Goal: Task Accomplishment & Management: Complete application form

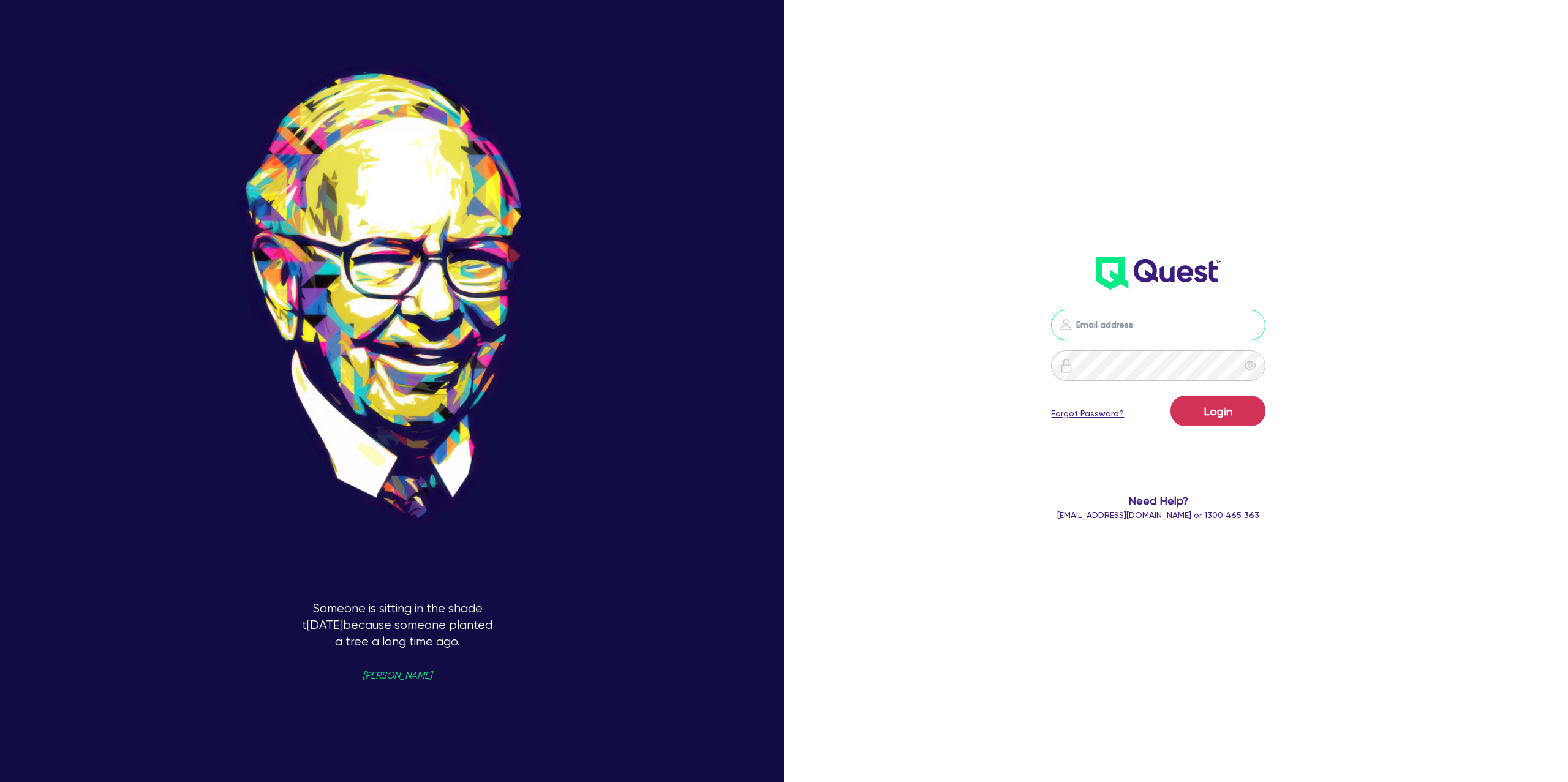
drag, startPoint x: 0, startPoint y: 0, endPoint x: 1113, endPoint y: 332, distance: 1161.5
click at [1095, 326] on input "email" at bounding box center [1157, 325] width 214 height 30
type input "[PERSON_NAME][EMAIL_ADDRESS][DOMAIN_NAME]"
drag, startPoint x: 1214, startPoint y: 405, endPoint x: 77, endPoint y: 192, distance: 1156.8
click at [1213, 405] on button "Login" at bounding box center [1218, 411] width 95 height 30
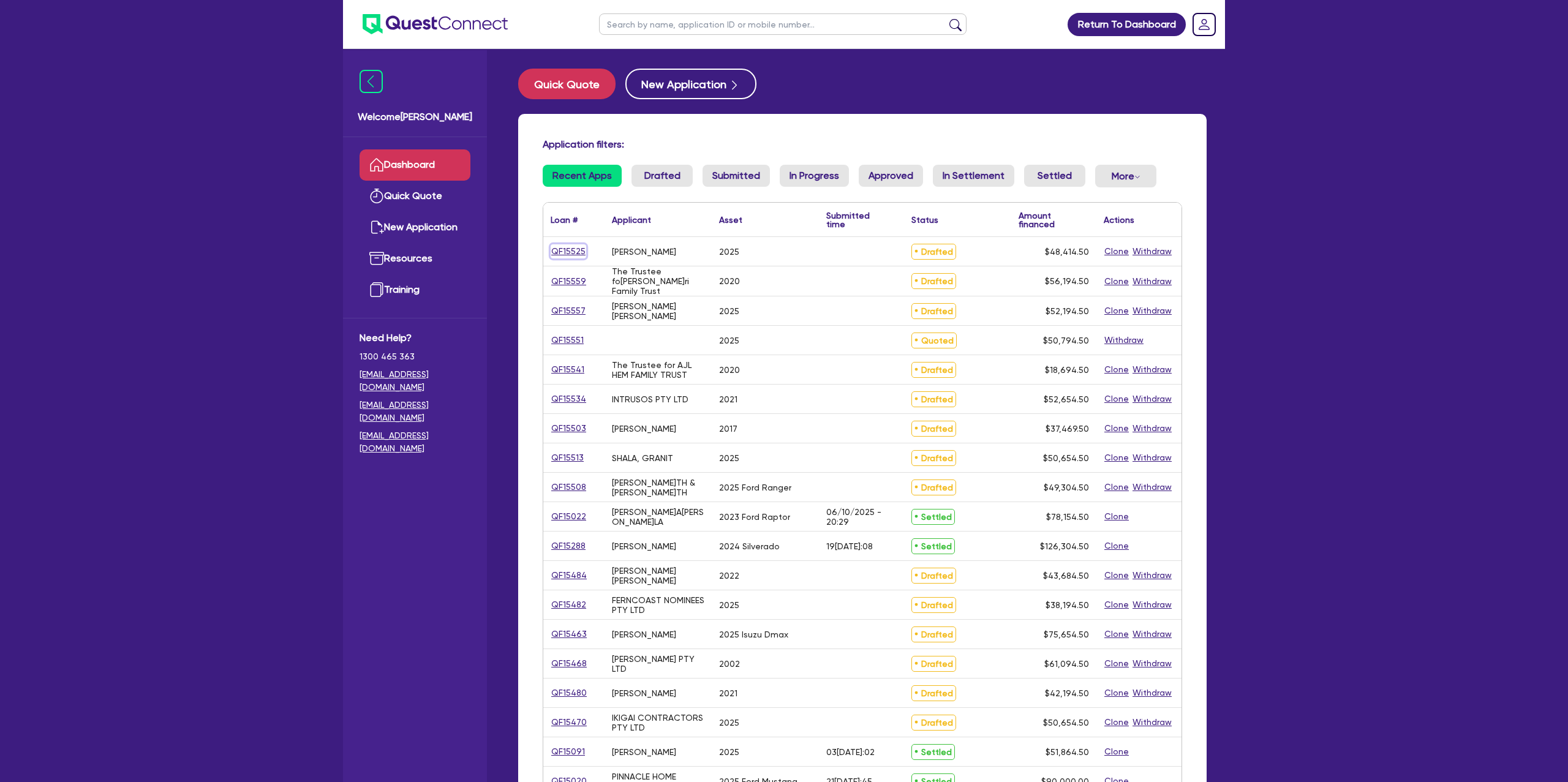
click at [573, 252] on link "QF15525" at bounding box center [568, 251] width 36 height 14
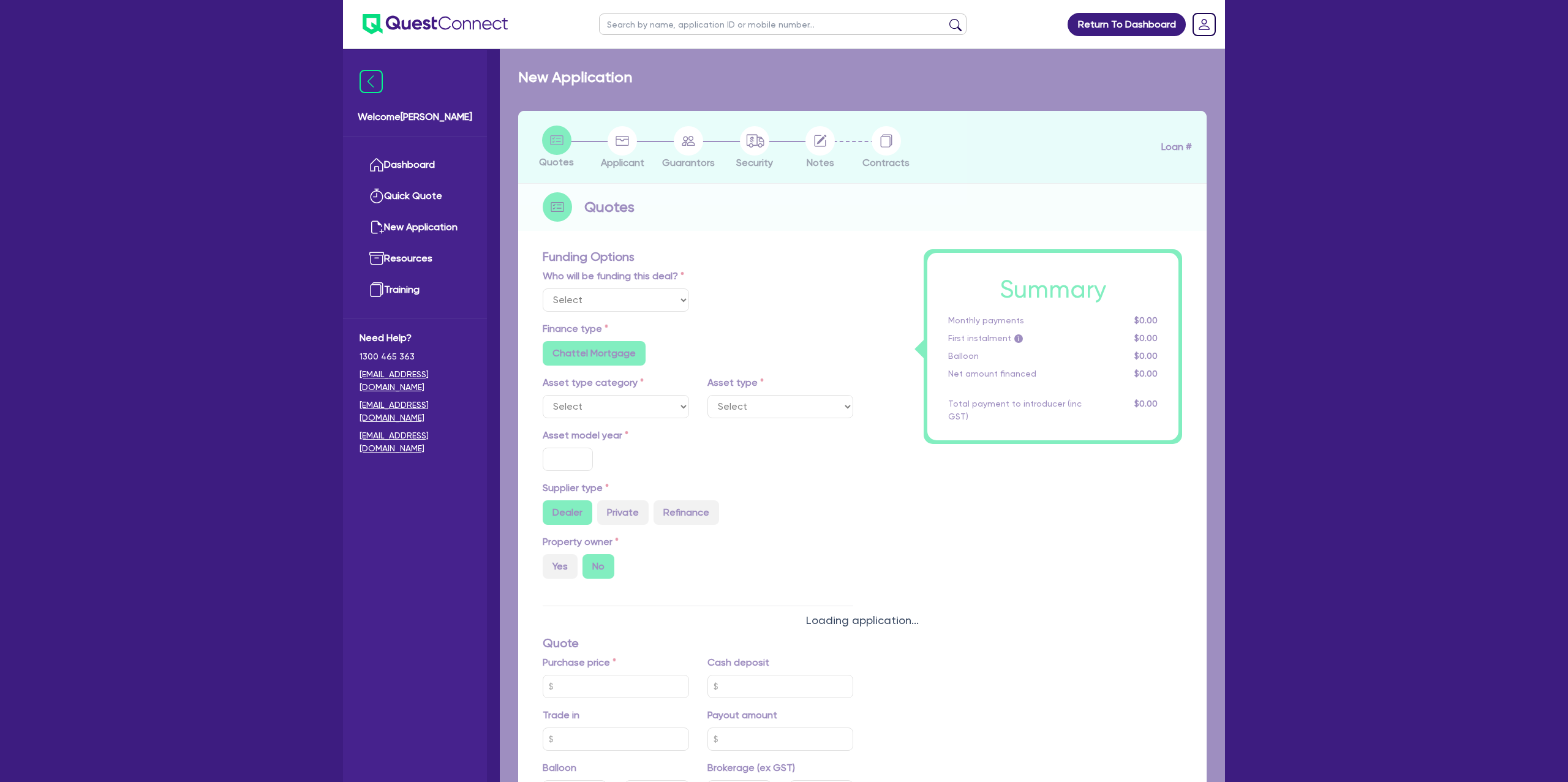
select select "Other"
select select "CARS_AND_LIGHT_TRUCKS"
type input "2025"
radio input "true"
type input "75,000"
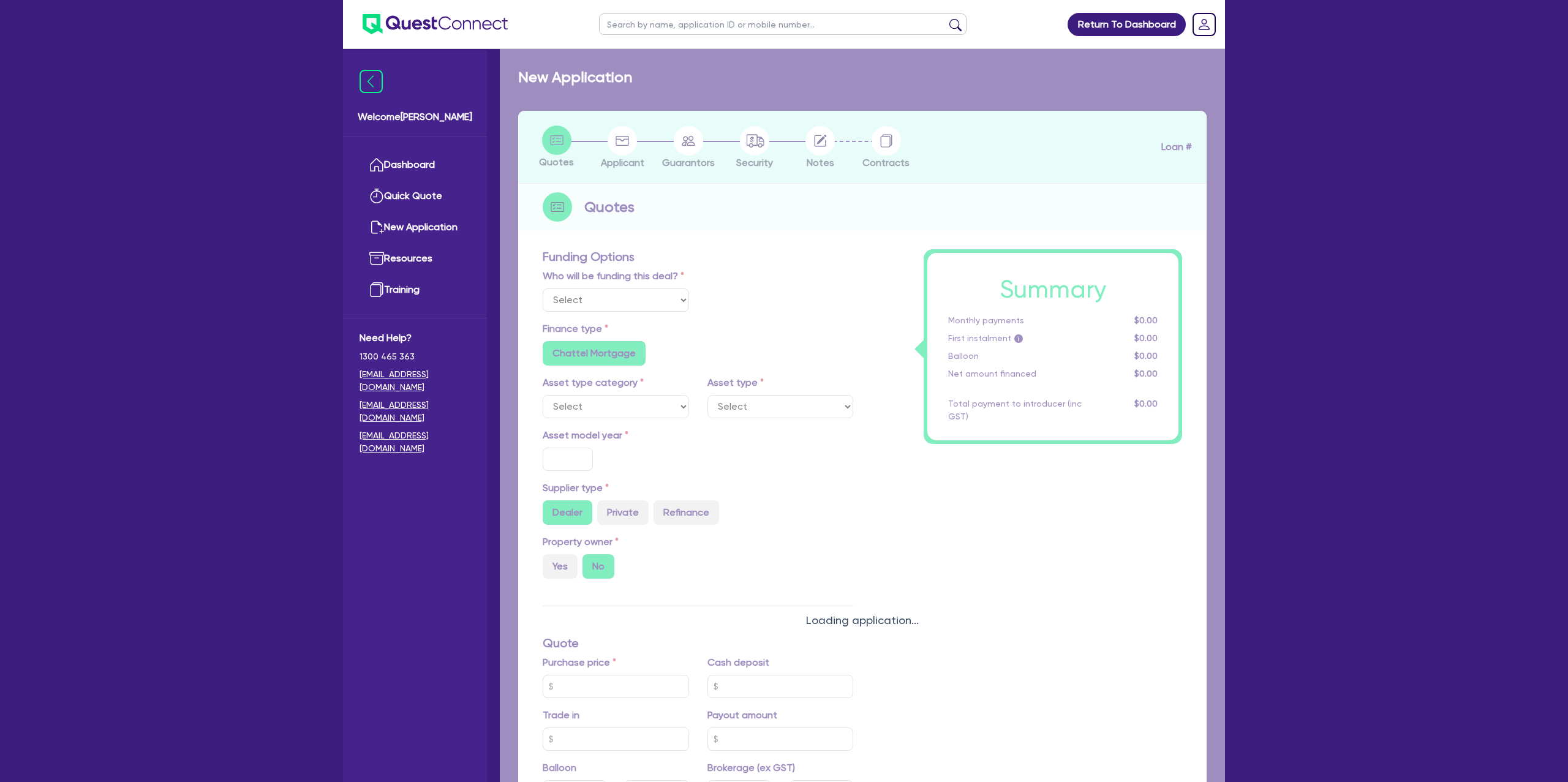
type input "4,000"
type input "25,000"
radio input "false"
type input "17.99"
radio input "false"
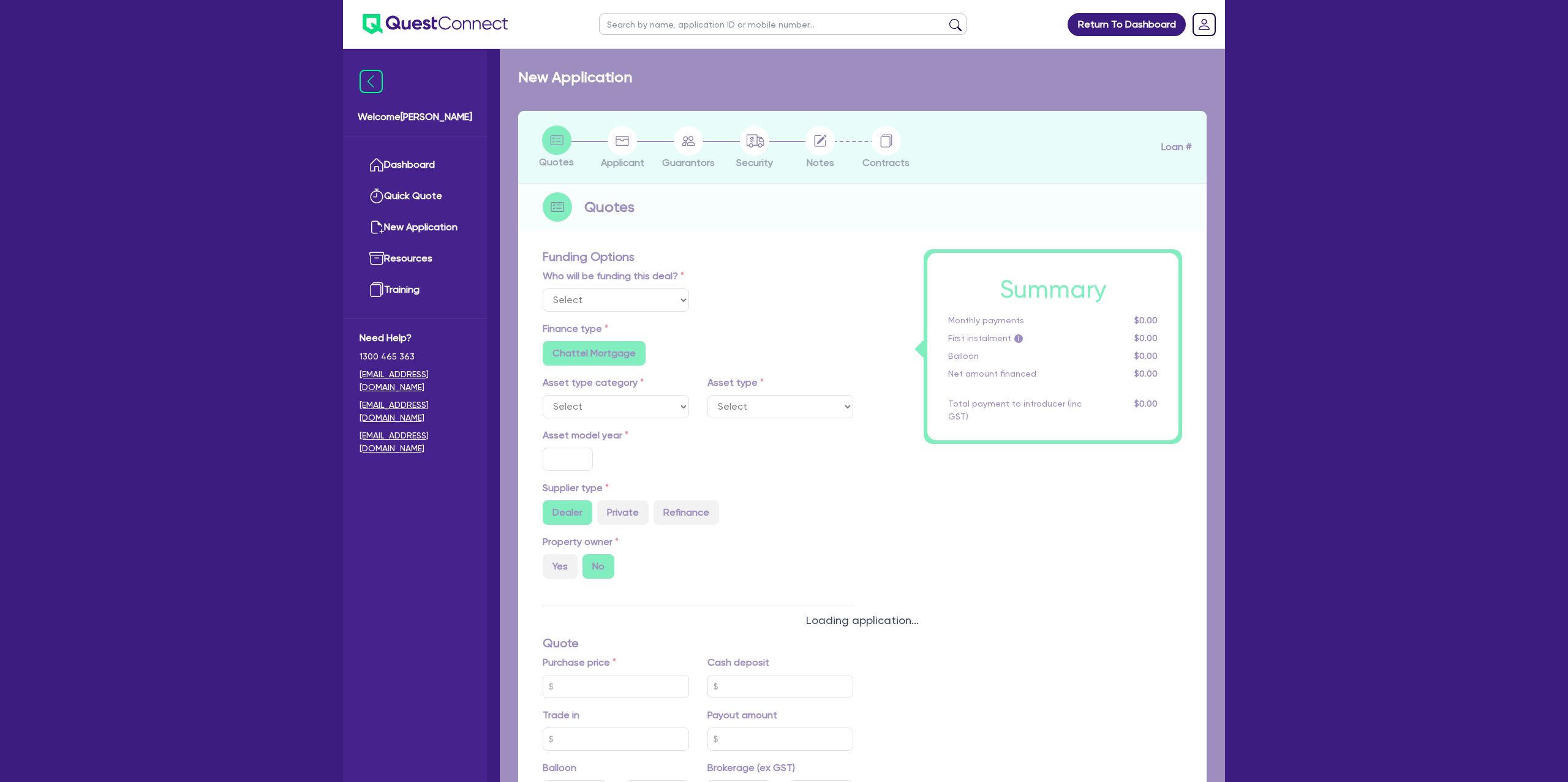
type input "1,600"
radio input "true"
select select "PASSENGER_VEHICLES"
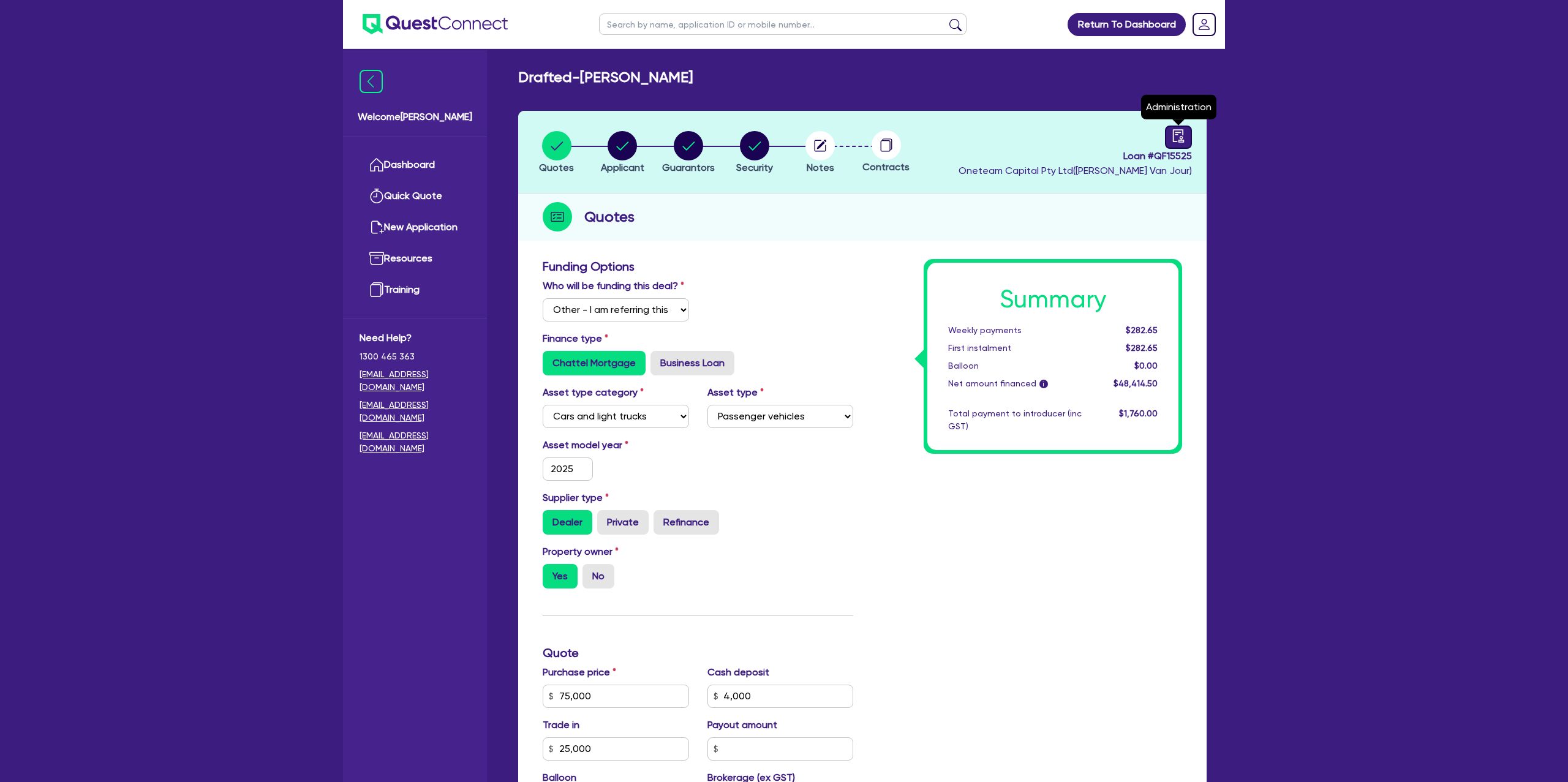
click at [1179, 140] on icon "audit" at bounding box center [1178, 135] width 11 height 13
select select "DRAFTED_NEW"
select select "Liberty"
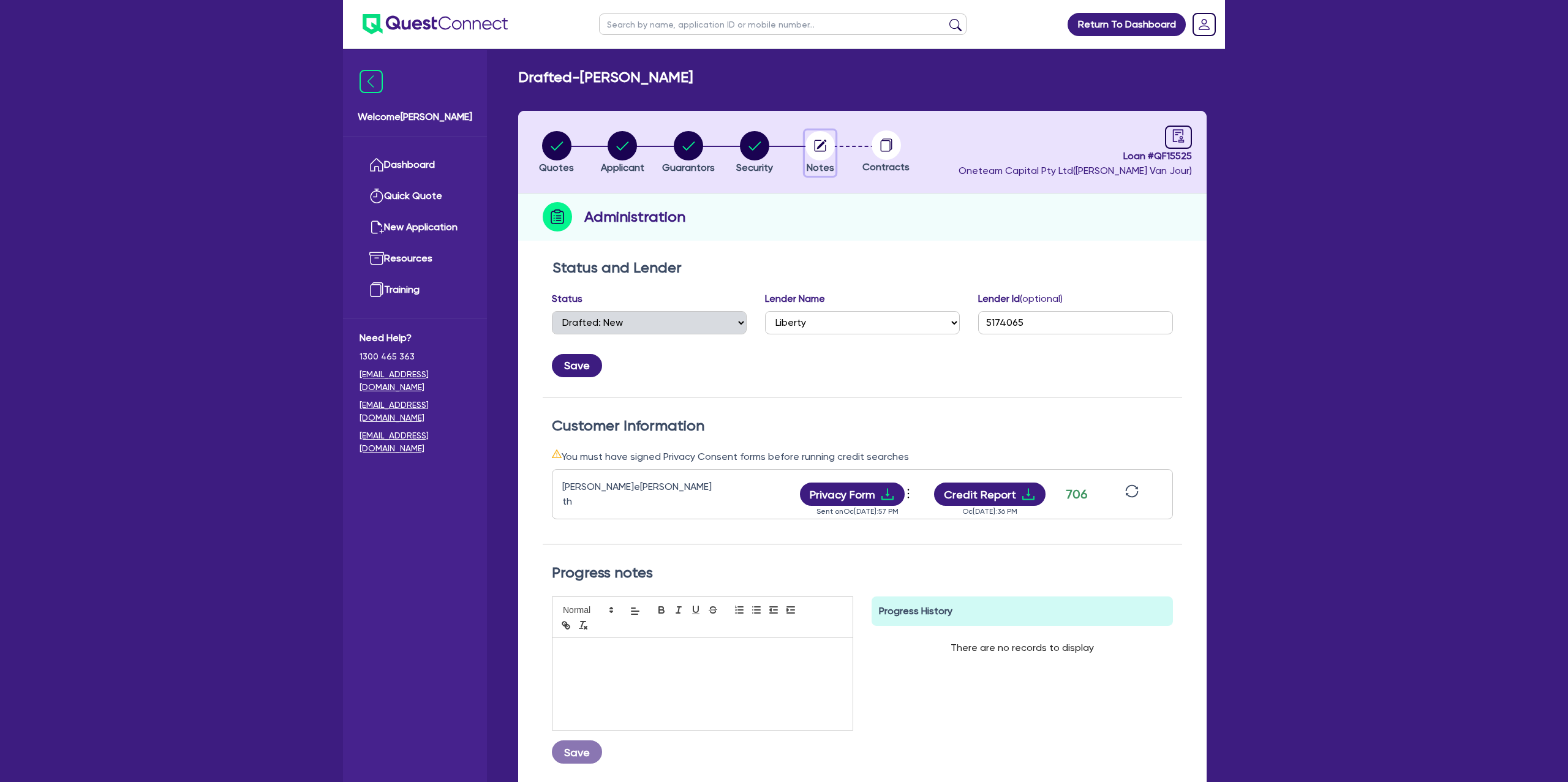
click at [829, 141] on circle "button" at bounding box center [820, 146] width 30 height 30
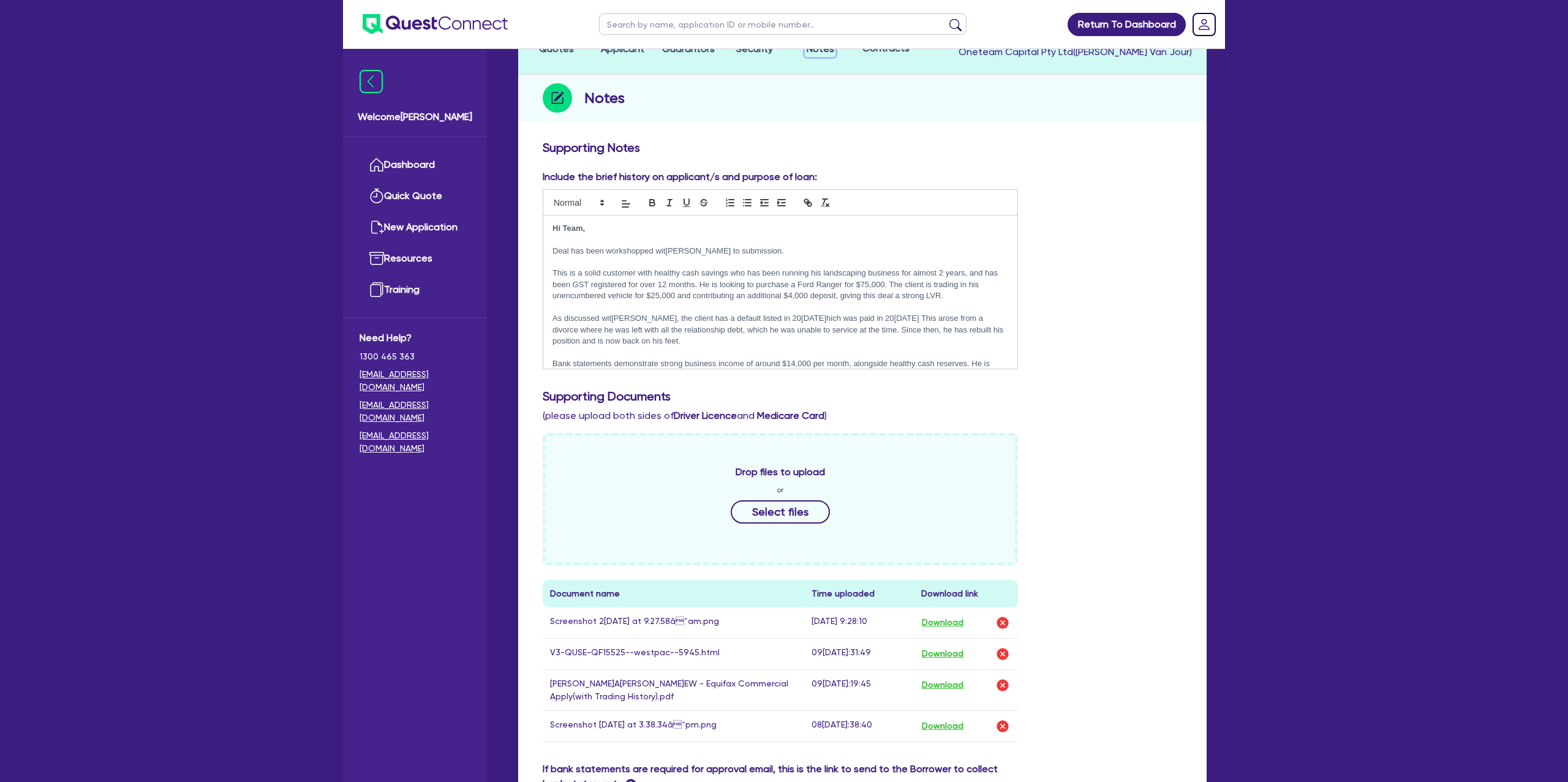
scroll to position [399, 0]
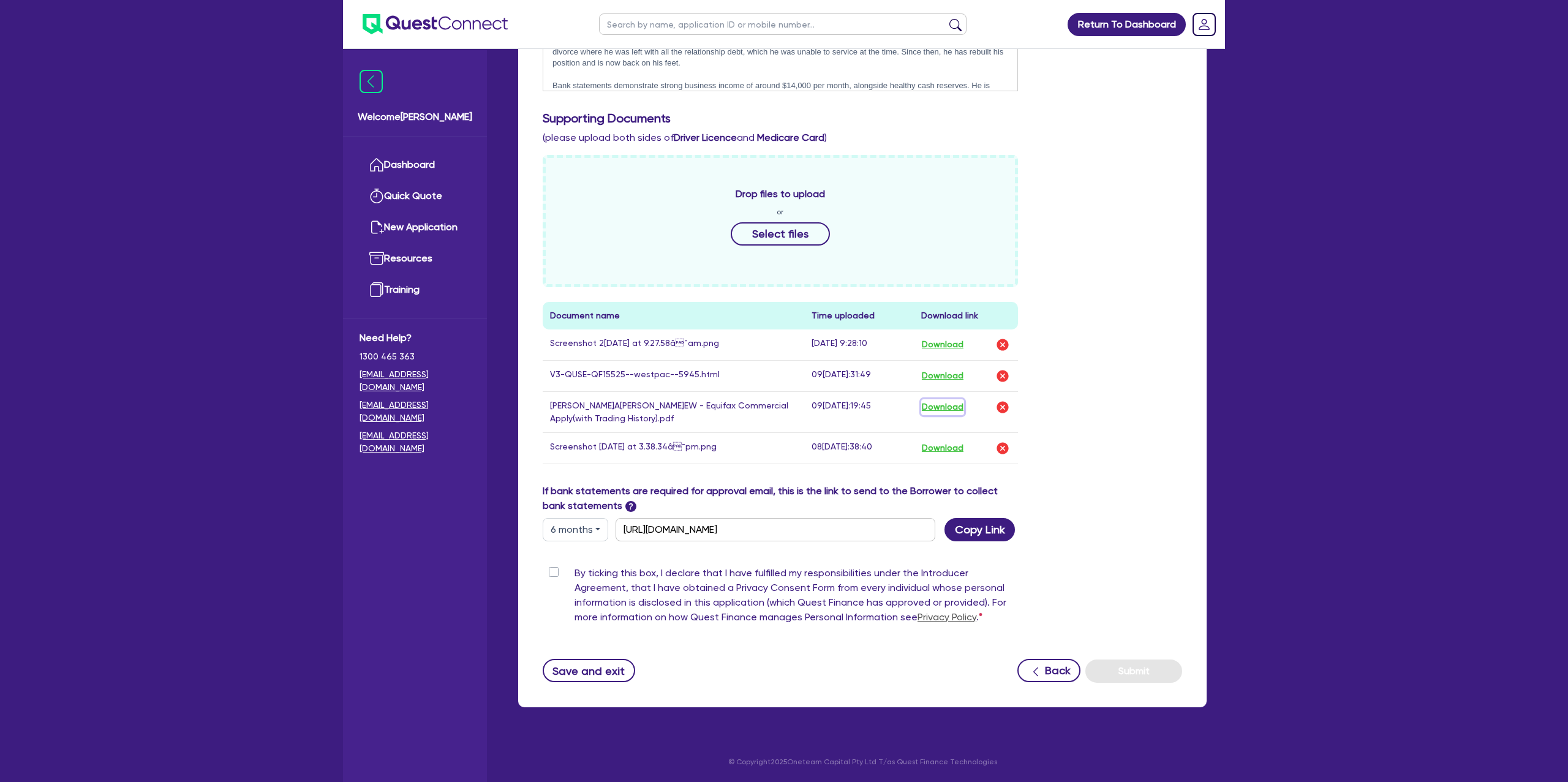
click at [942, 405] on button "Download" at bounding box center [942, 407] width 43 height 16
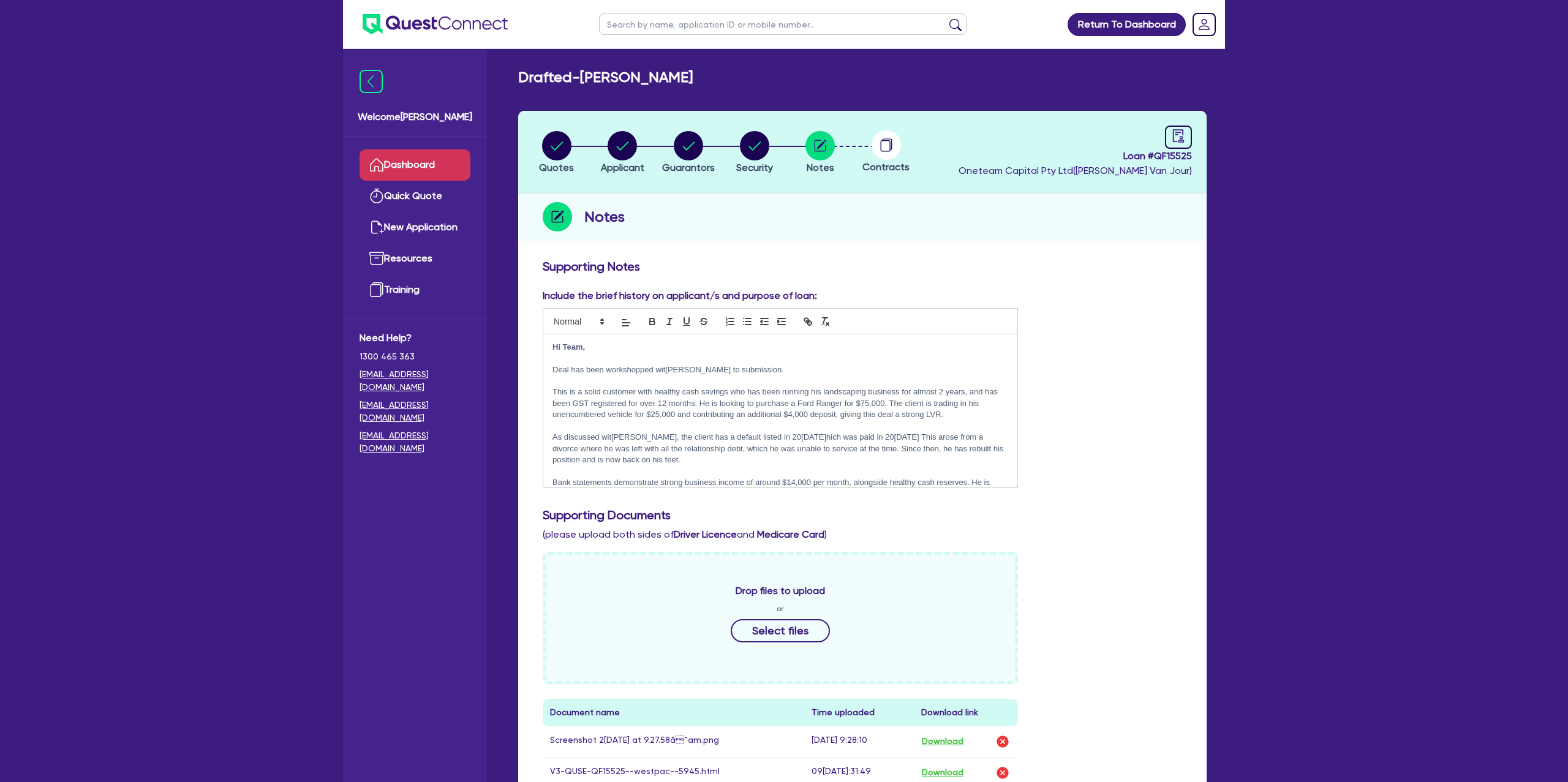
click at [459, 163] on link "Dashboard" at bounding box center [415, 165] width 111 height 31
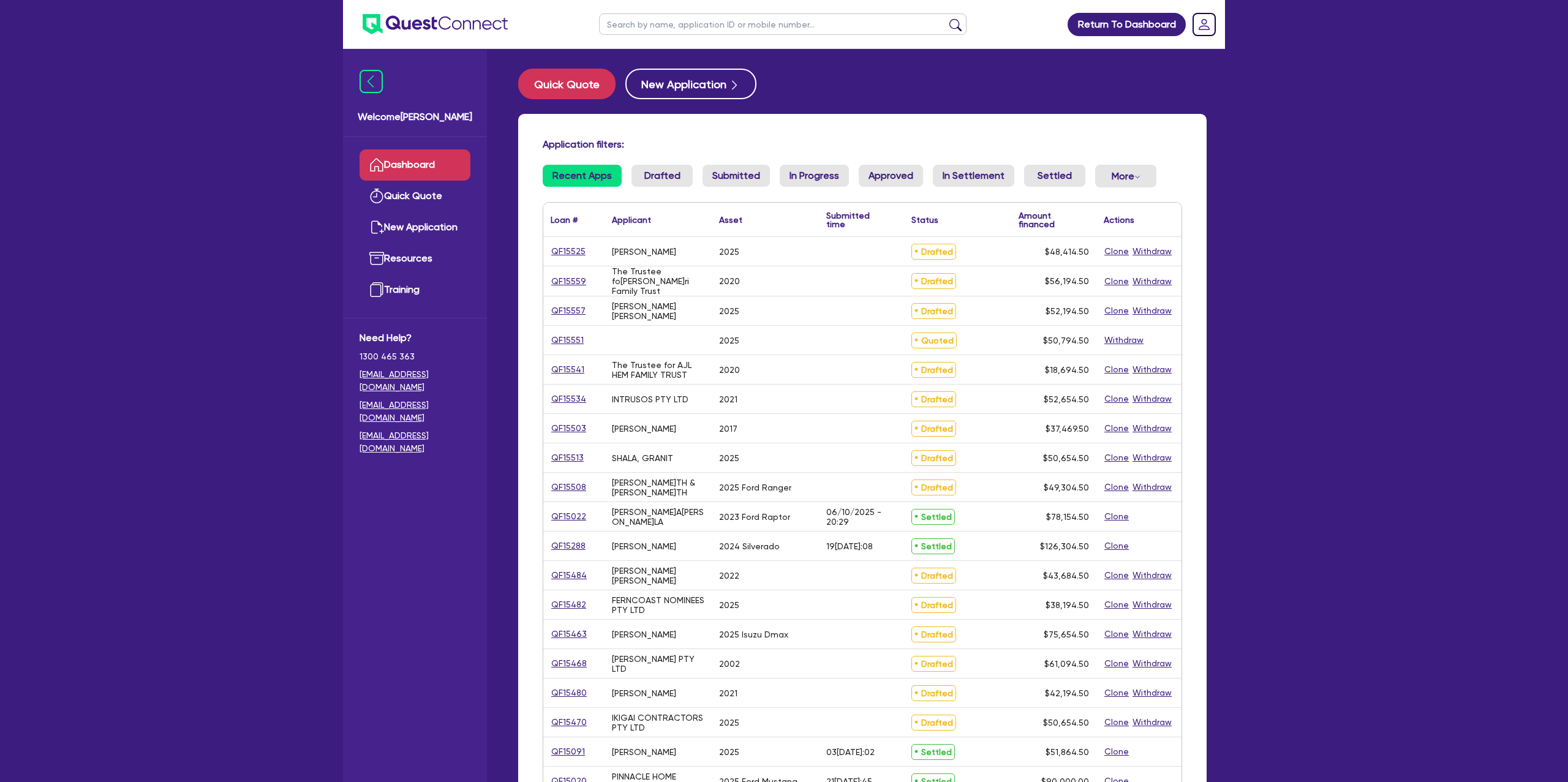
click at [704, 26] on input "text" at bounding box center [783, 24] width 367 height 22
type input "cara"
click at [945, 18] on button "submit" at bounding box center [955, 26] width 20 height 17
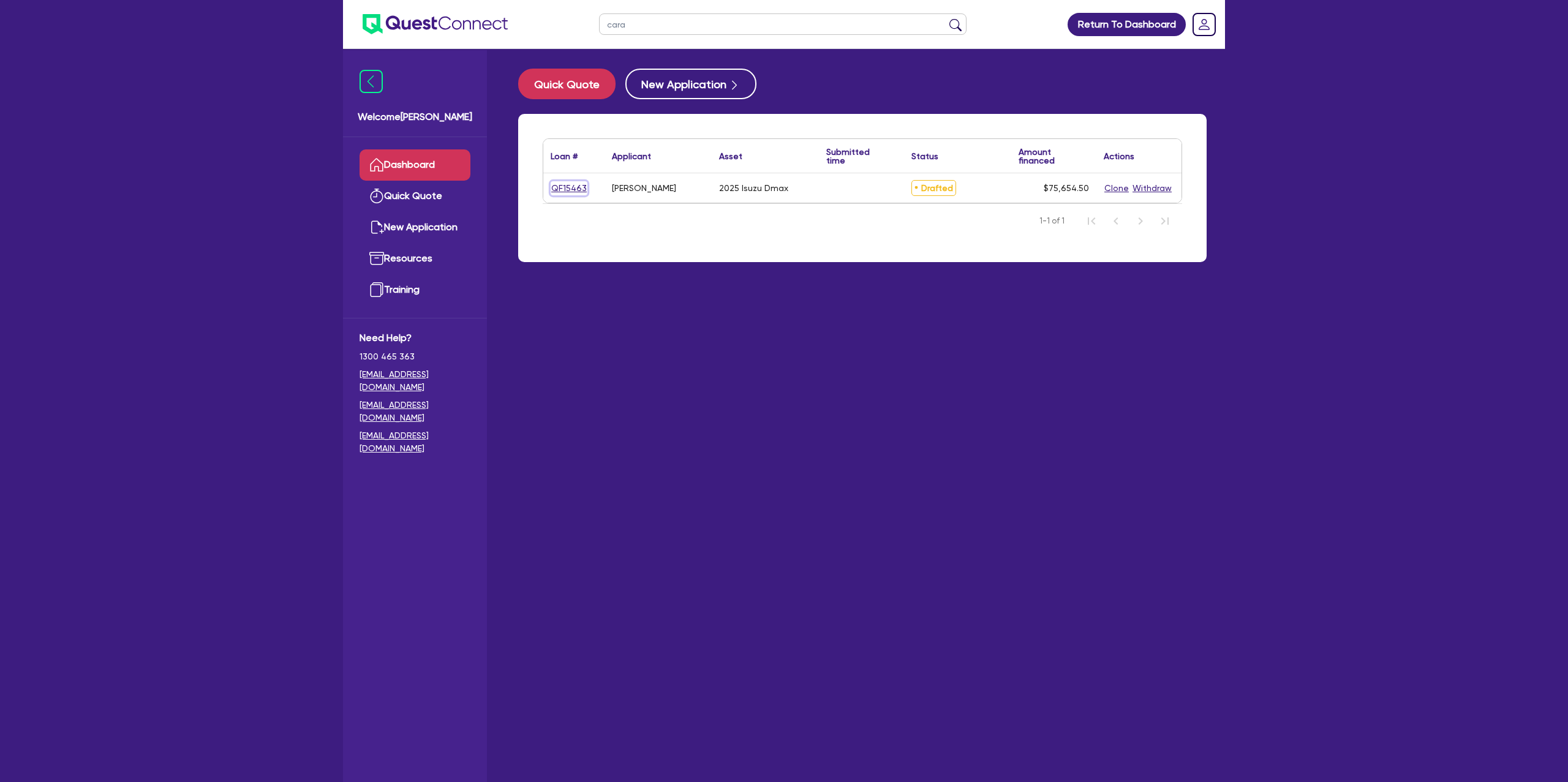
click at [569, 190] on link "QF15463" at bounding box center [569, 188] width 36 height 14
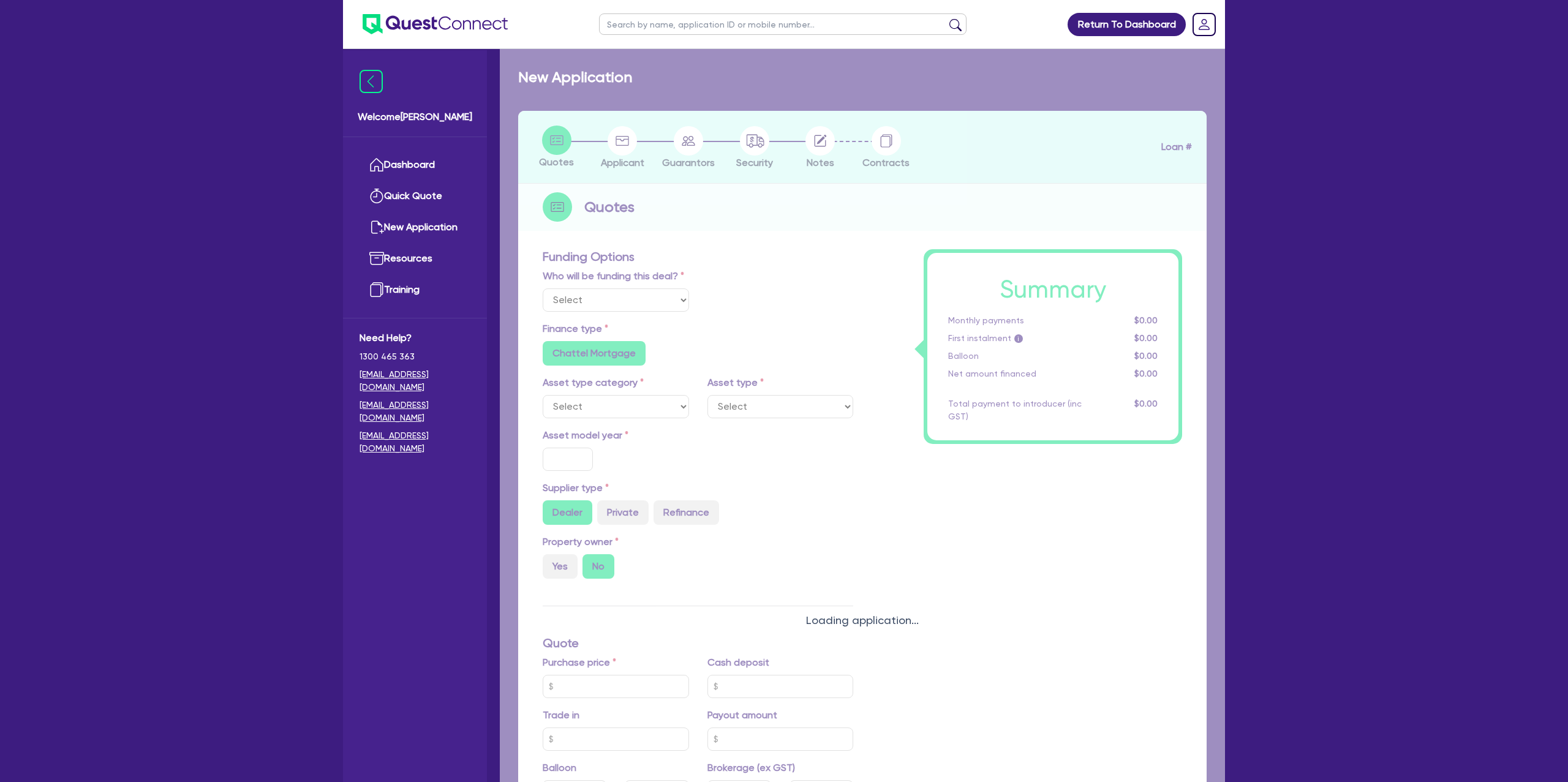
select select "Other"
select select "CARS_AND_LIGHT_TRUCKS"
type input "2025"
radio input "true"
type input "75,000"
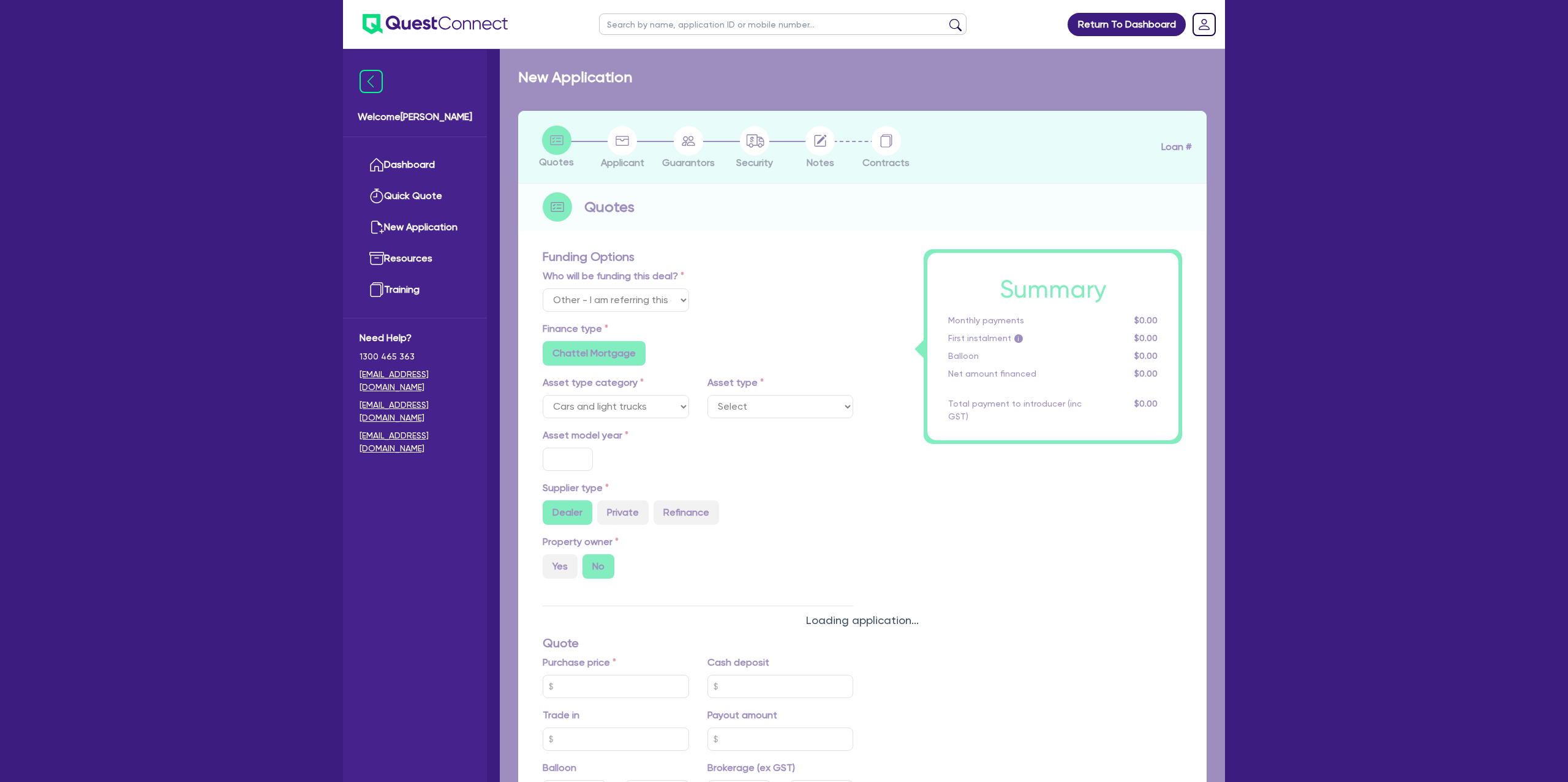
type input "15.99"
type input "1,400"
radio input "true"
radio input "false"
select select "PASSENGER_VEHICLES"
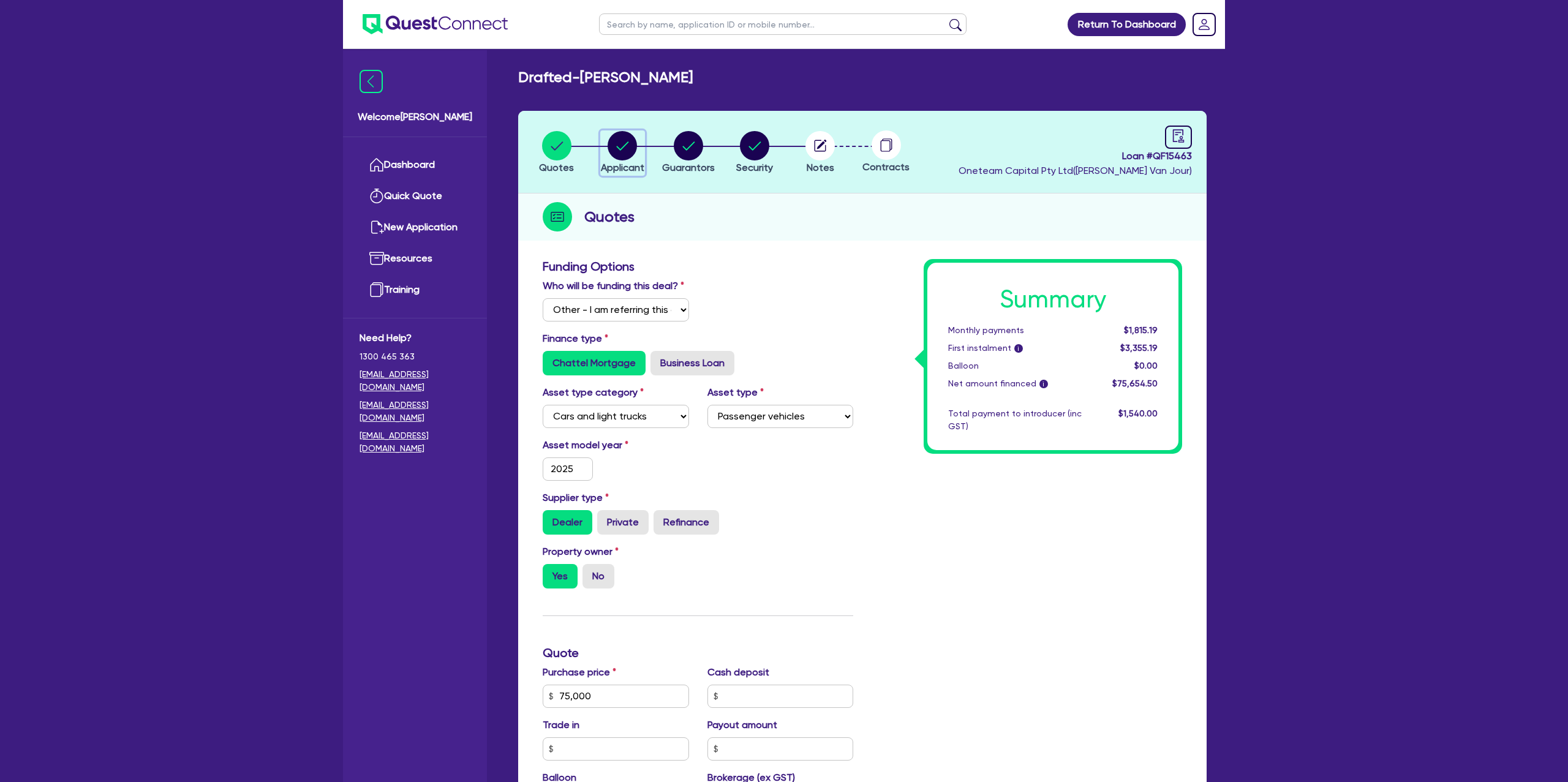
click at [634, 145] on circle "button" at bounding box center [623, 146] width 30 height 30
select select "SOLE_TRADER"
select select "BUILDING_CONSTRUCTION"
select select "TRADES_SERVICES_CONSUMERS"
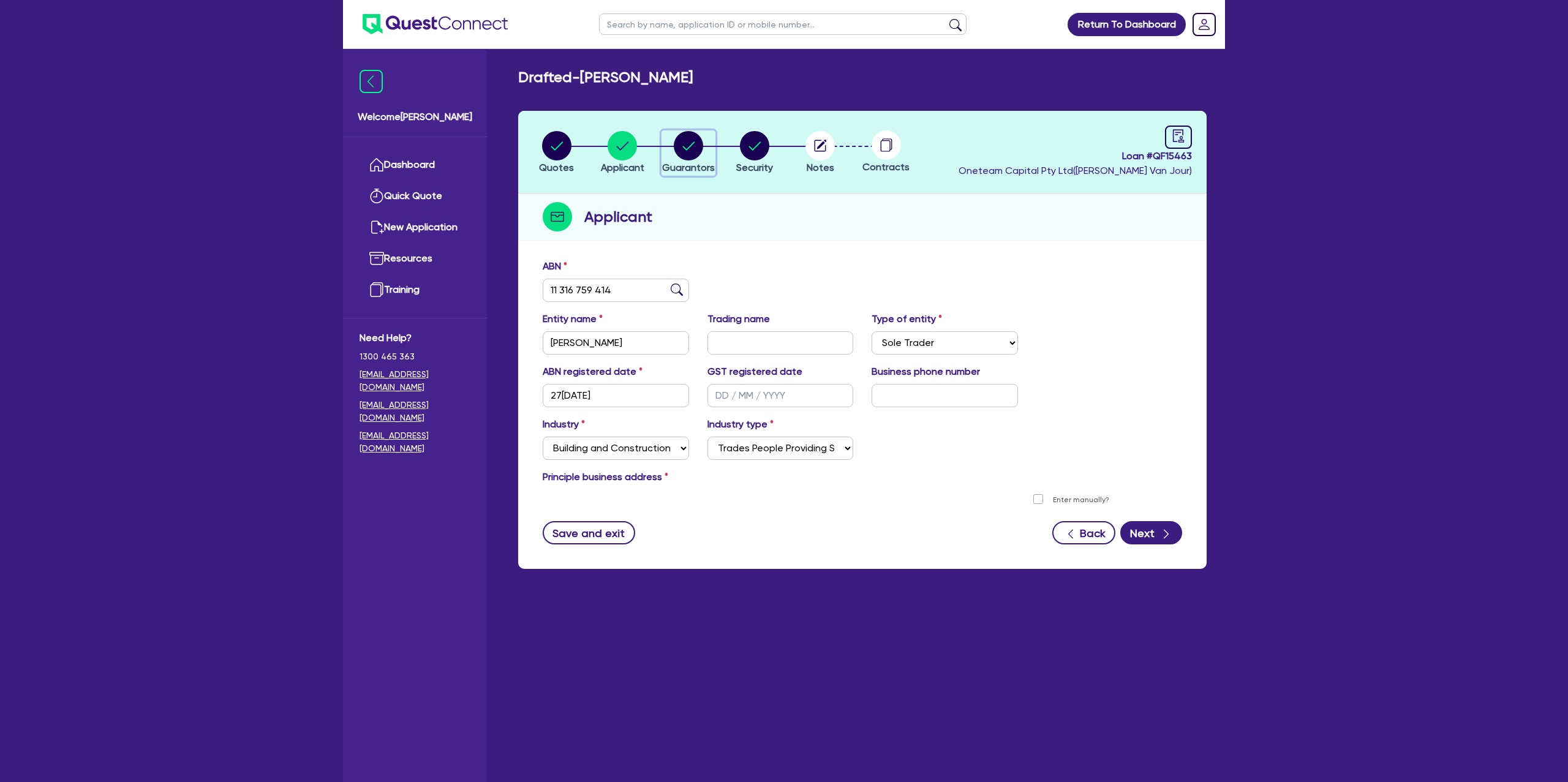
drag, startPoint x: 682, startPoint y: 142, endPoint x: 687, endPoint y: 150, distance: 9.4
click at [680, 144] on circle "button" at bounding box center [689, 146] width 30 height 30
select select "MRS"
select select "SINGLE"
select select "CASH"
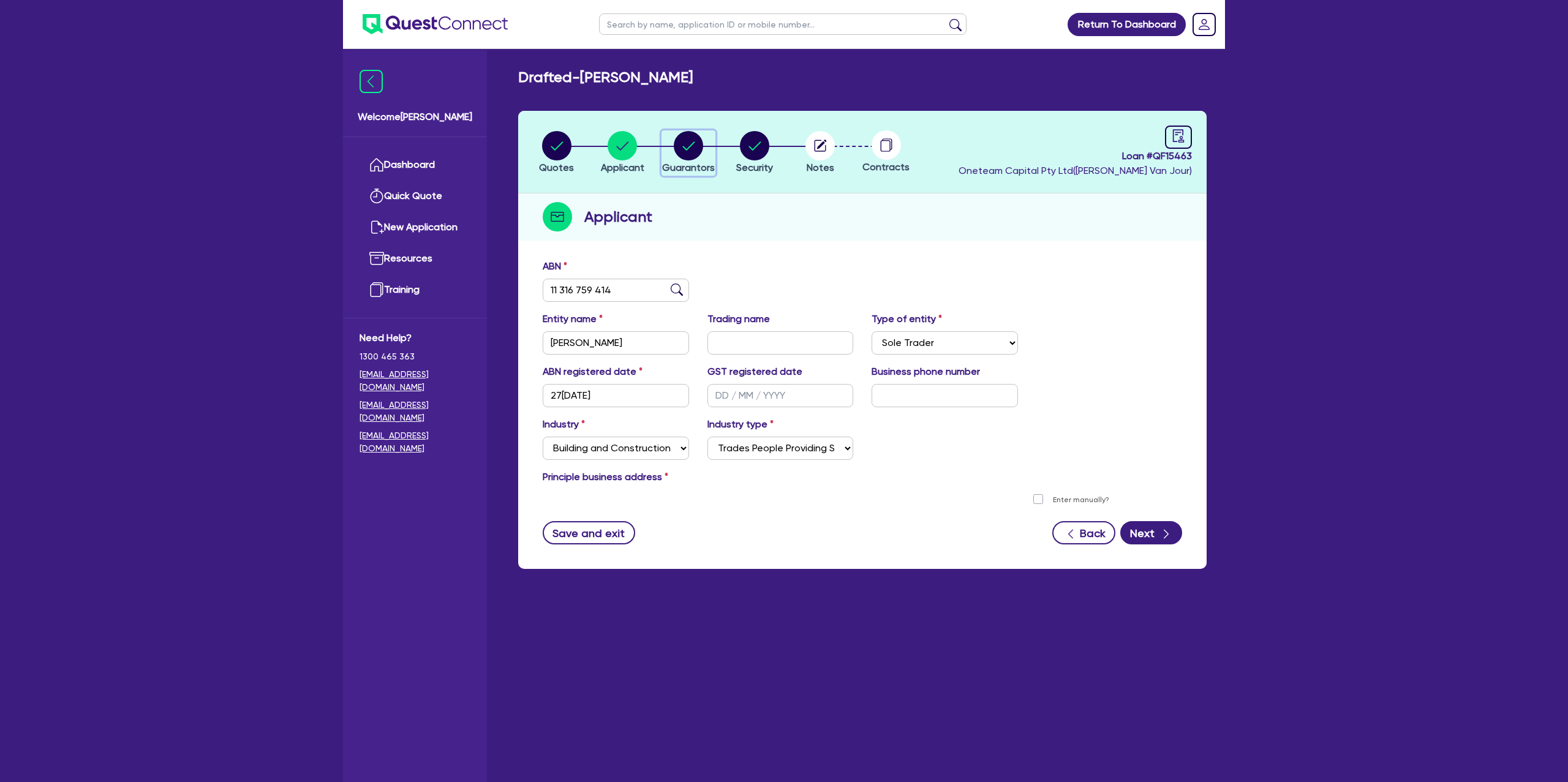
select select "VEHICLE"
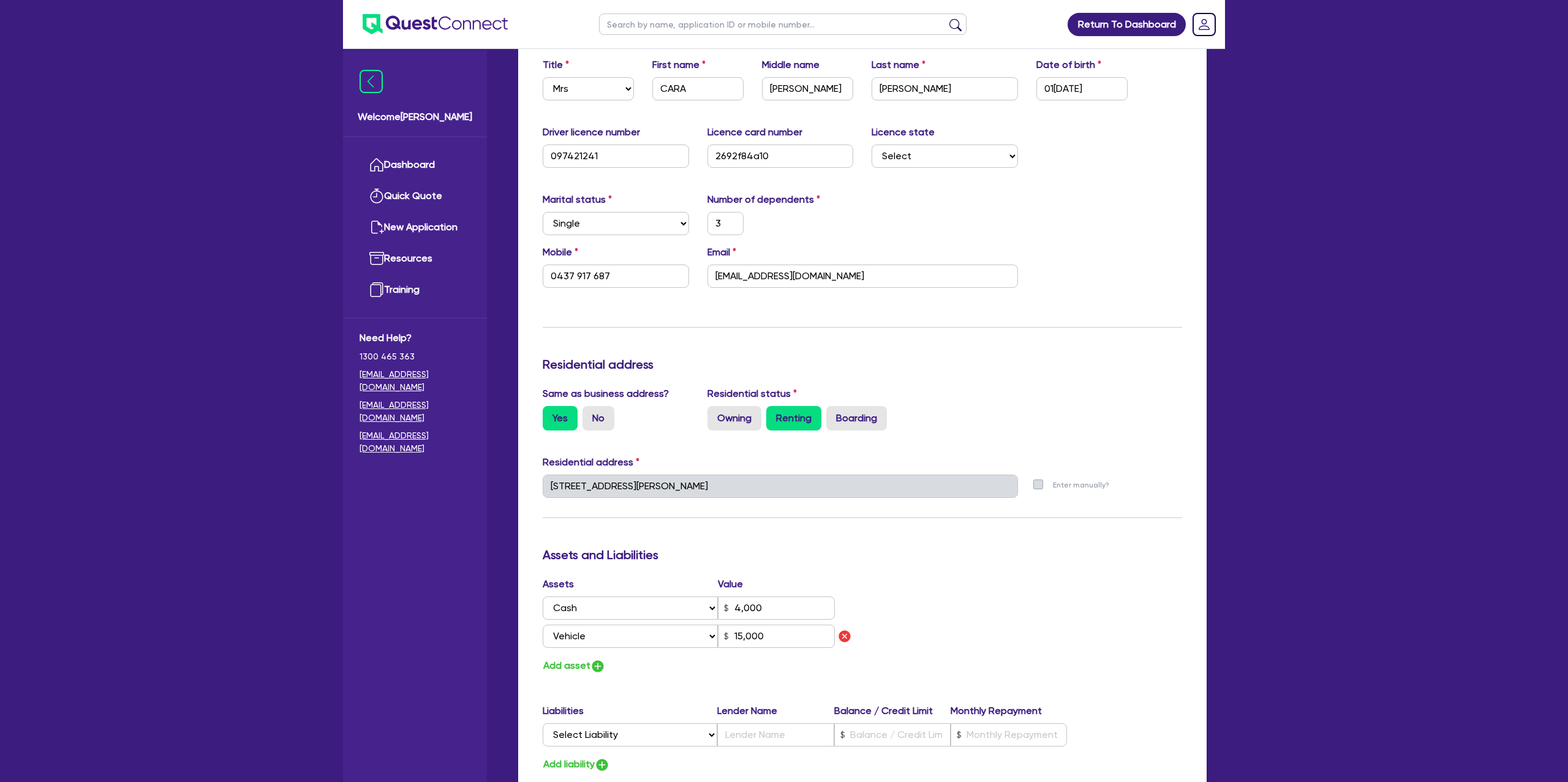
scroll to position [241, 0]
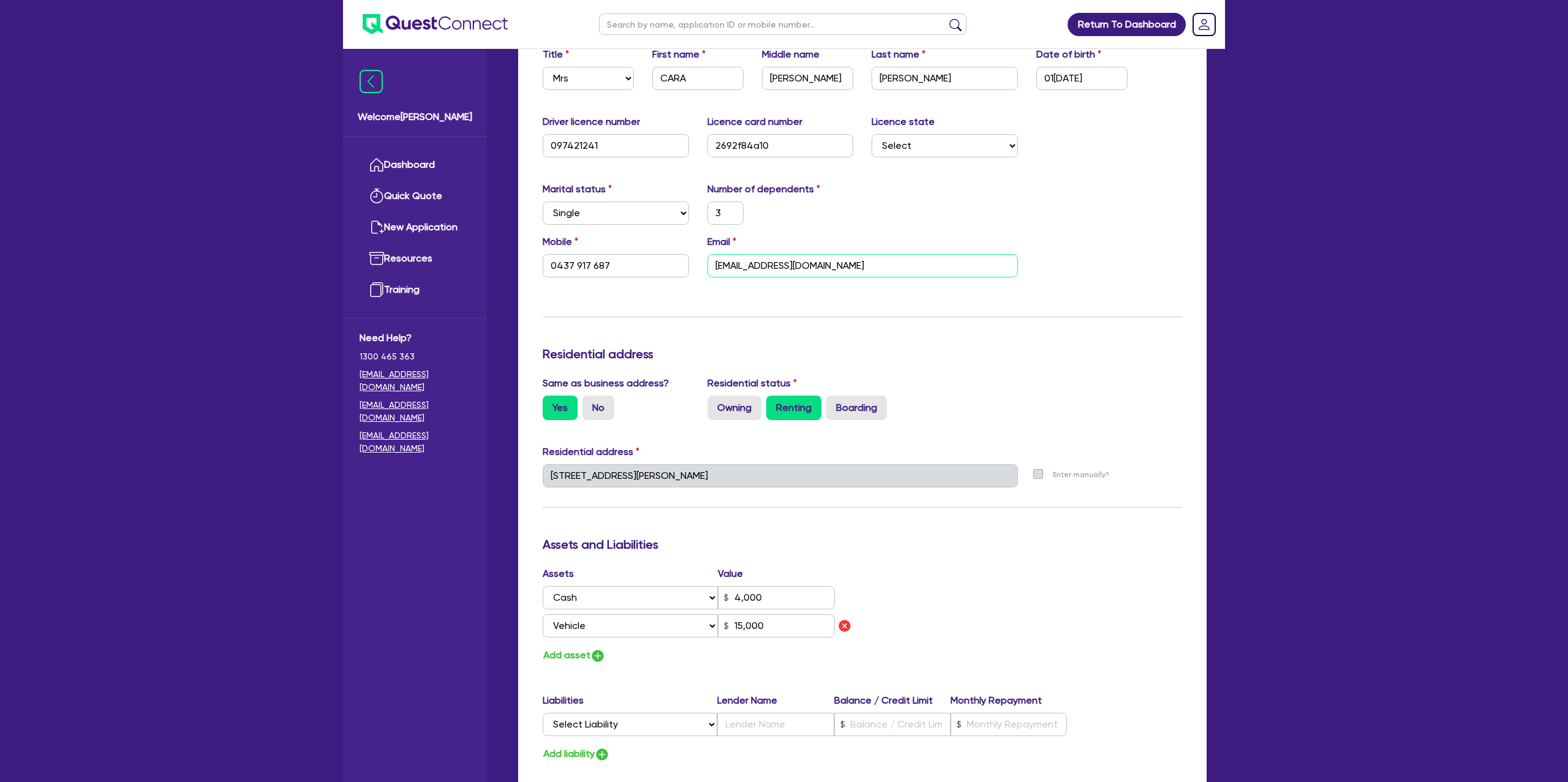
click at [757, 267] on input "[EMAIL_ADDRESS][DOMAIN_NAME]" at bounding box center [862, 265] width 311 height 23
click at [1537, 26] on div "Return To Dashboard Edit Profile Logout Welcome[PERSON_NAME] Quick Quote New Ap…" at bounding box center [784, 488] width 1568 height 1457
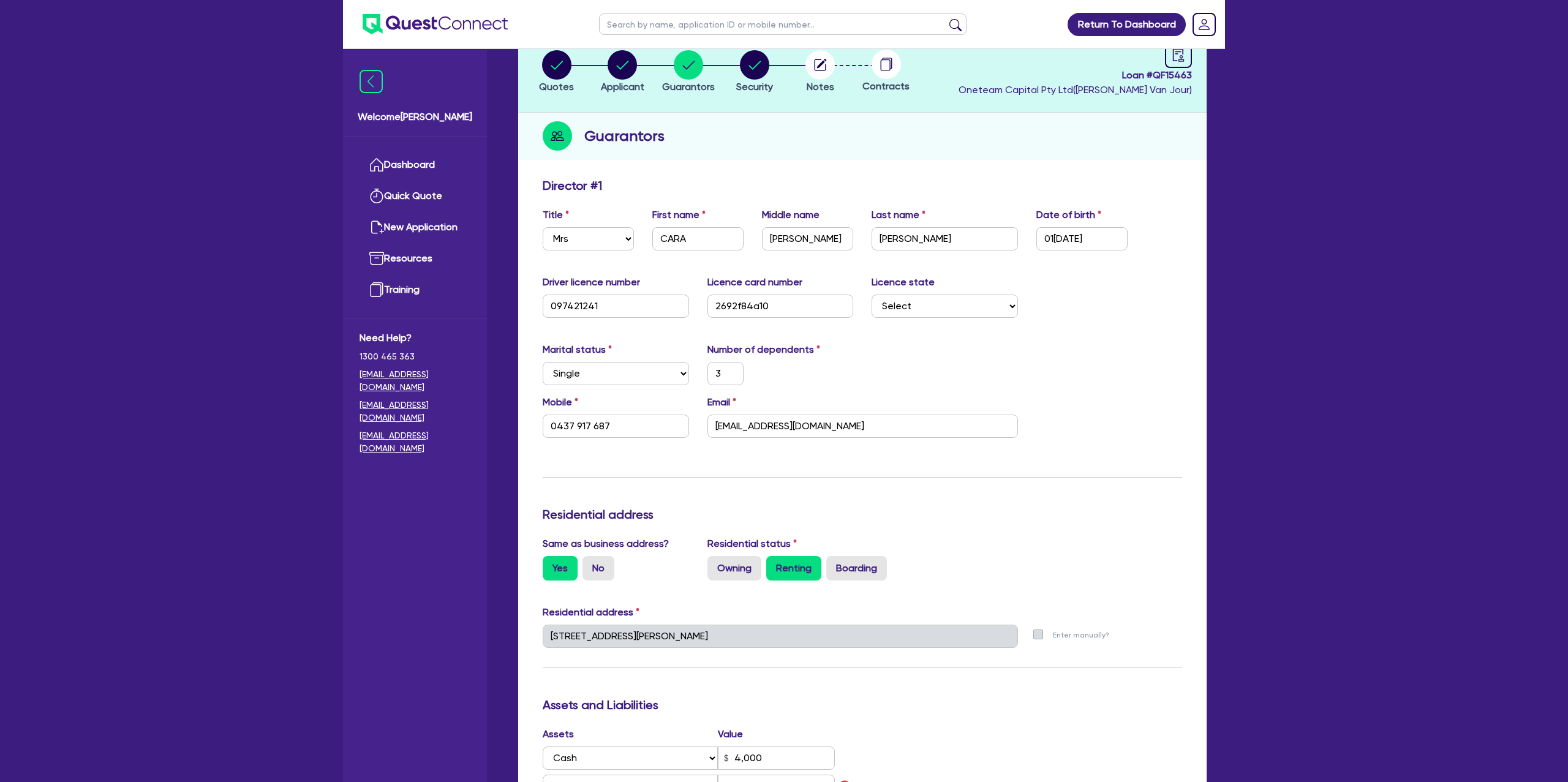
scroll to position [0, 0]
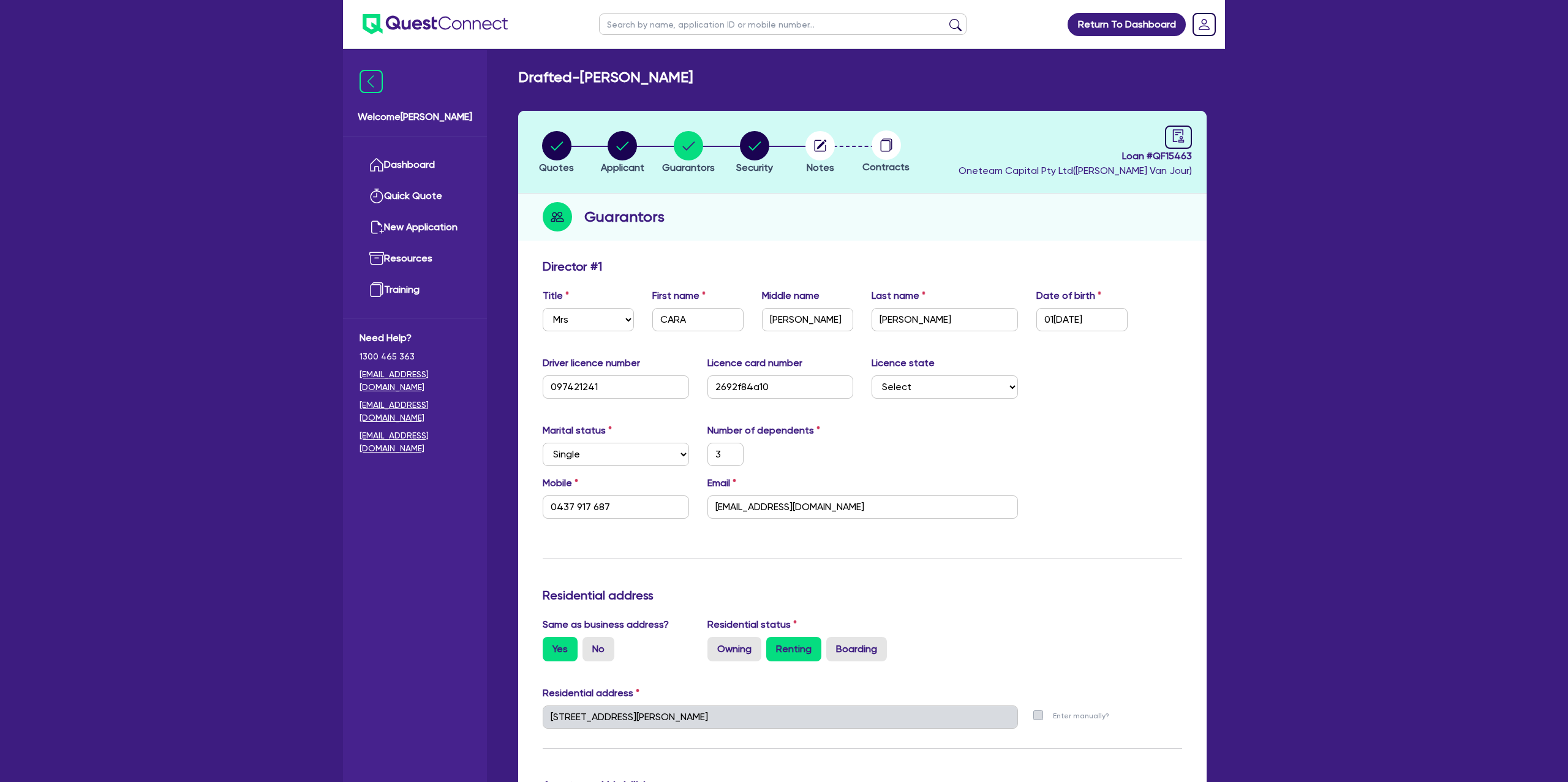
click at [681, 23] on input "text" at bounding box center [783, 24] width 367 height 22
type input "[PERSON_NAME]"
click button "submit" at bounding box center [955, 26] width 20 height 17
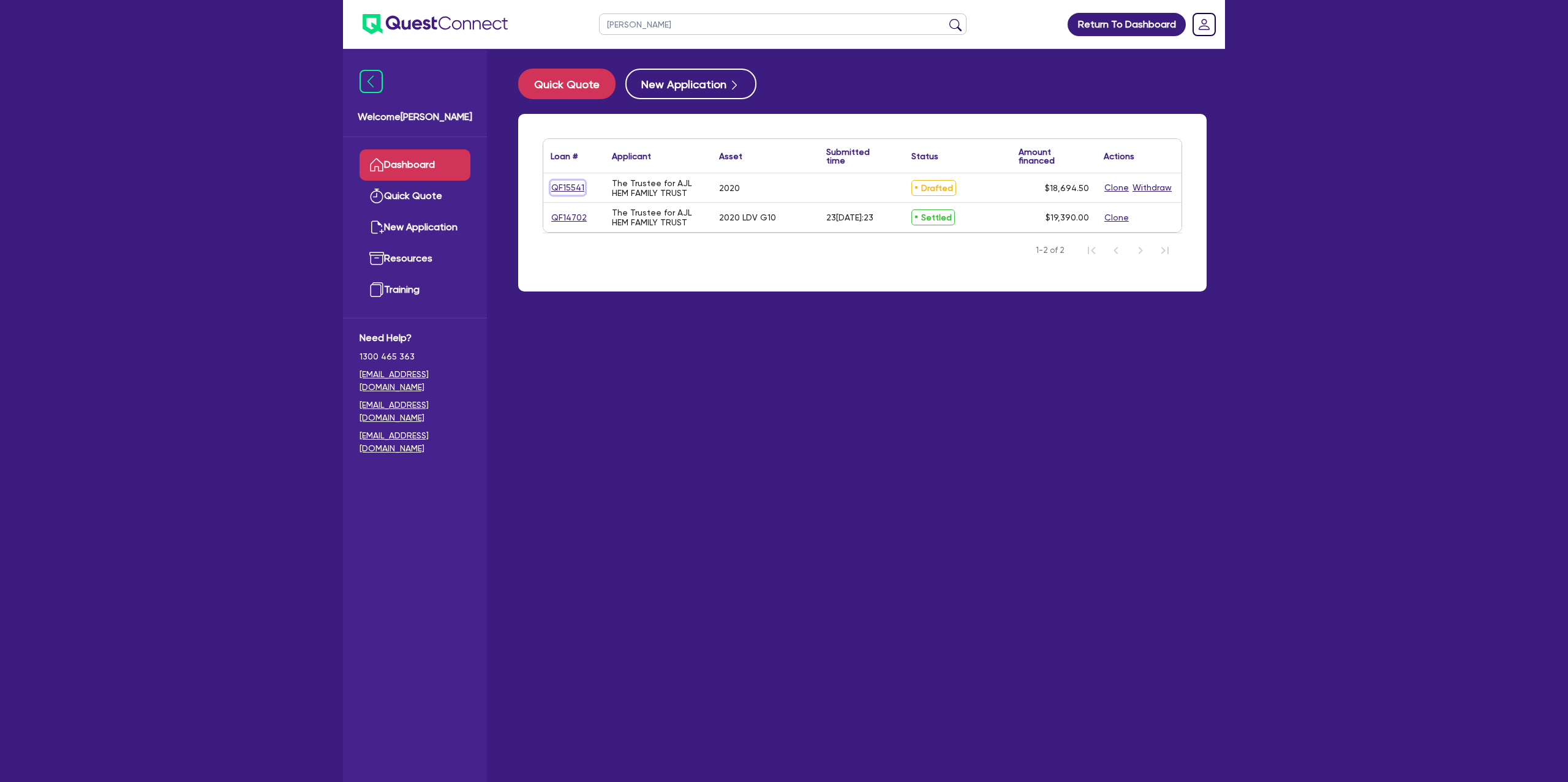
click at [571, 186] on link "QF15541" at bounding box center [567, 188] width 34 height 14
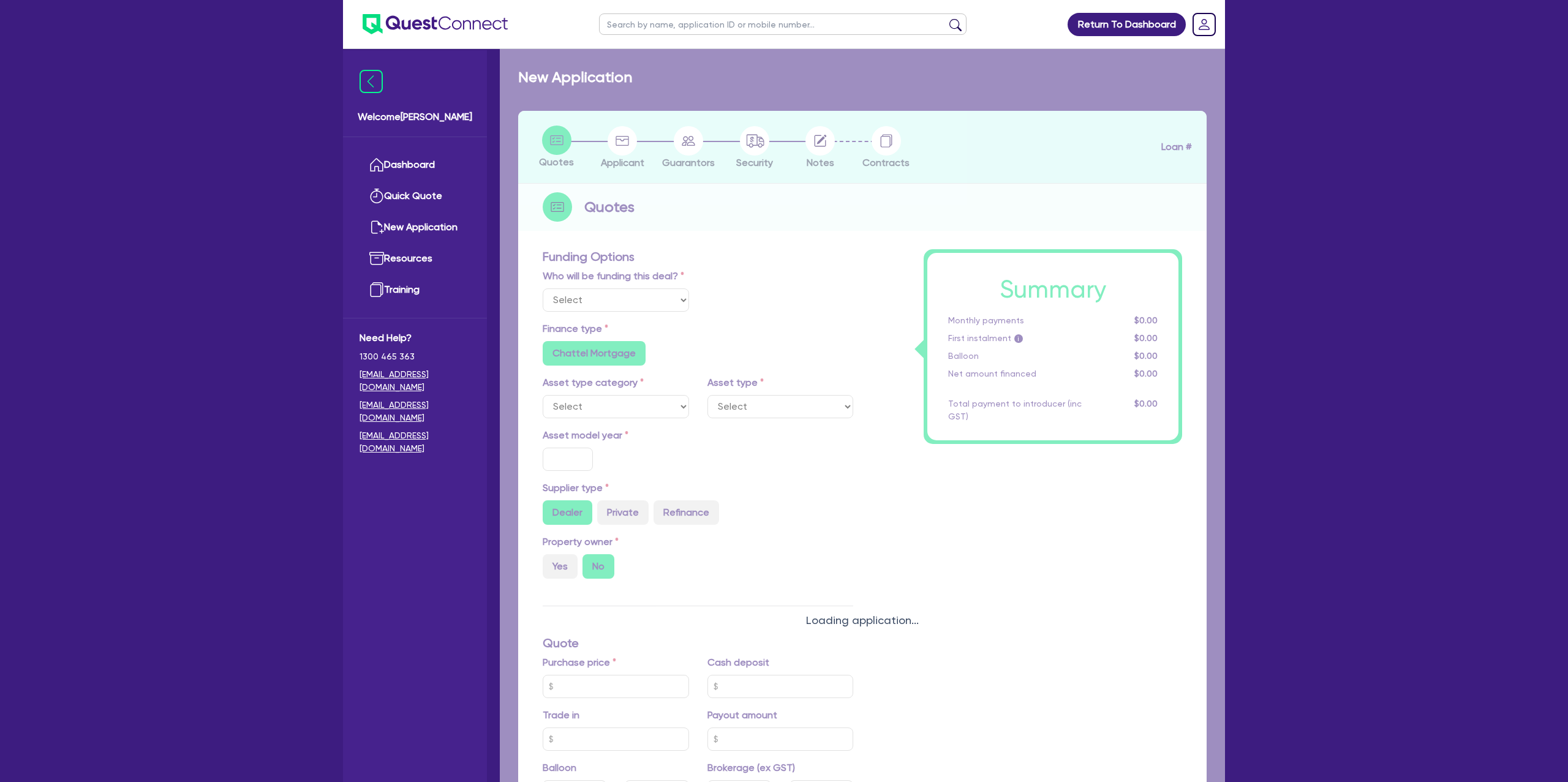
select select "Other"
select select "CARS_AND_LIGHT_TRUCKS"
type input "2020"
radio input "false"
radio input "true"
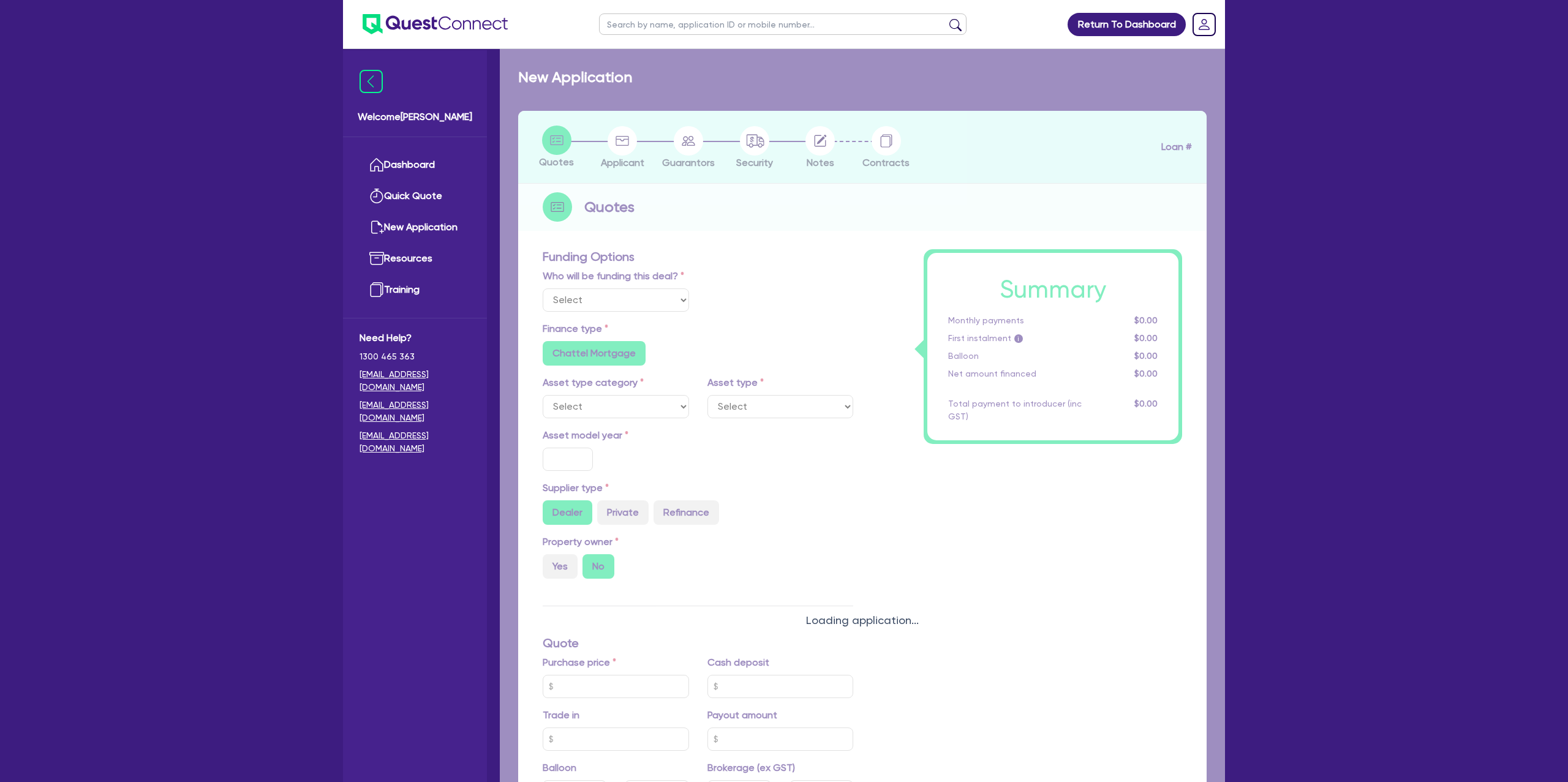
radio input "true"
type input "16,500"
type input "8"
type input "1,495.56"
type input "7.99"
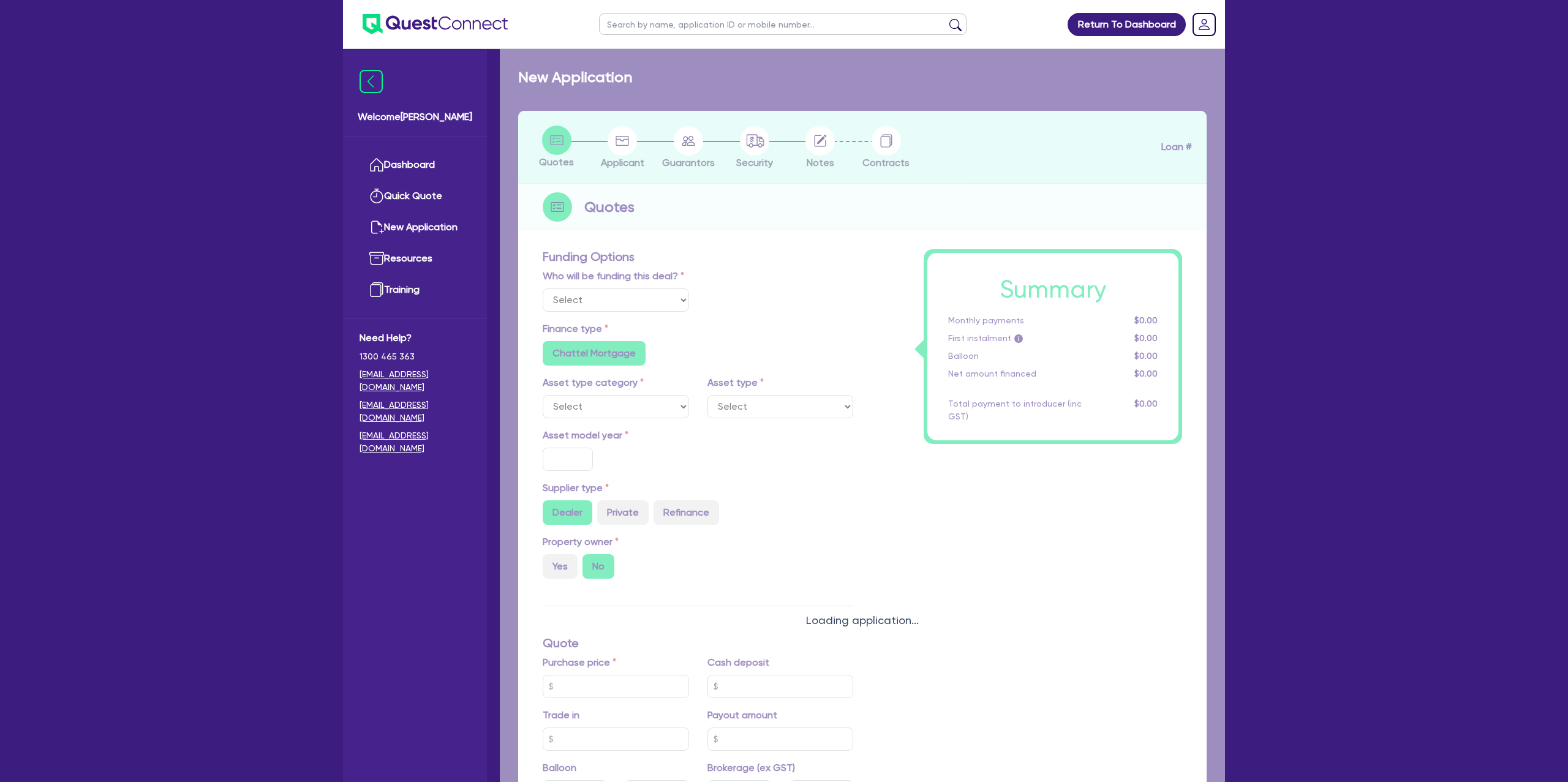
type input "1,400"
radio input "true"
select select "PASSENGER_VEHICLES"
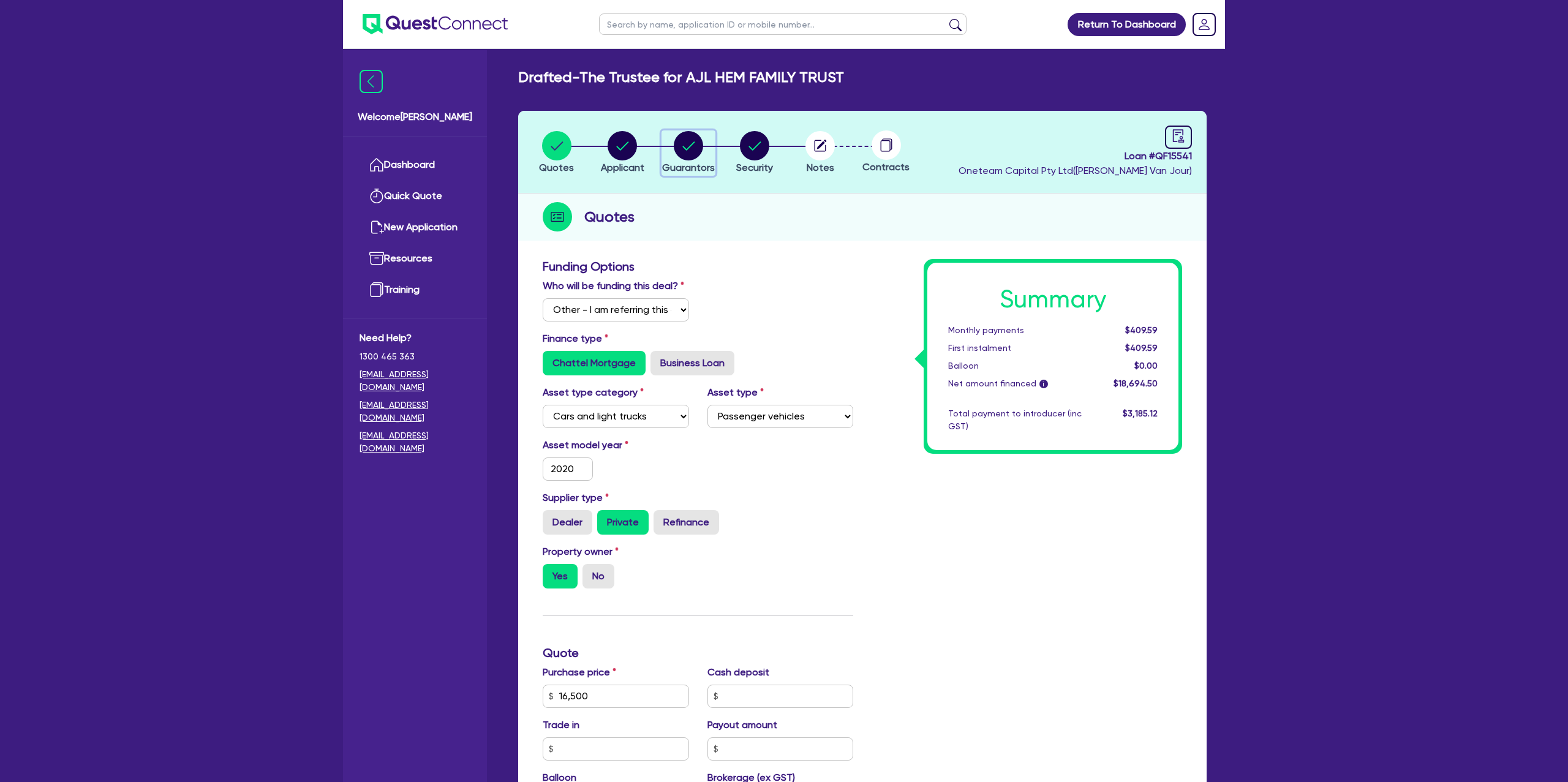
click at [694, 147] on circle "button" at bounding box center [689, 146] width 30 height 30
select select "MR"
select select "VIC"
select select "MARRIED"
select select "CASH"
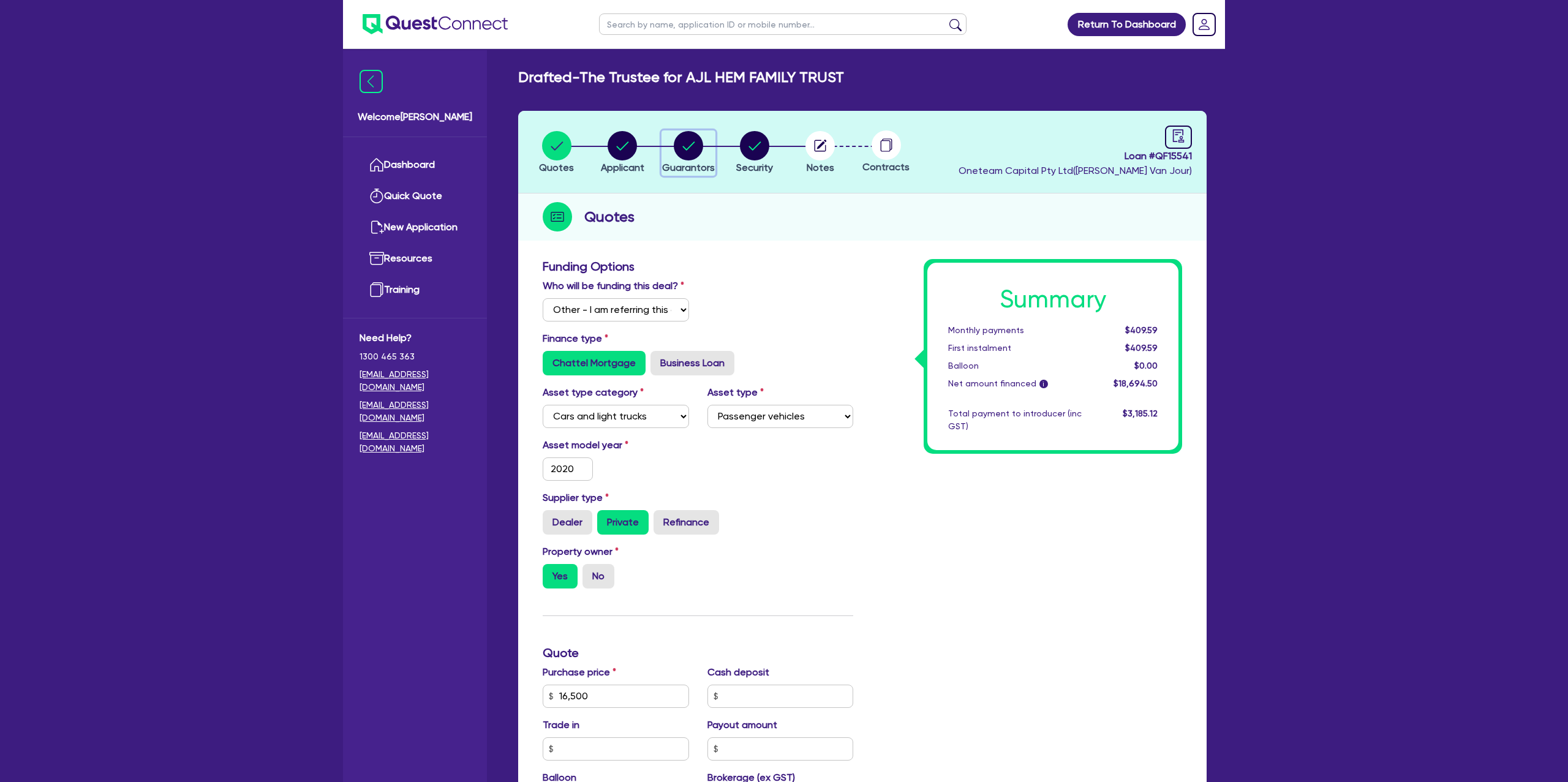
select select "PROPERTY"
select select "VEHICLE"
select select "VEHICLE_LOAN"
select select "MORTGAGE"
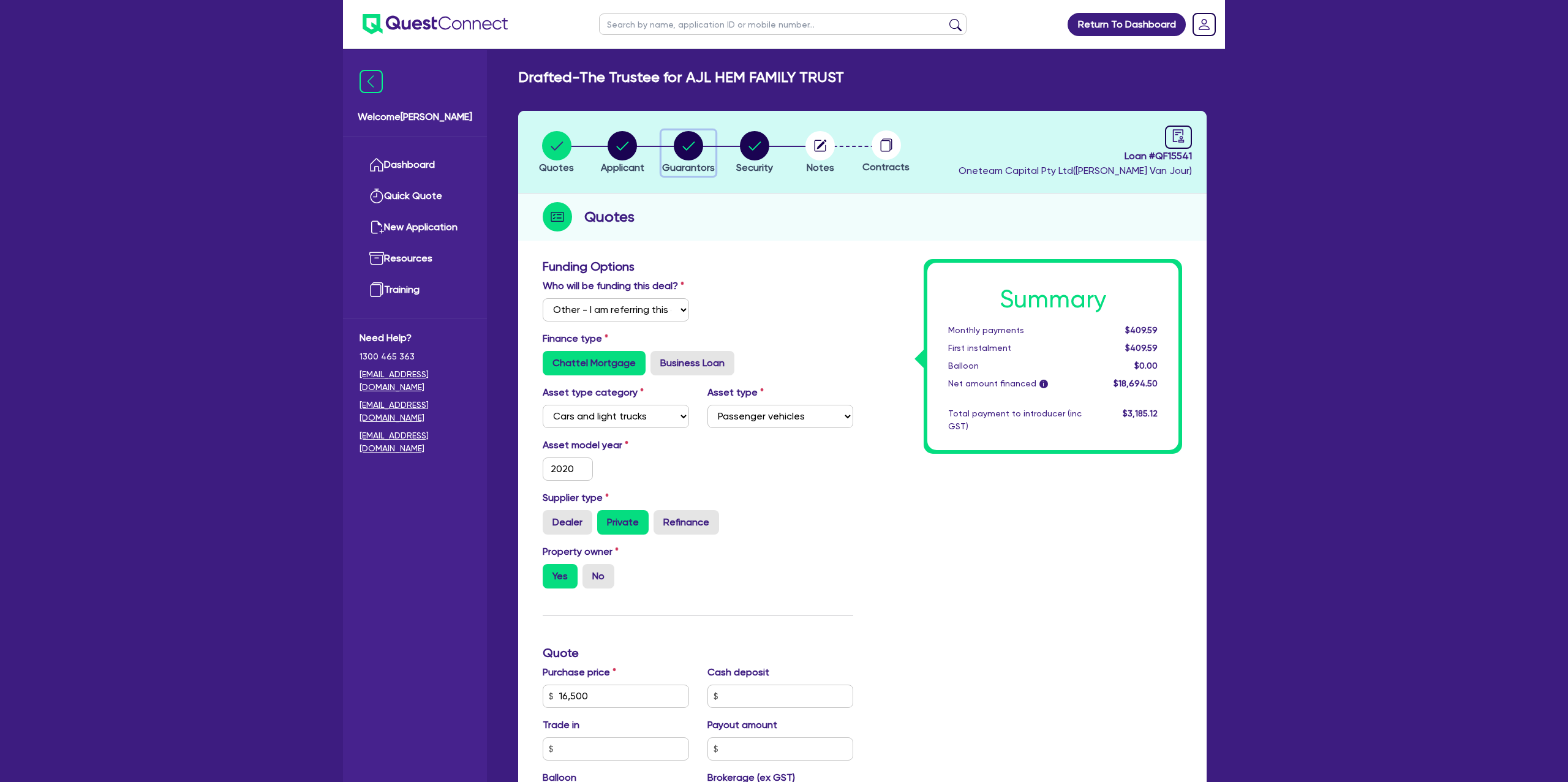
select select "MORTGAGE"
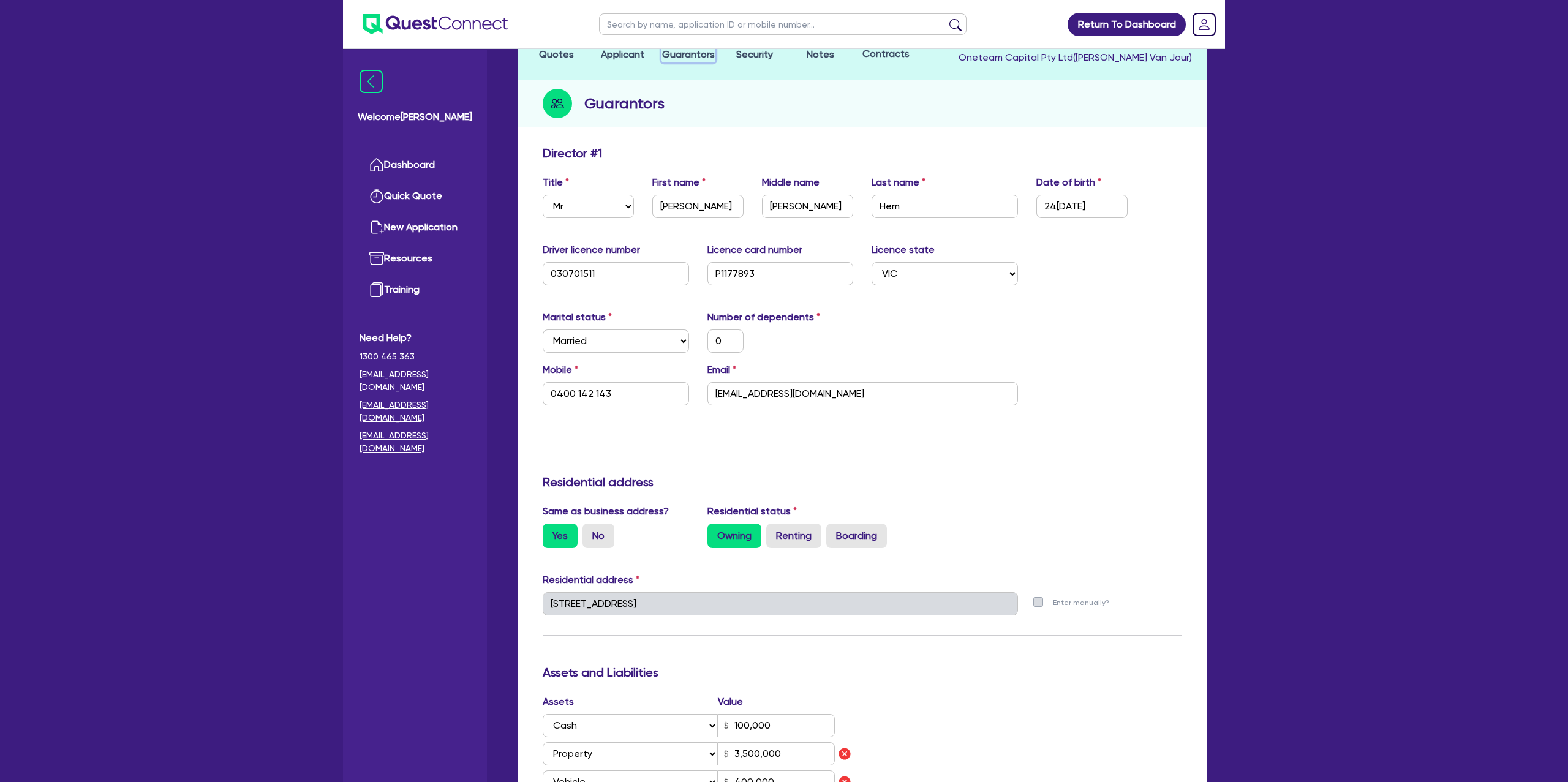
scroll to position [114, 0]
click at [733, 390] on input "[EMAIL_ADDRESS][DOMAIN_NAME]" at bounding box center [862, 393] width 311 height 23
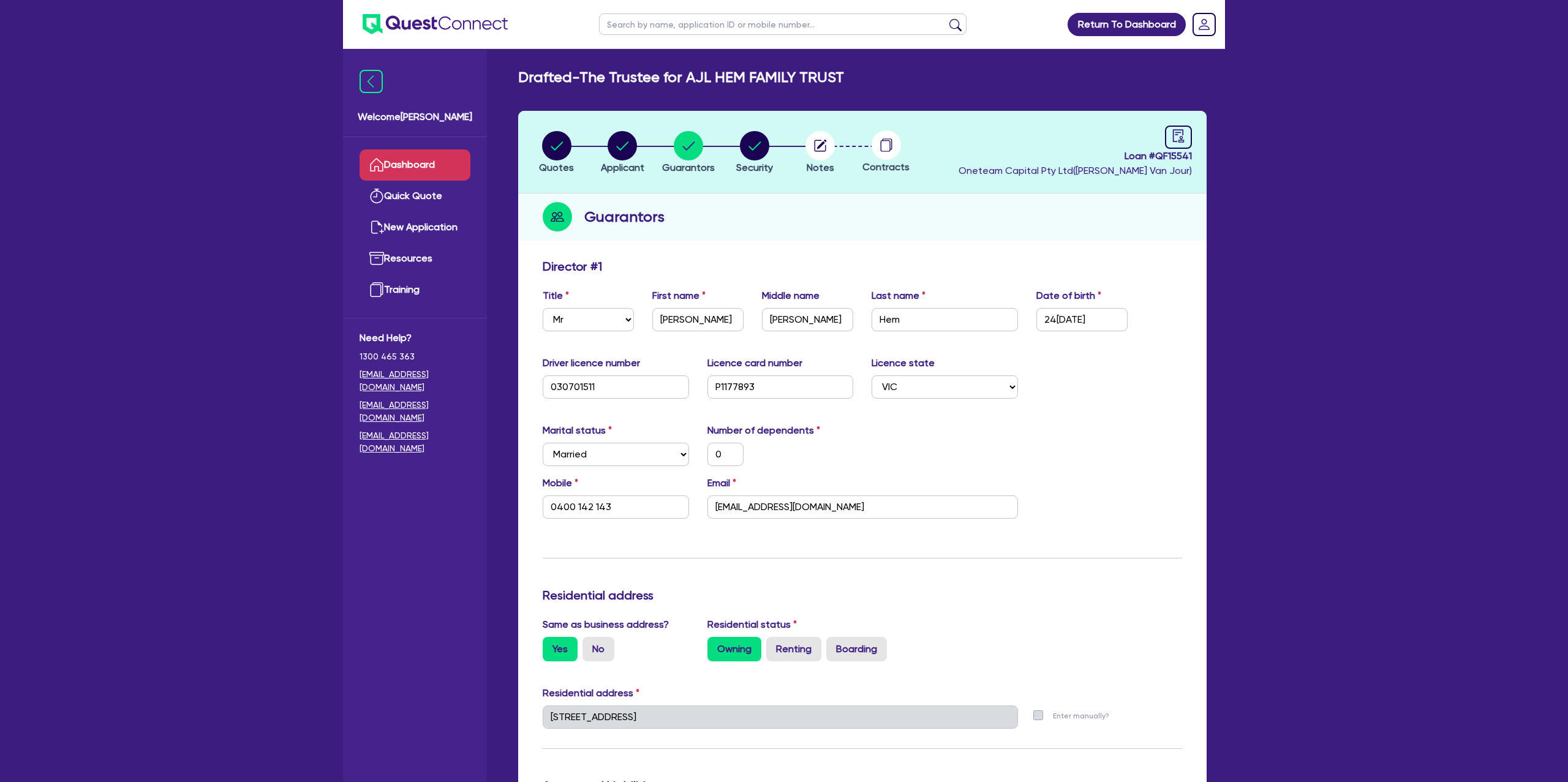
click at [443, 157] on link "Dashboard" at bounding box center [415, 165] width 111 height 31
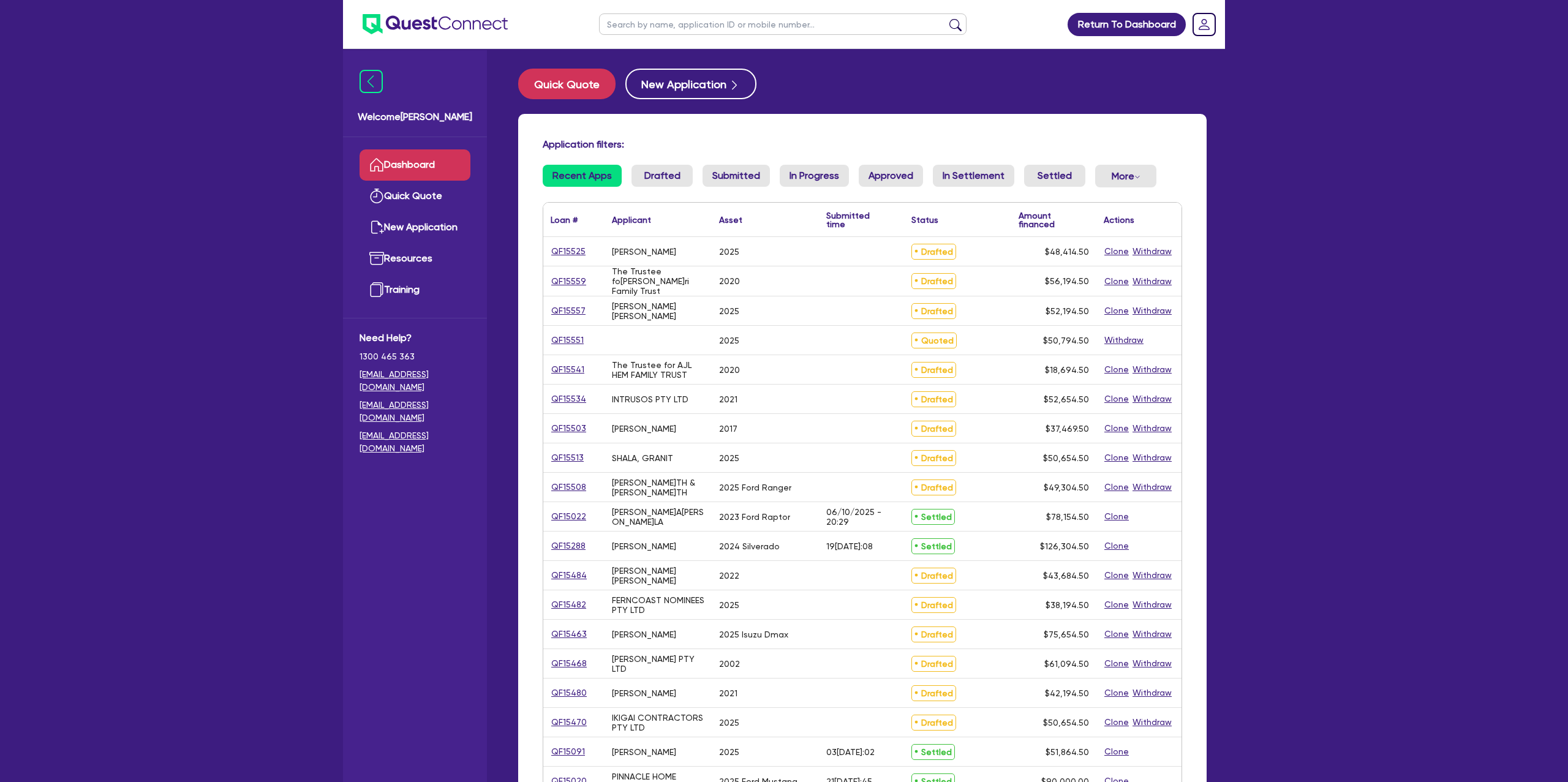
click at [664, 27] on input "text" at bounding box center [783, 24] width 367 height 22
type input "vin"
click at [945, 18] on button "submit" at bounding box center [955, 26] width 20 height 17
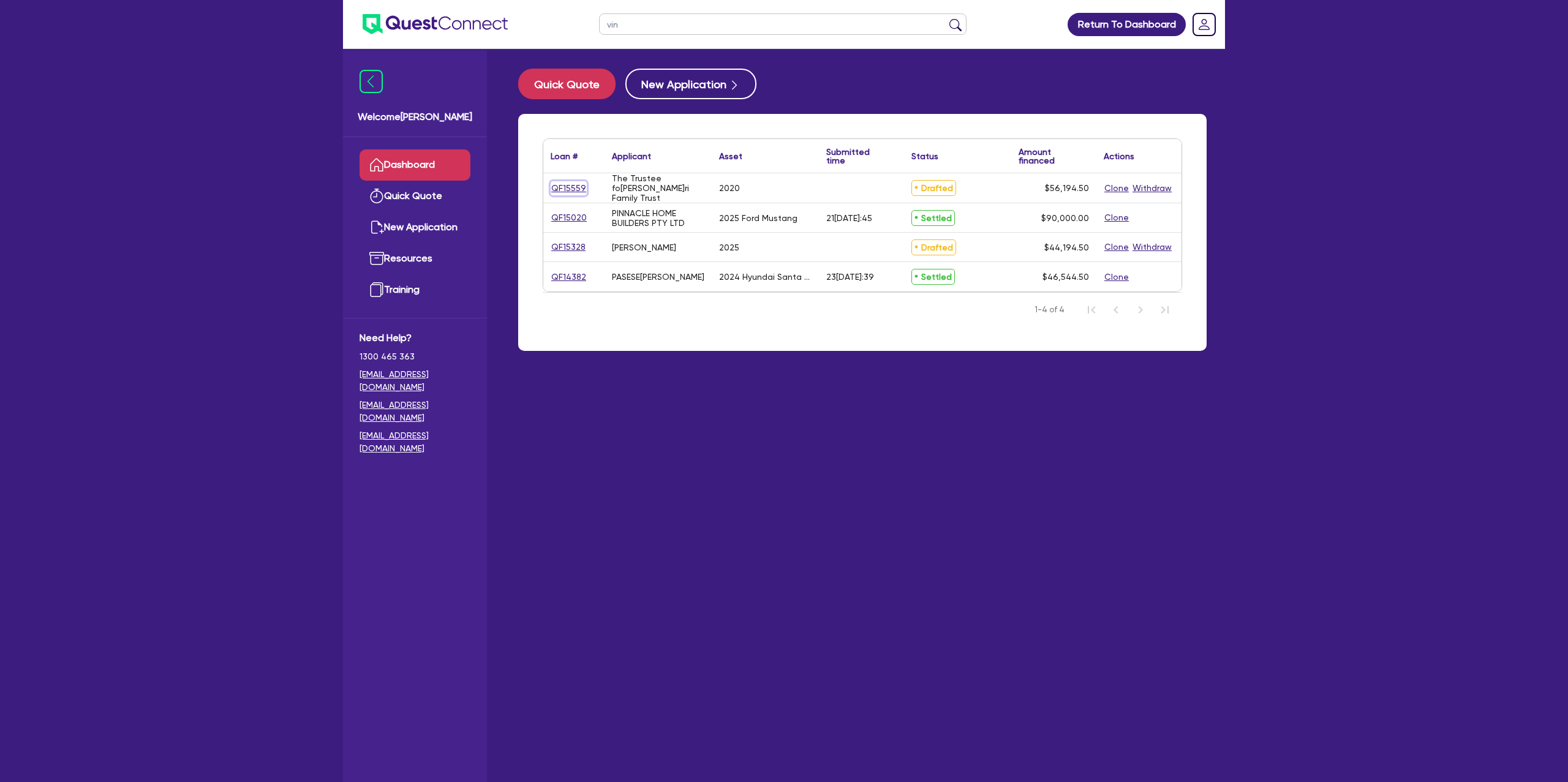
click at [563, 184] on link "QF15559" at bounding box center [569, 188] width 36 height 14
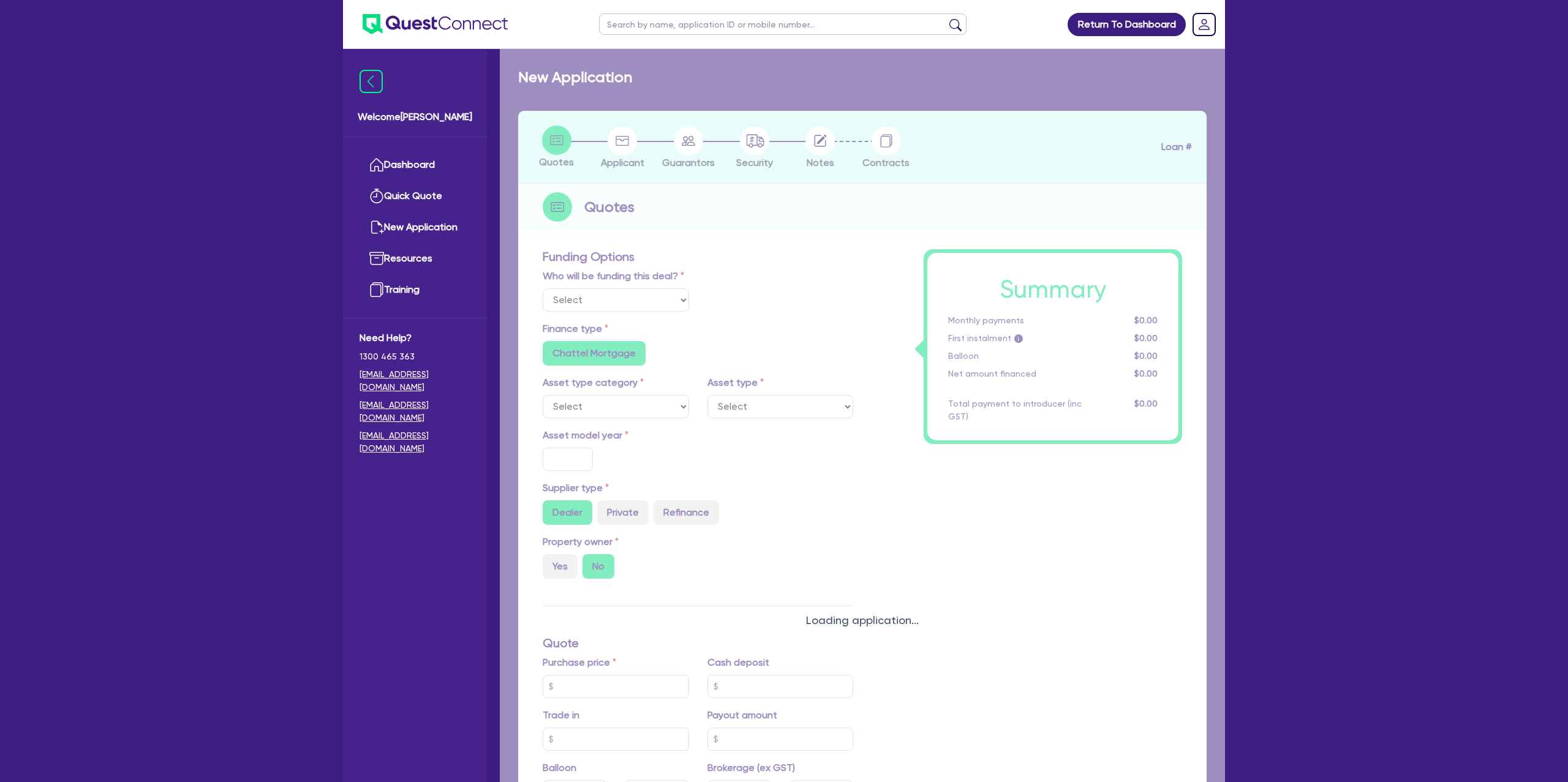
select select "Other"
select select "CARS_AND_LIGHT_TRUCKS"
type input "2020"
type input "80,000"
type input "10,000"
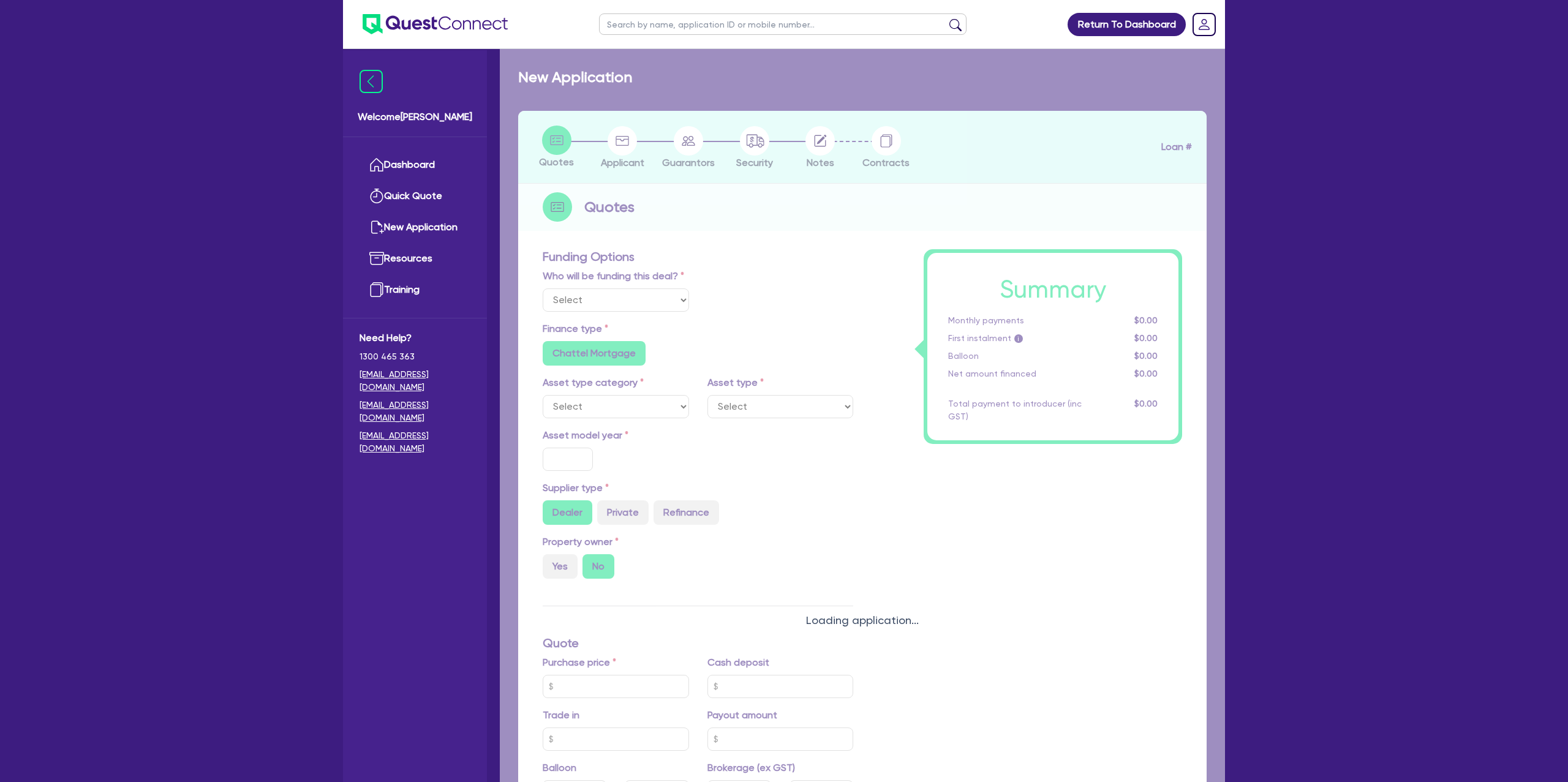
type input "16,000"
type input "35"
type input "28,000"
radio input "false"
type input "7.99"
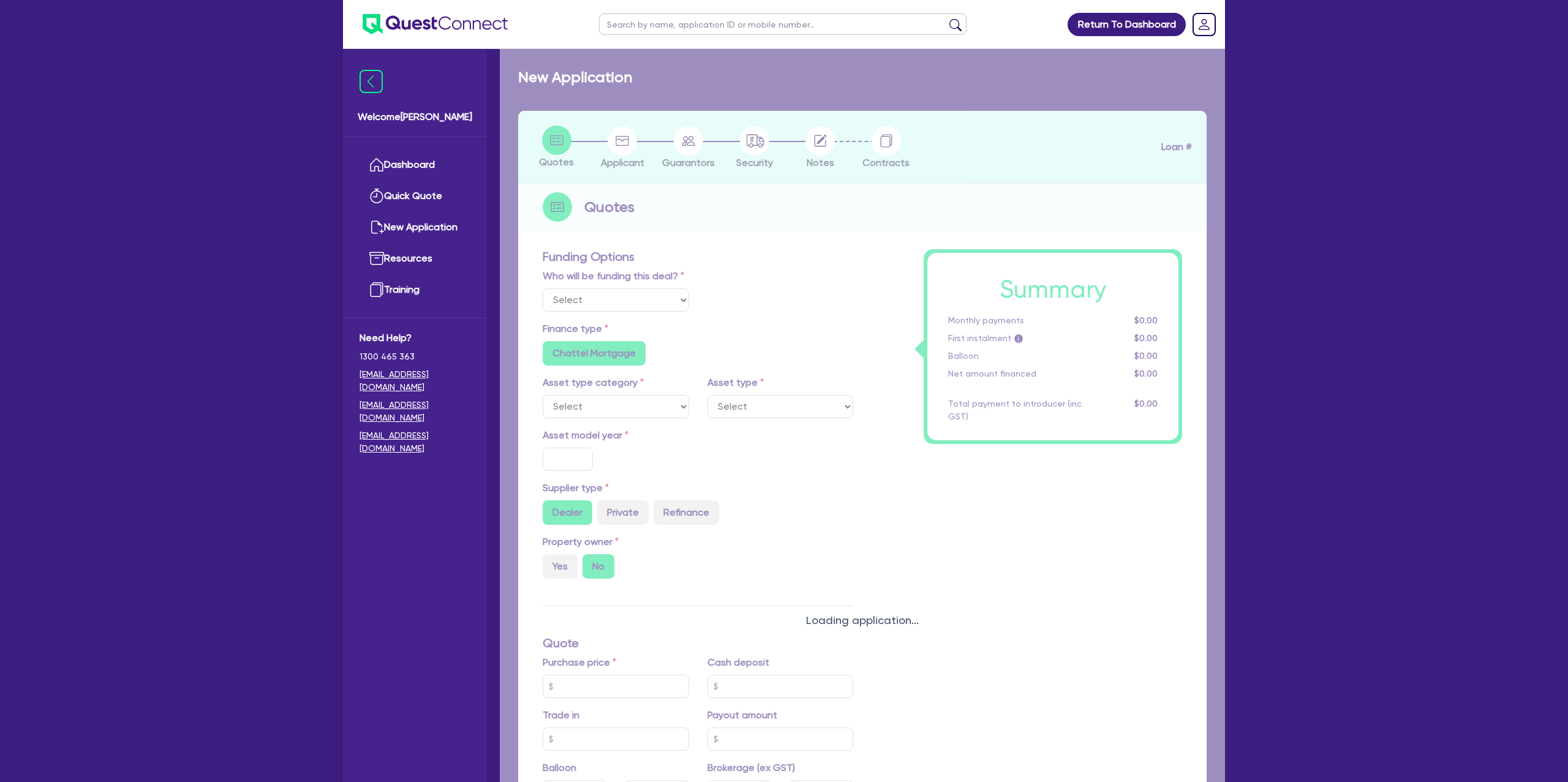
radio input "false"
type input "1,400"
radio input "true"
select select "PASSENGER_VEHICLES"
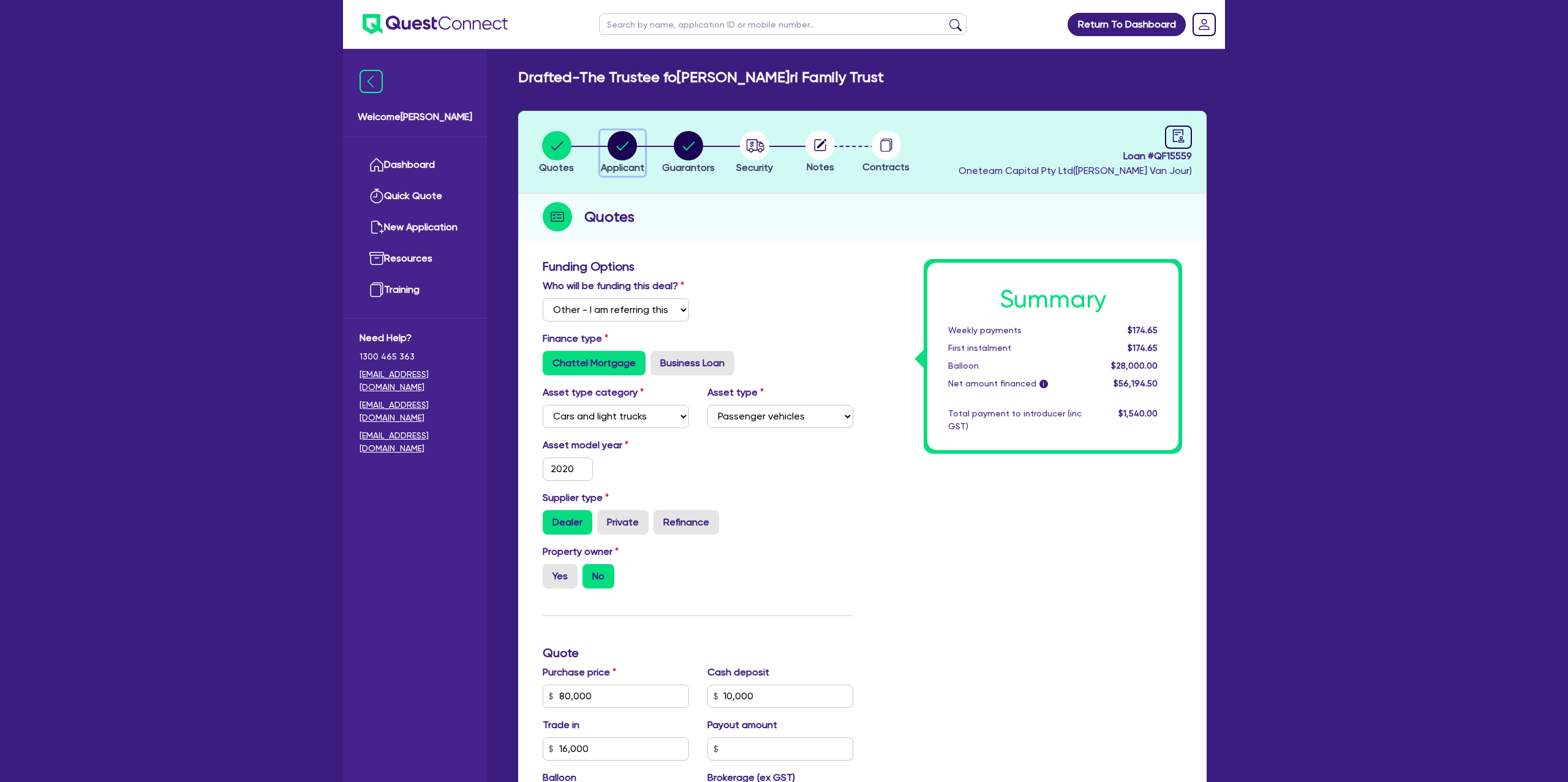
click at [633, 148] on circle "button" at bounding box center [623, 146] width 30 height 30
select select "TRUST"
select select "COMPANY"
select select "BUILDING_CONSTRUCTION"
select select "TRADES_SERVICES_CONSUMERS"
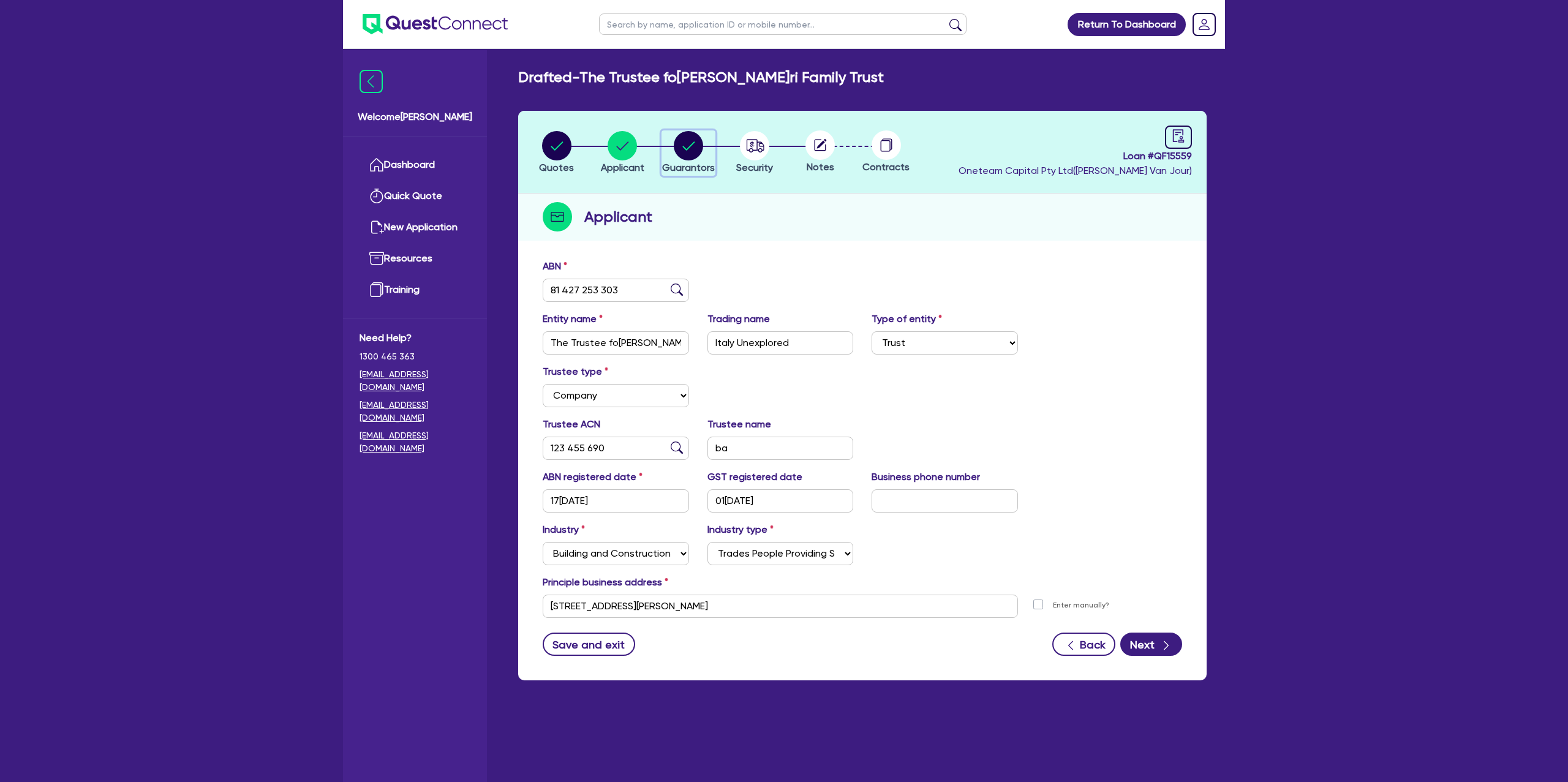
click at [698, 143] on circle "button" at bounding box center [689, 146] width 30 height 30
select select "MR"
select select "[GEOGRAPHIC_DATA]"
select select "MARRIED"
select select "PROPERTY"
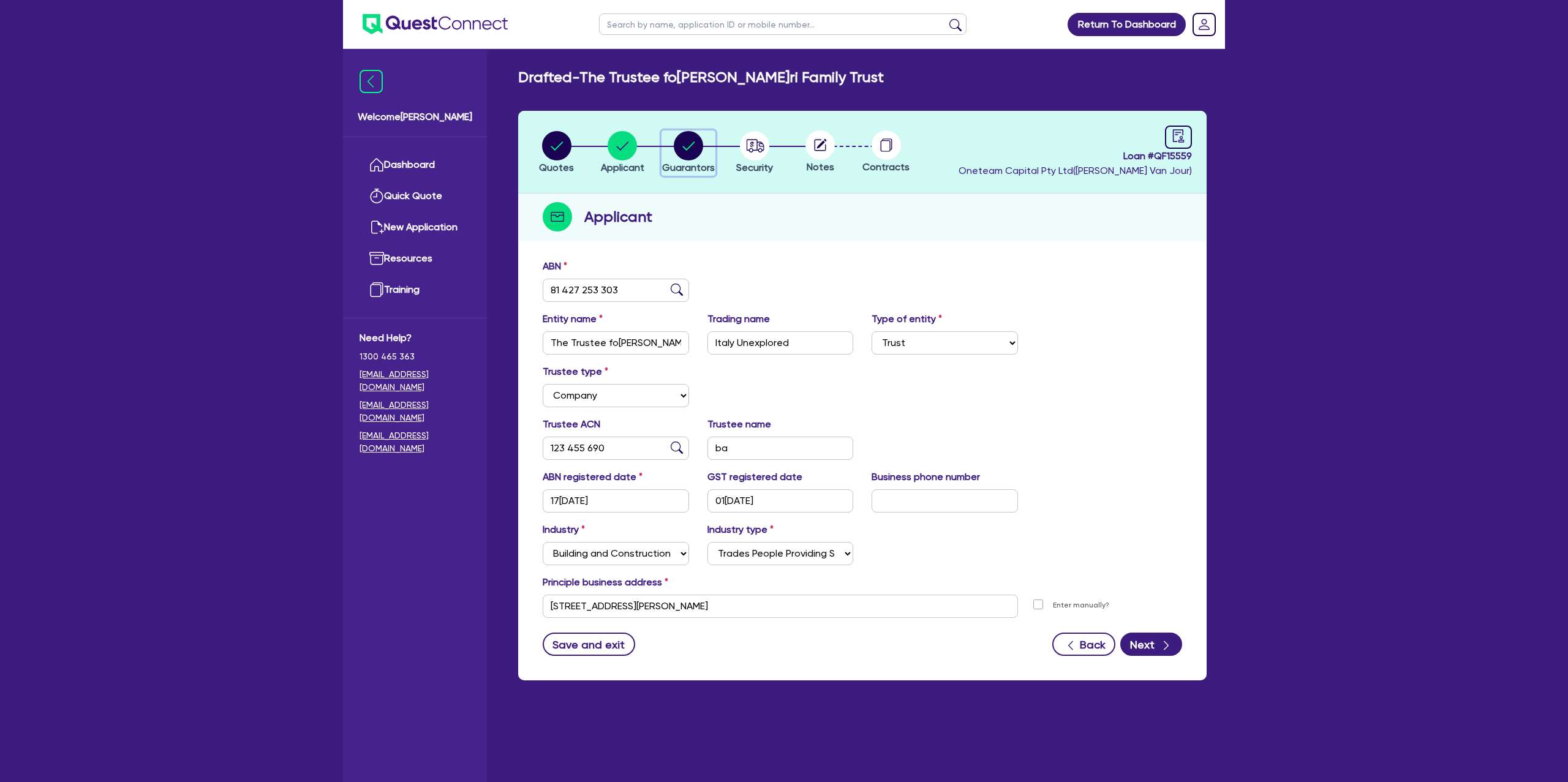
select select "MORTGAGE"
select select "VEHICLE_LOAN"
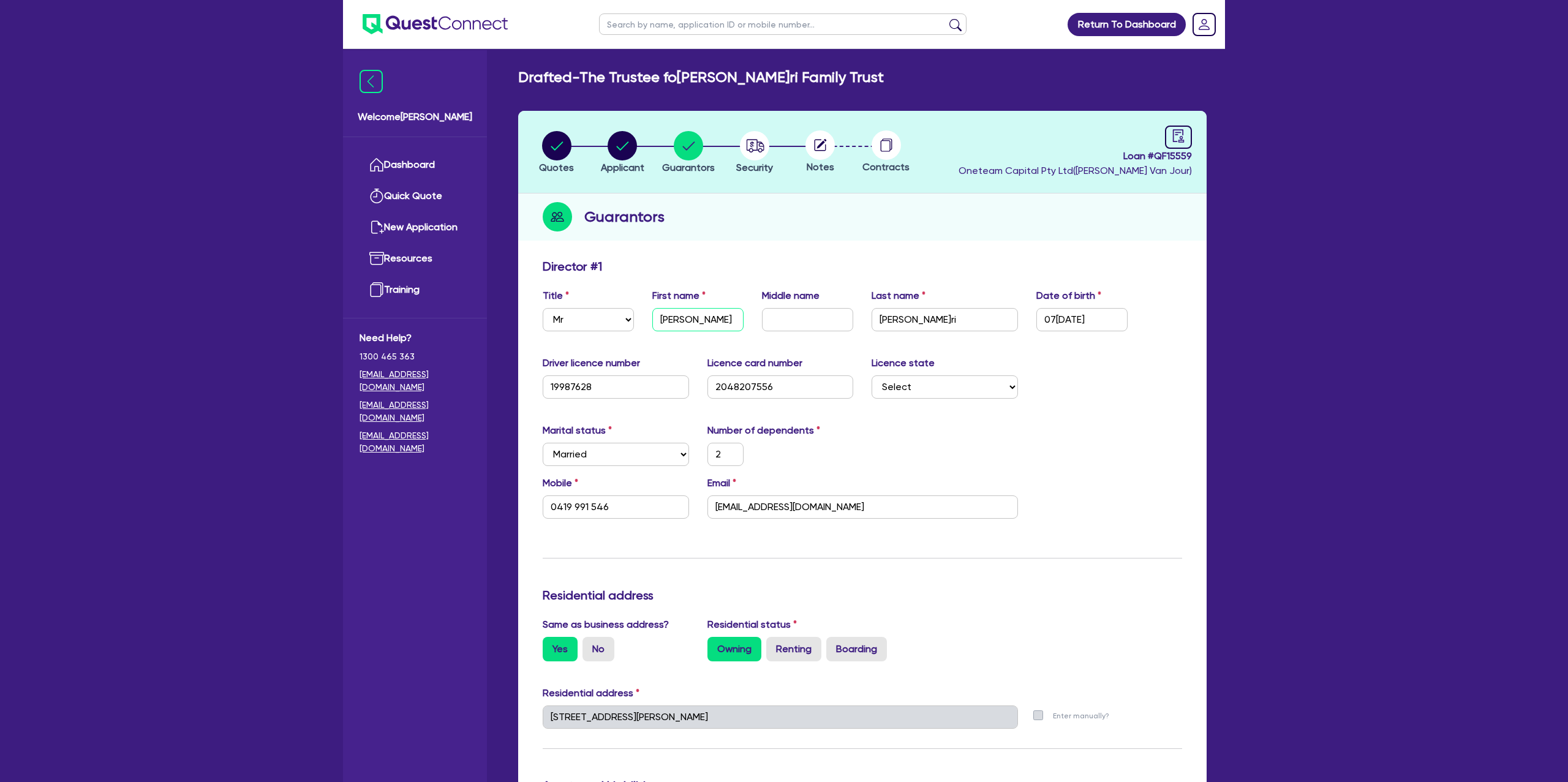
click at [687, 318] on input "[PERSON_NAME]" at bounding box center [698, 319] width 91 height 23
click at [688, 318] on input "[PERSON_NAME]" at bounding box center [698, 319] width 91 height 23
paste input "Its Vincenz"
type input "Its Vincenzo"
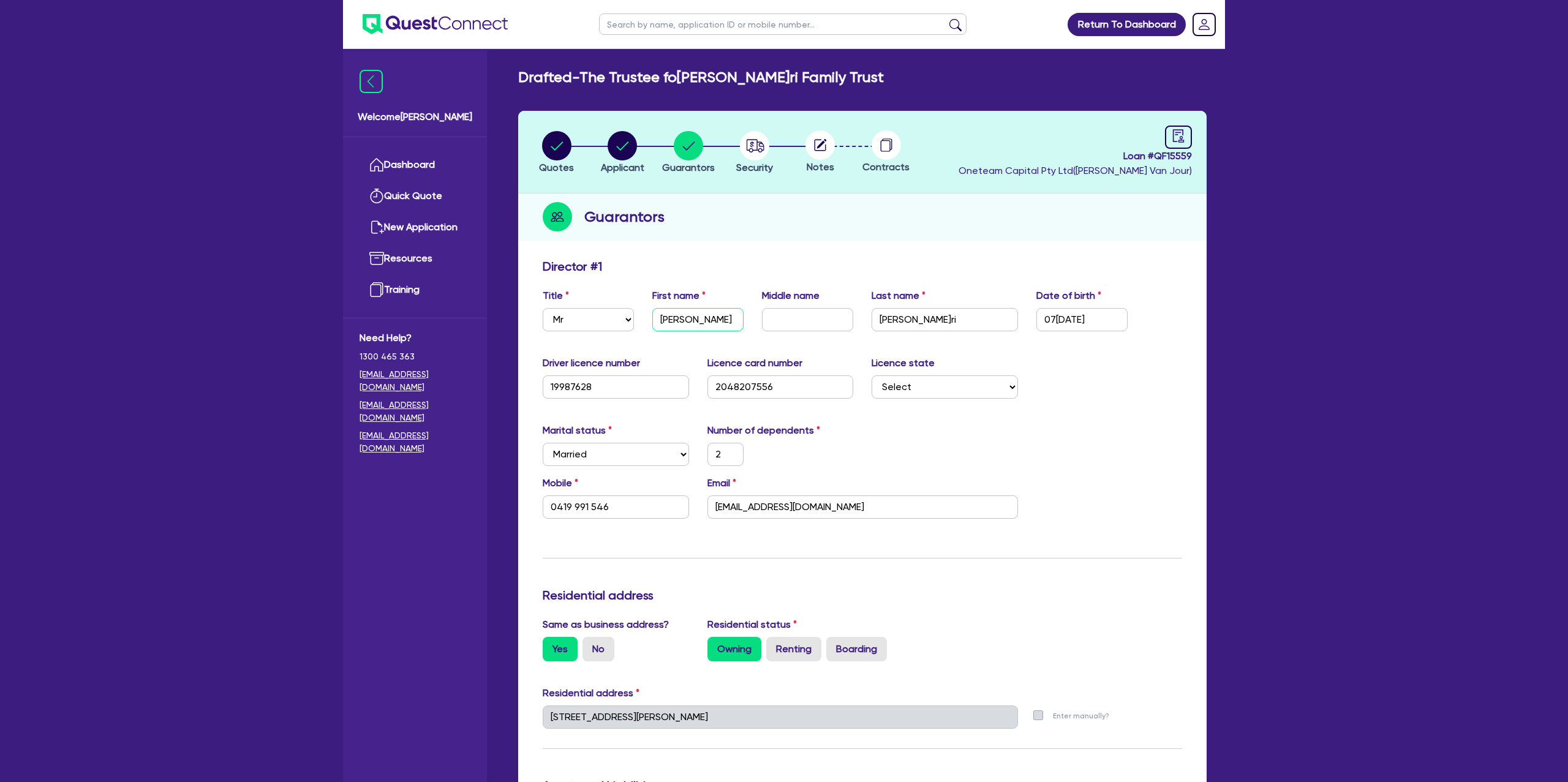
type input "2"
type input "0419 991 546"
type input "2,200,000"
type input "620,000"
type input "3,000"
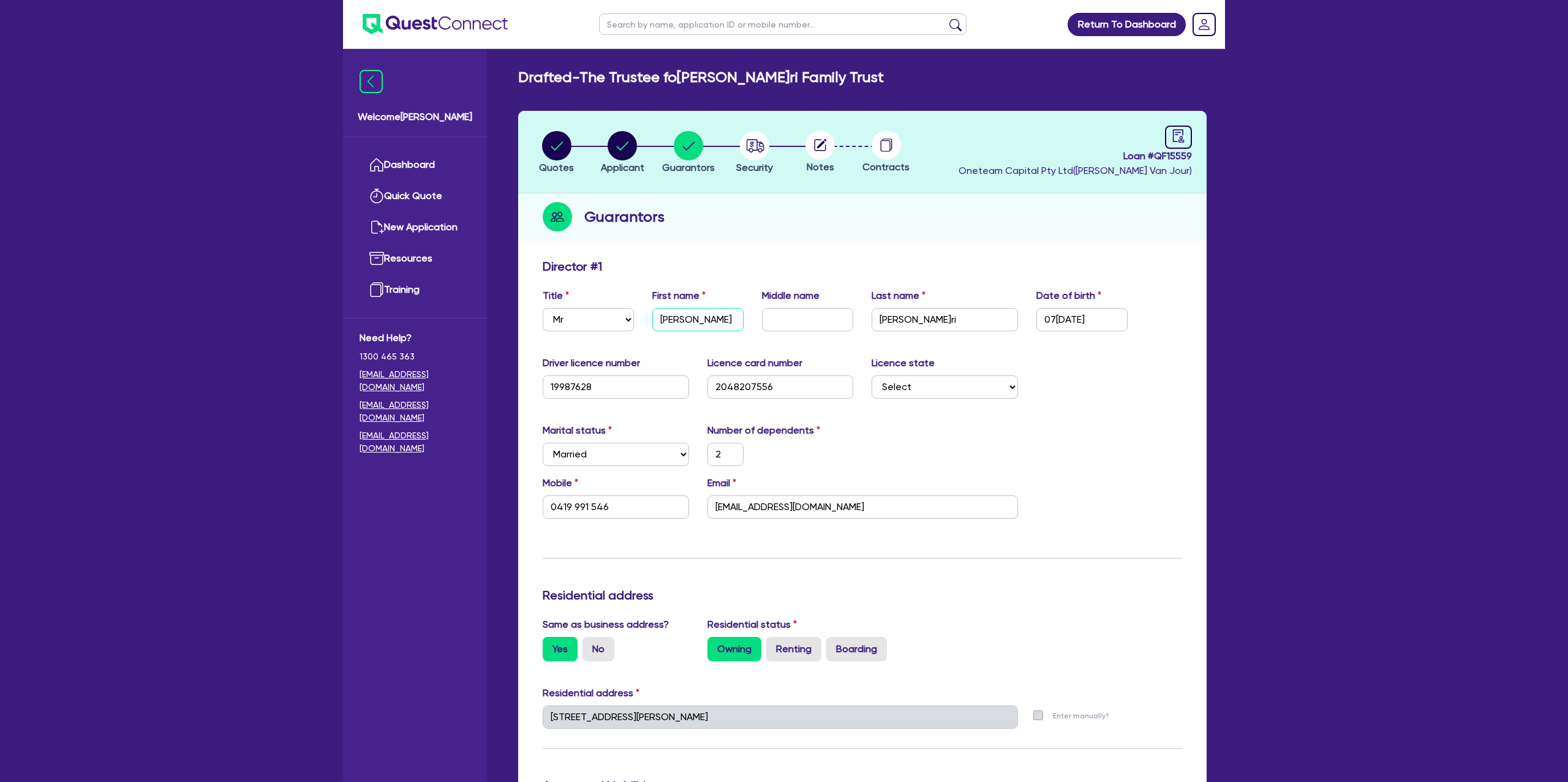
type input "70,000"
type input "1,400"
click at [675, 317] on input "Its Vincenzo" at bounding box center [698, 319] width 91 height 23
type input "ItsVincenzo"
type input "2"
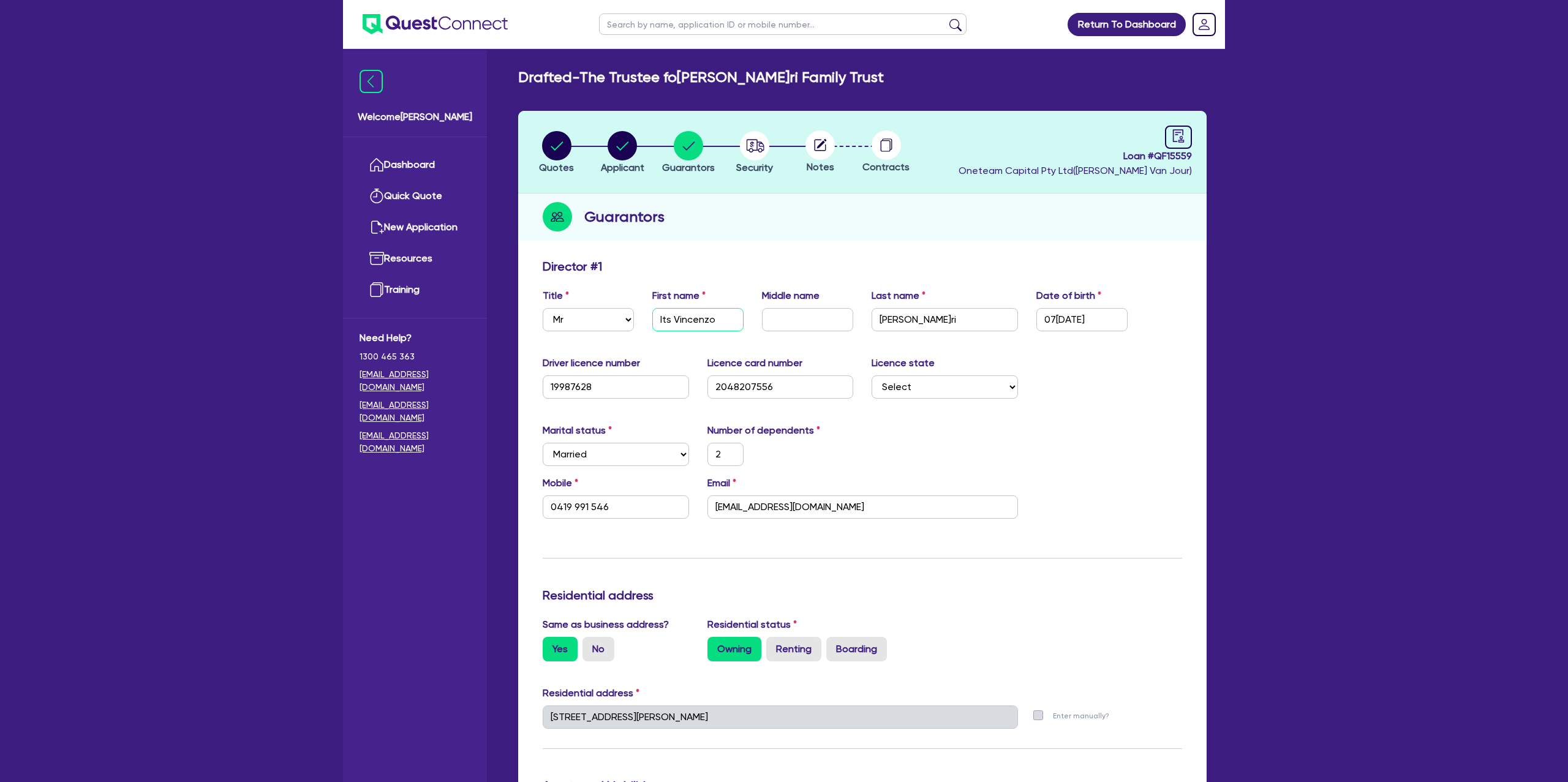
type input "0419 991 546"
type input "2,200,000"
type input "620,000"
type input "3,000"
type input "70,000"
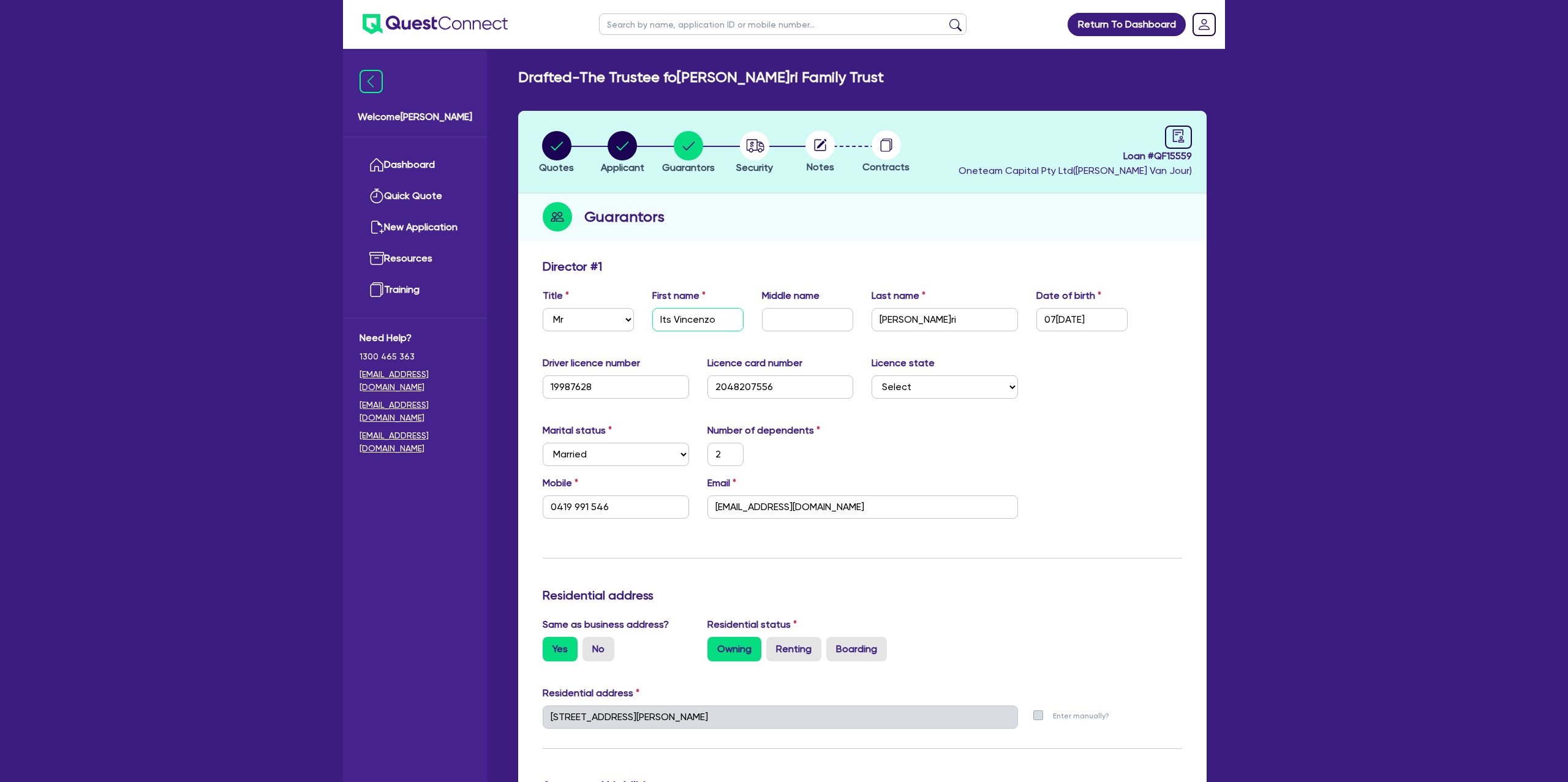
type input "1,400"
type input "ItVincenzo"
type input "2"
type input "0419 991 546"
type input "2,200,000"
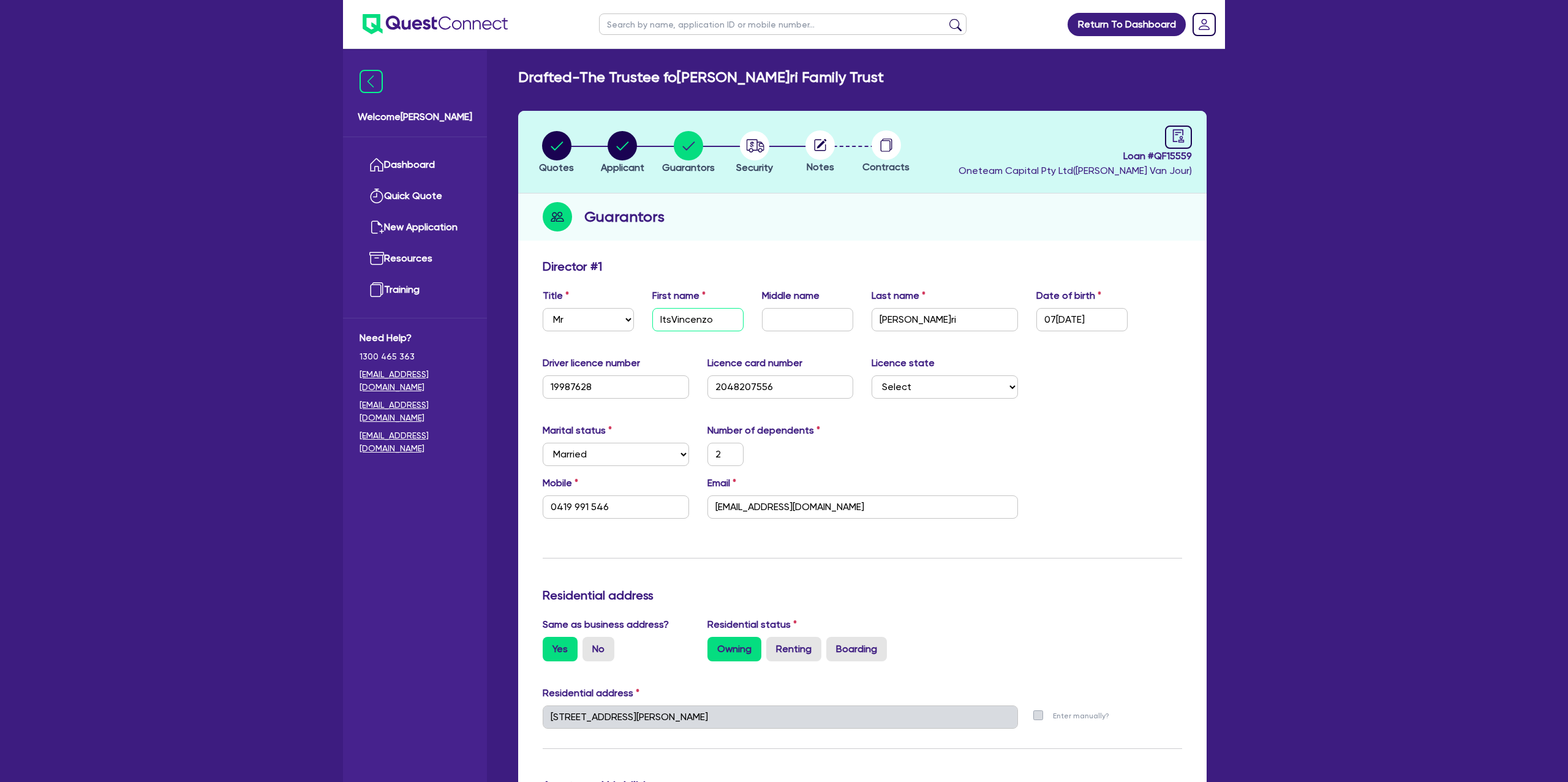
type input "620,000"
type input "3,000"
type input "70,000"
type input "1,400"
type input "IVincenzo"
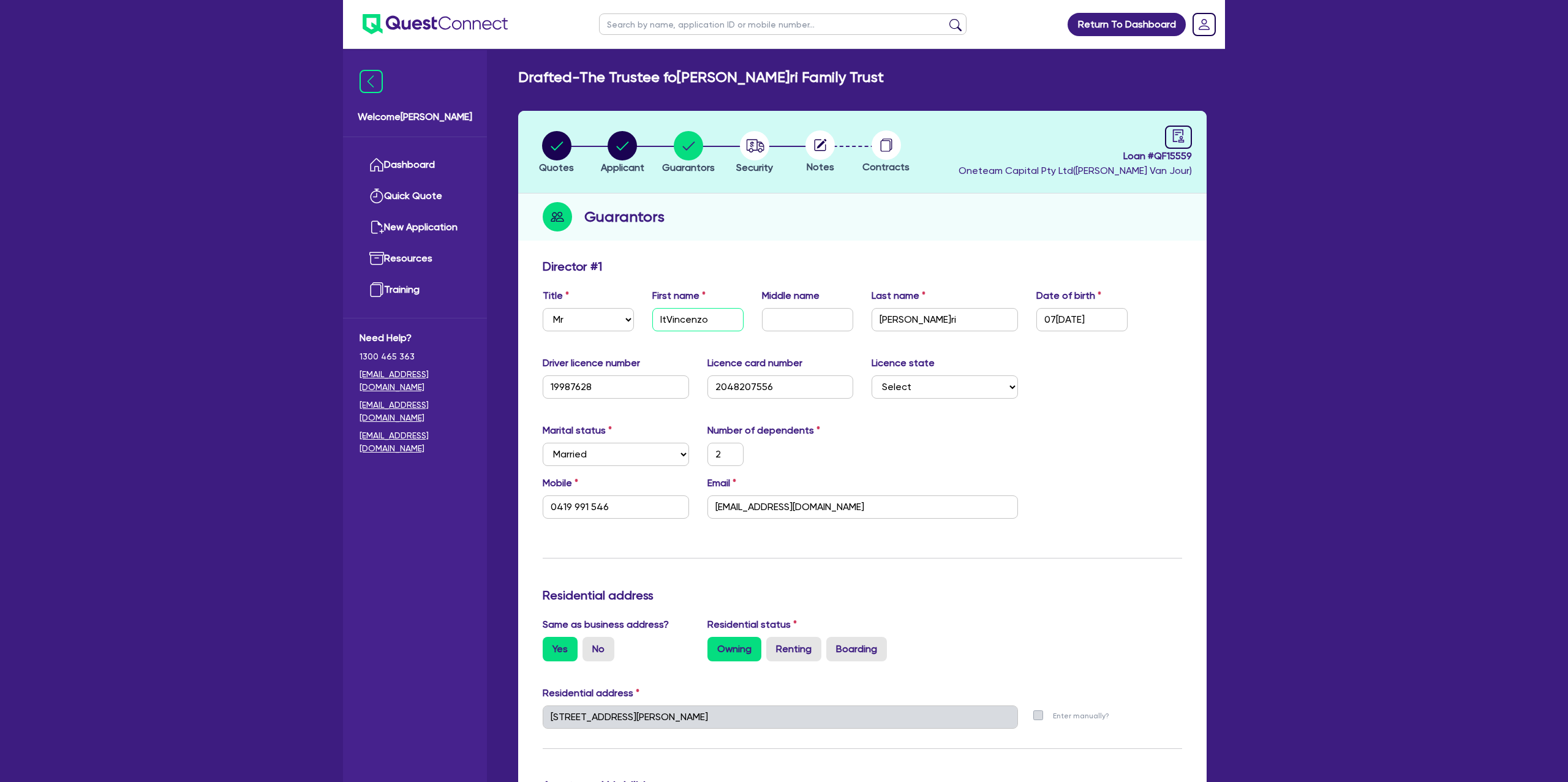
type input "2"
type input "0419 991 546"
type input "2,200,000"
type input "620,000"
type input "3,000"
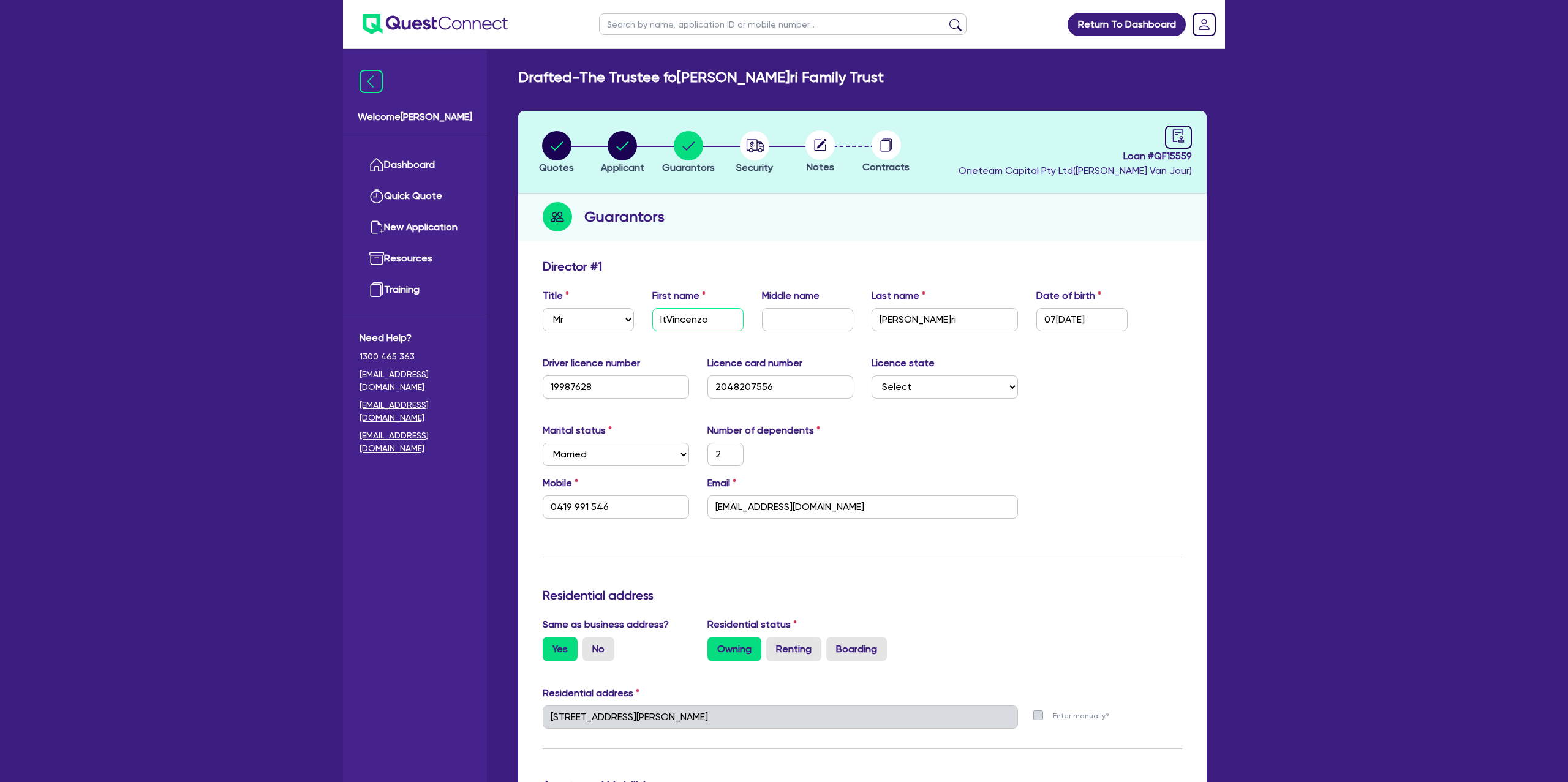
type input "70,000"
type input "1,400"
type input "[PERSON_NAME]"
type input "2"
type input "0419 991 546"
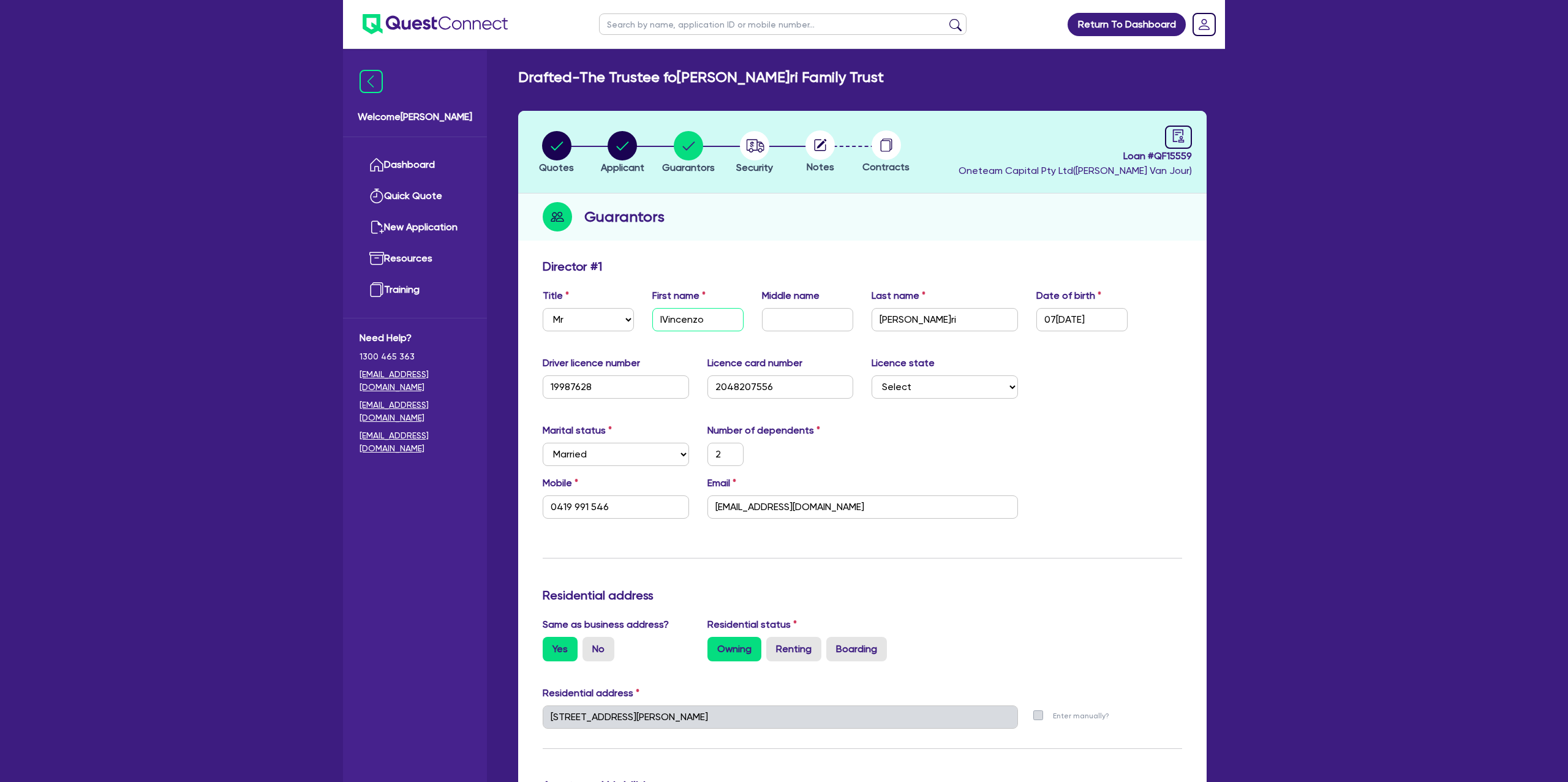
type input "2,200,000"
type input "620,000"
type input "3,000"
type input "70,000"
type input "1,400"
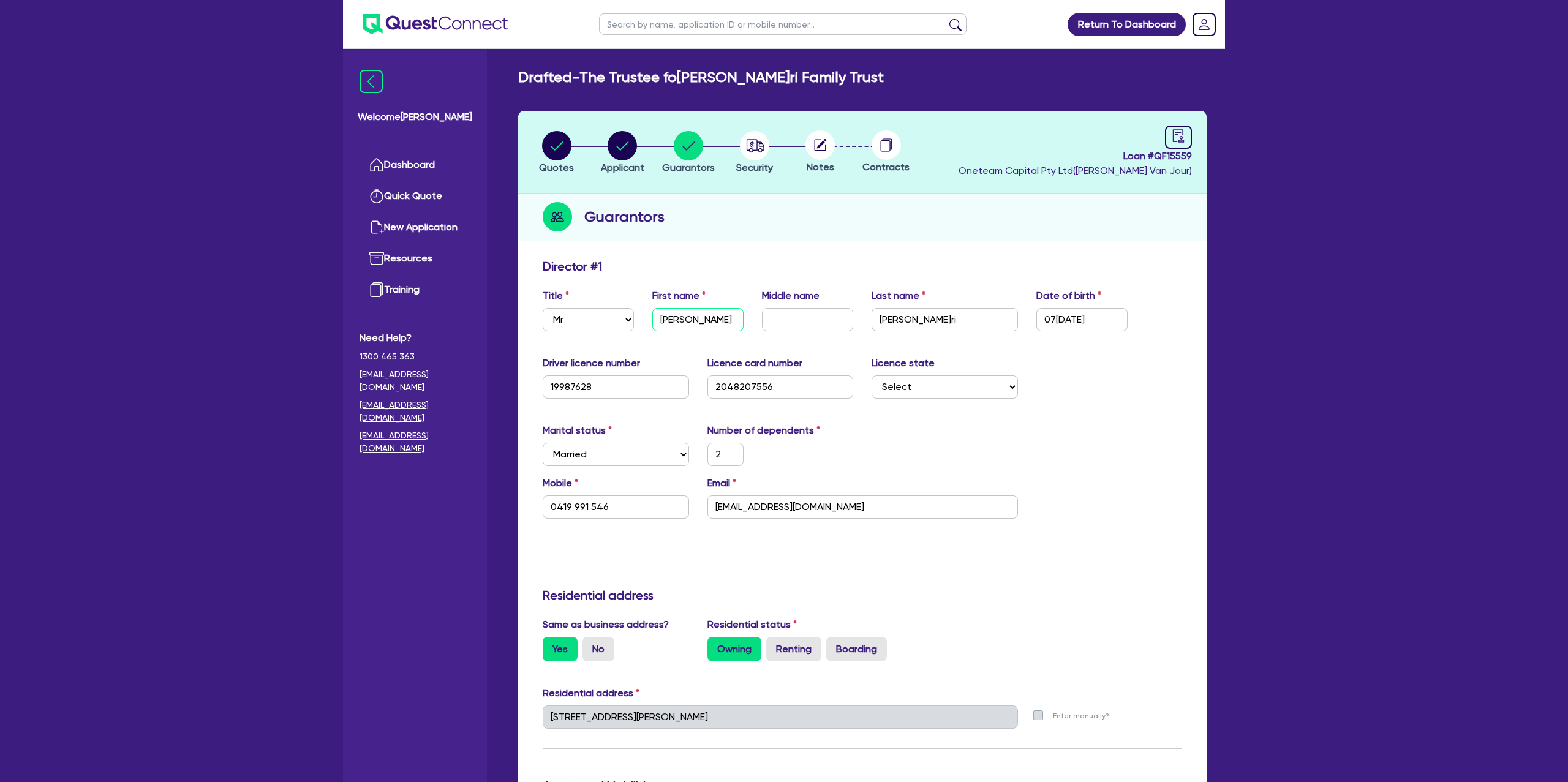
type input "[PERSON_NAME]"
click at [1094, 398] on div "Driver licence number [DRIVERS_LICENSE_NUMBER] Licence card number [DRIVERS_LIC…" at bounding box center [862, 382] width 658 height 53
click at [632, 143] on circle "button" at bounding box center [623, 146] width 30 height 30
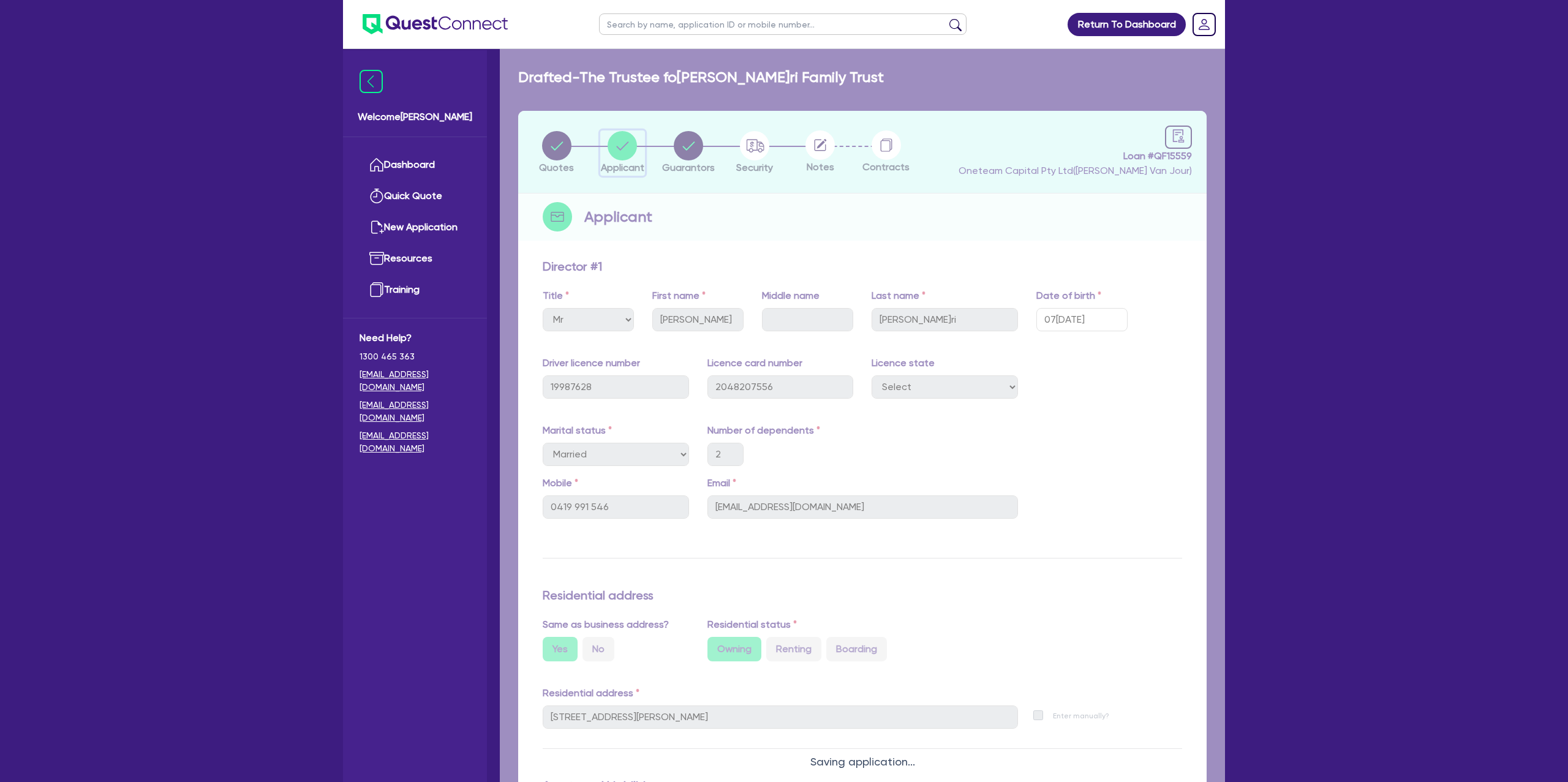
select select "TRUST"
select select "COMPANY"
select select "BUILDING_CONSTRUCTION"
select select "TRADES_SERVICES_CONSUMERS"
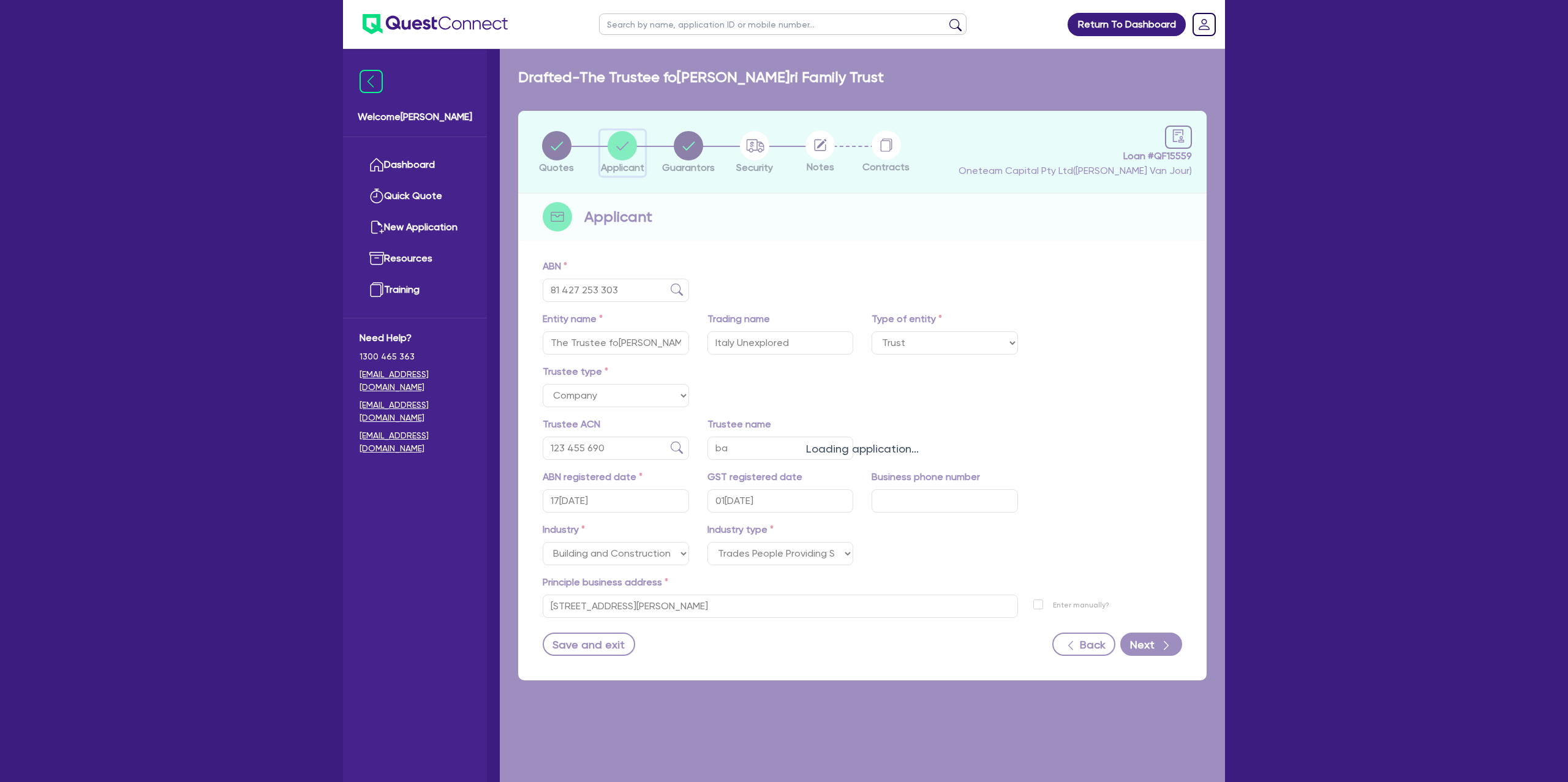
scroll to position [49, 0]
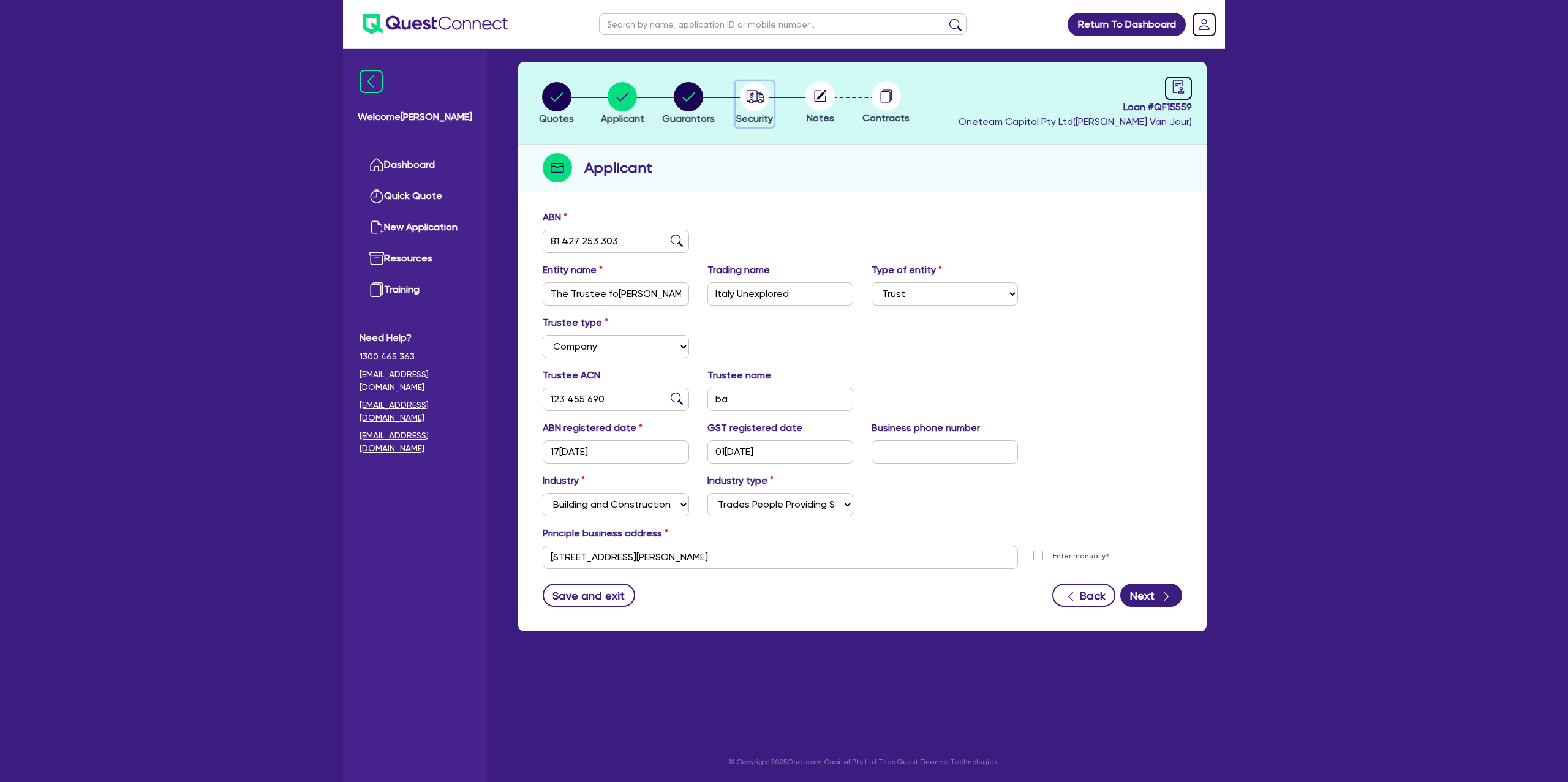
click at [746, 91] on button "Security" at bounding box center [754, 104] width 38 height 45
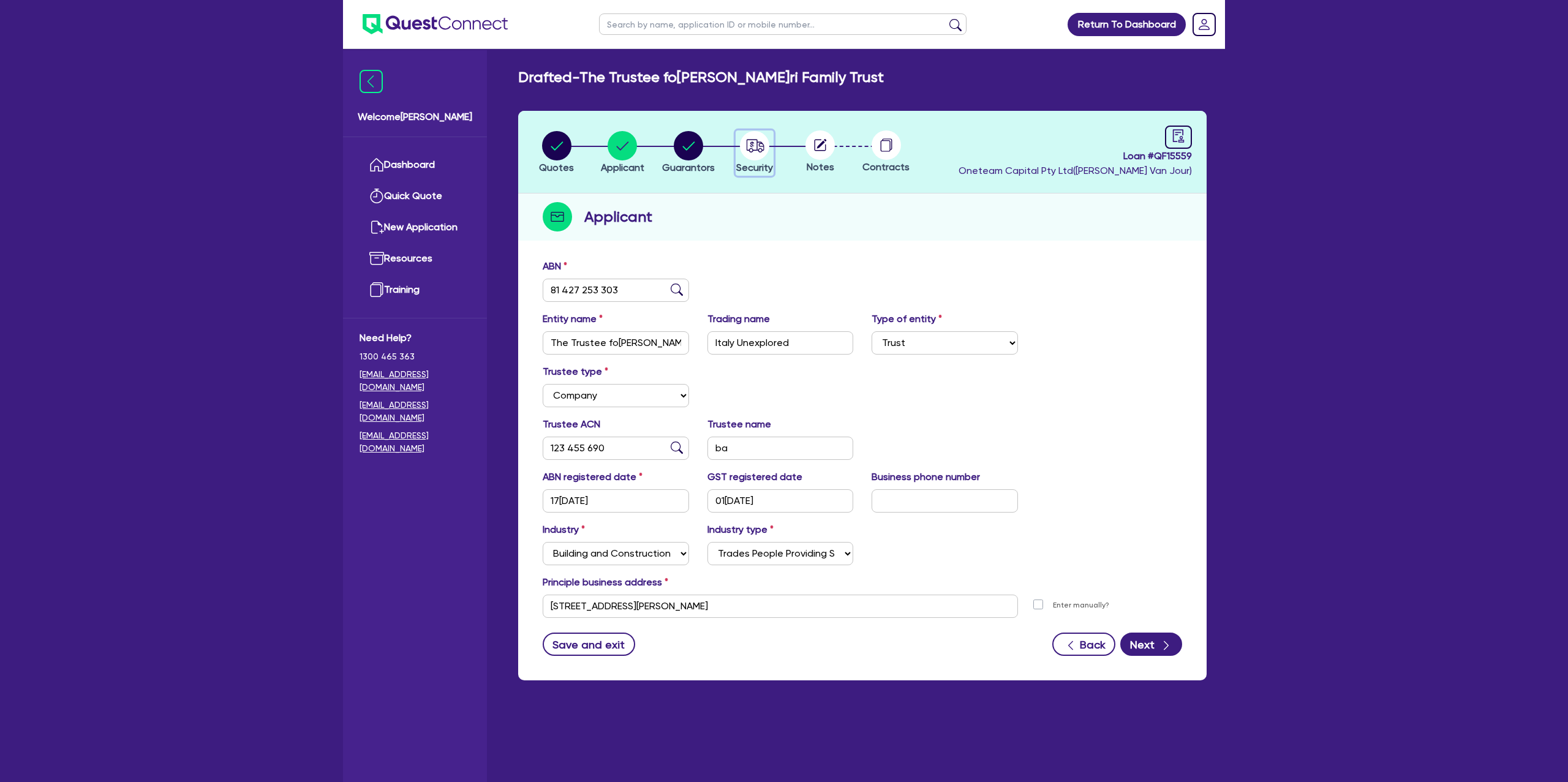
select select "CARS_AND_LIGHT_TRUCKS"
select select "PASSENGER_VEHICLES"
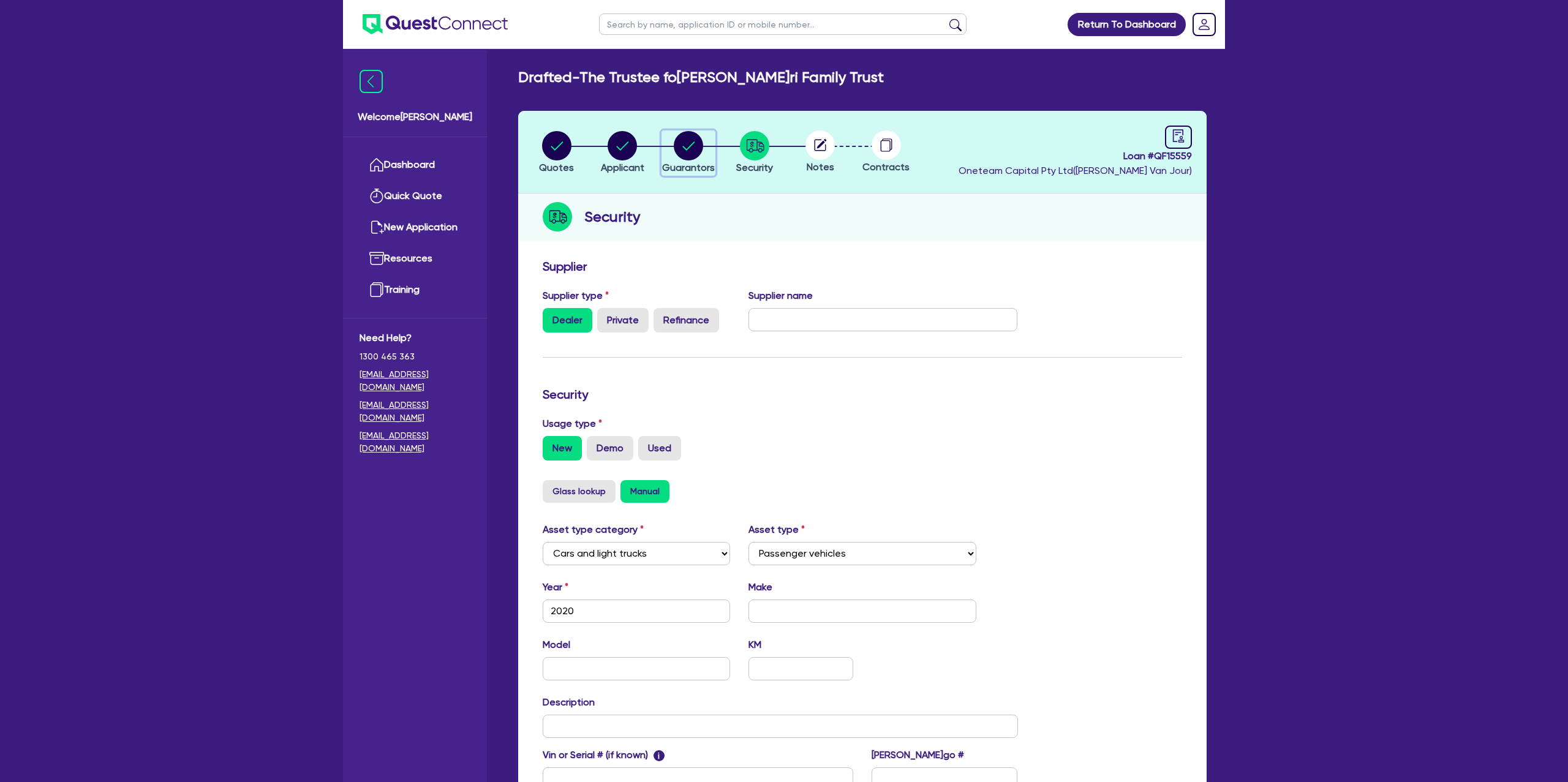
click at [693, 140] on circle "button" at bounding box center [689, 146] width 30 height 30
select select "MR"
select select "[GEOGRAPHIC_DATA]"
select select "MARRIED"
select select "PROPERTY"
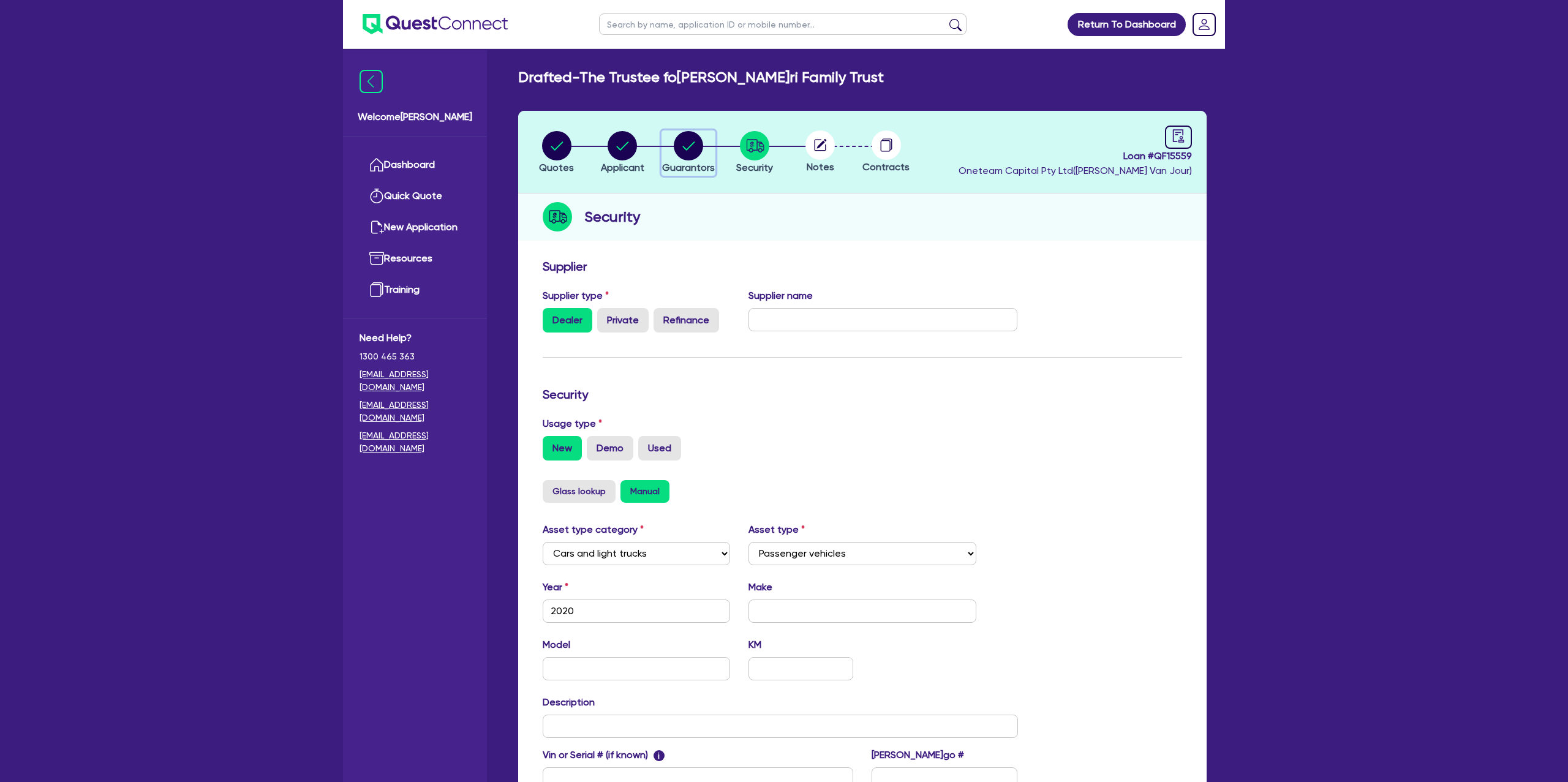
select select "MORTGAGE"
select select "VEHICLE_LOAN"
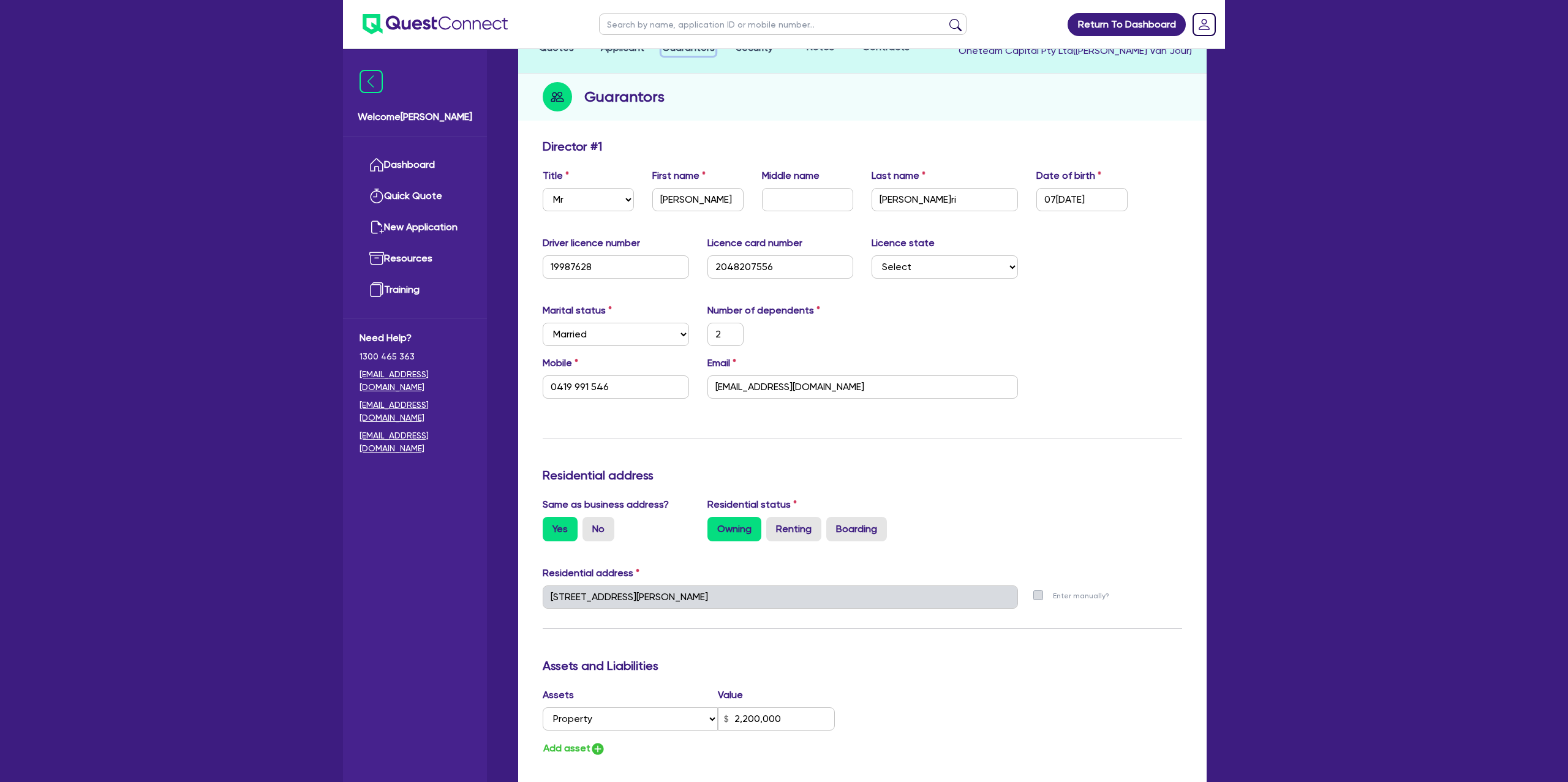
scroll to position [125, 0]
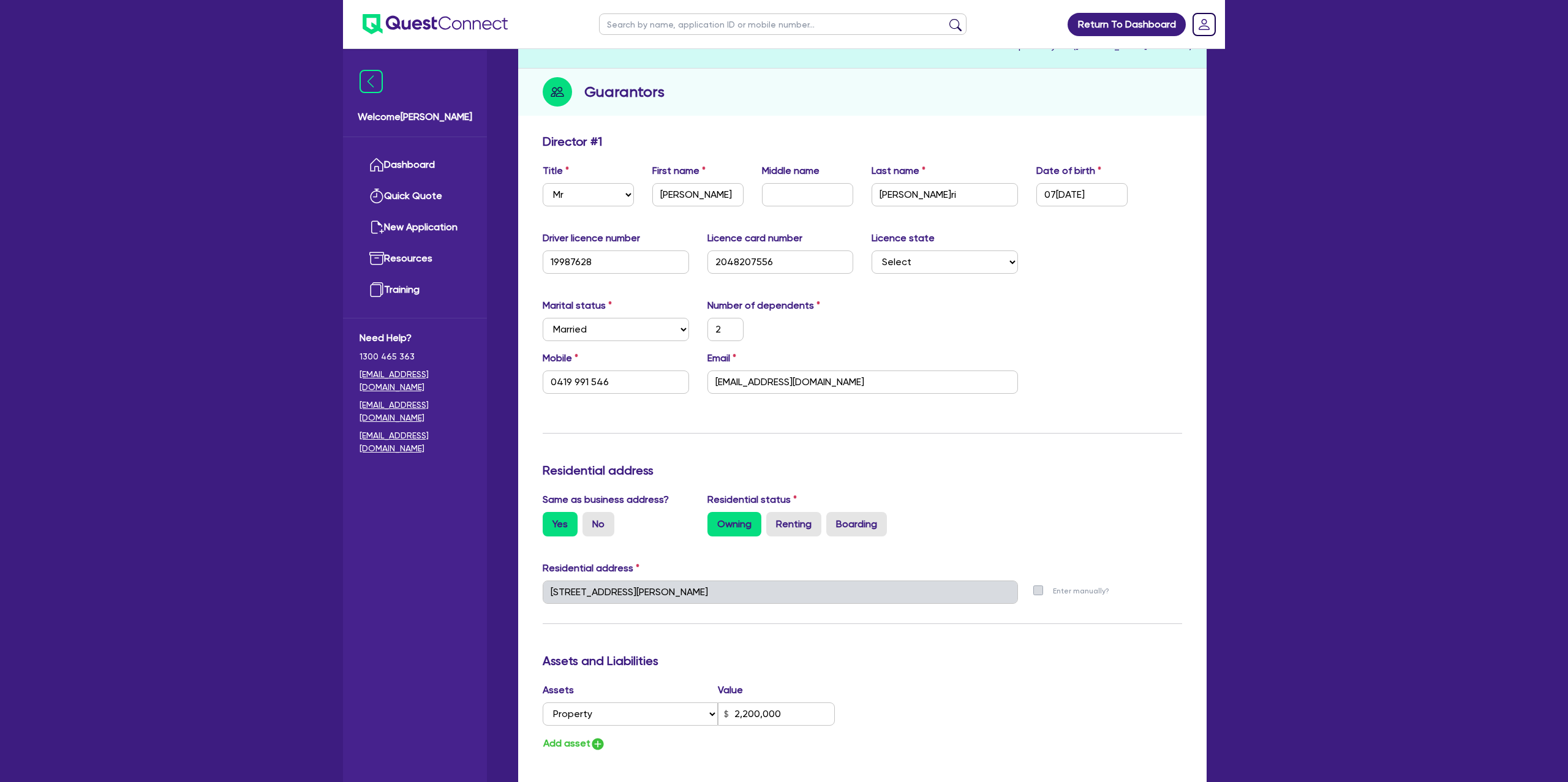
click at [935, 320] on div "Marital status Select [DEMOGRAPHIC_DATA] Married De Facto / Partner Number of d…" at bounding box center [862, 325] width 658 height 53
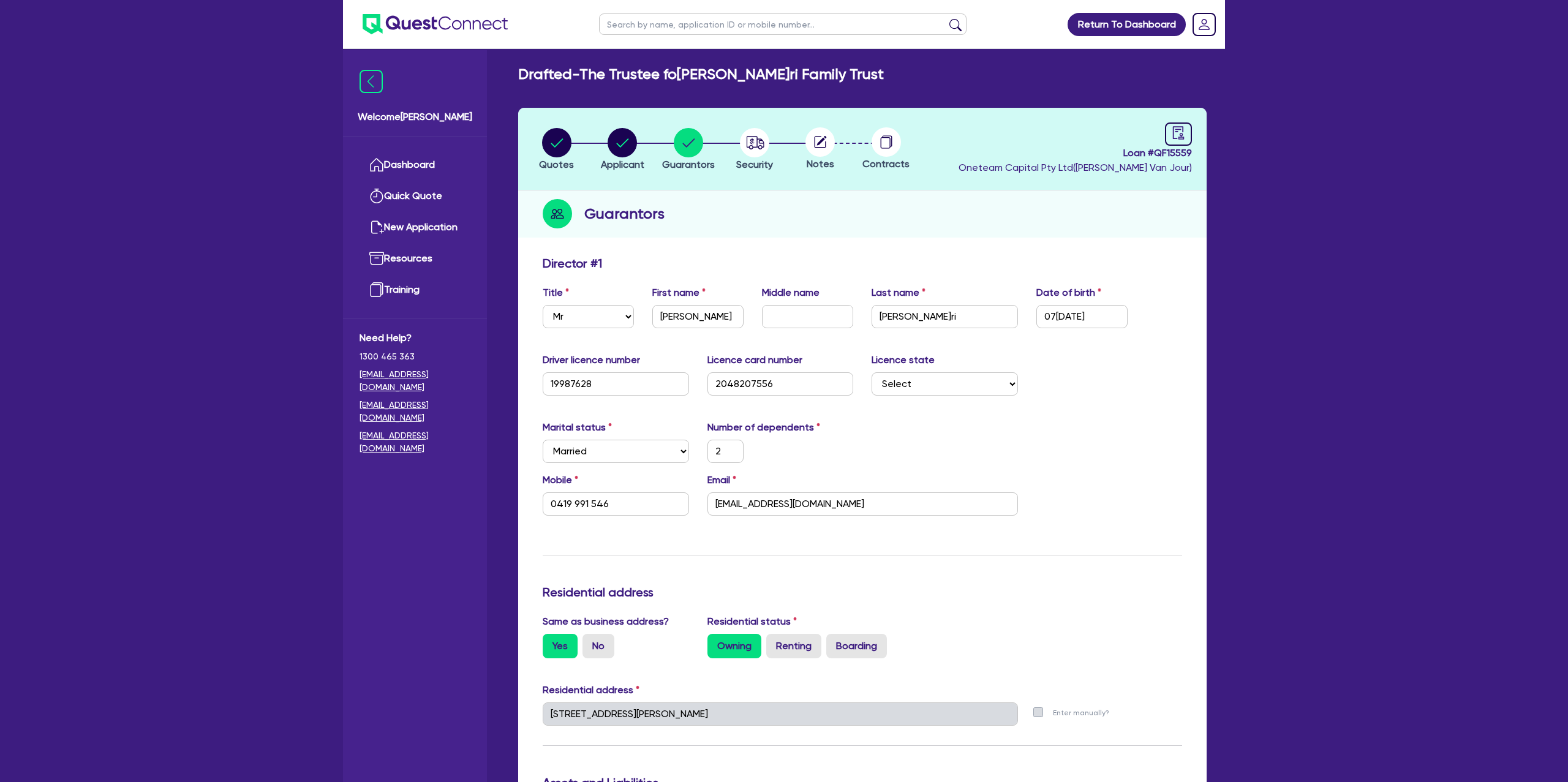
scroll to position [0, 0]
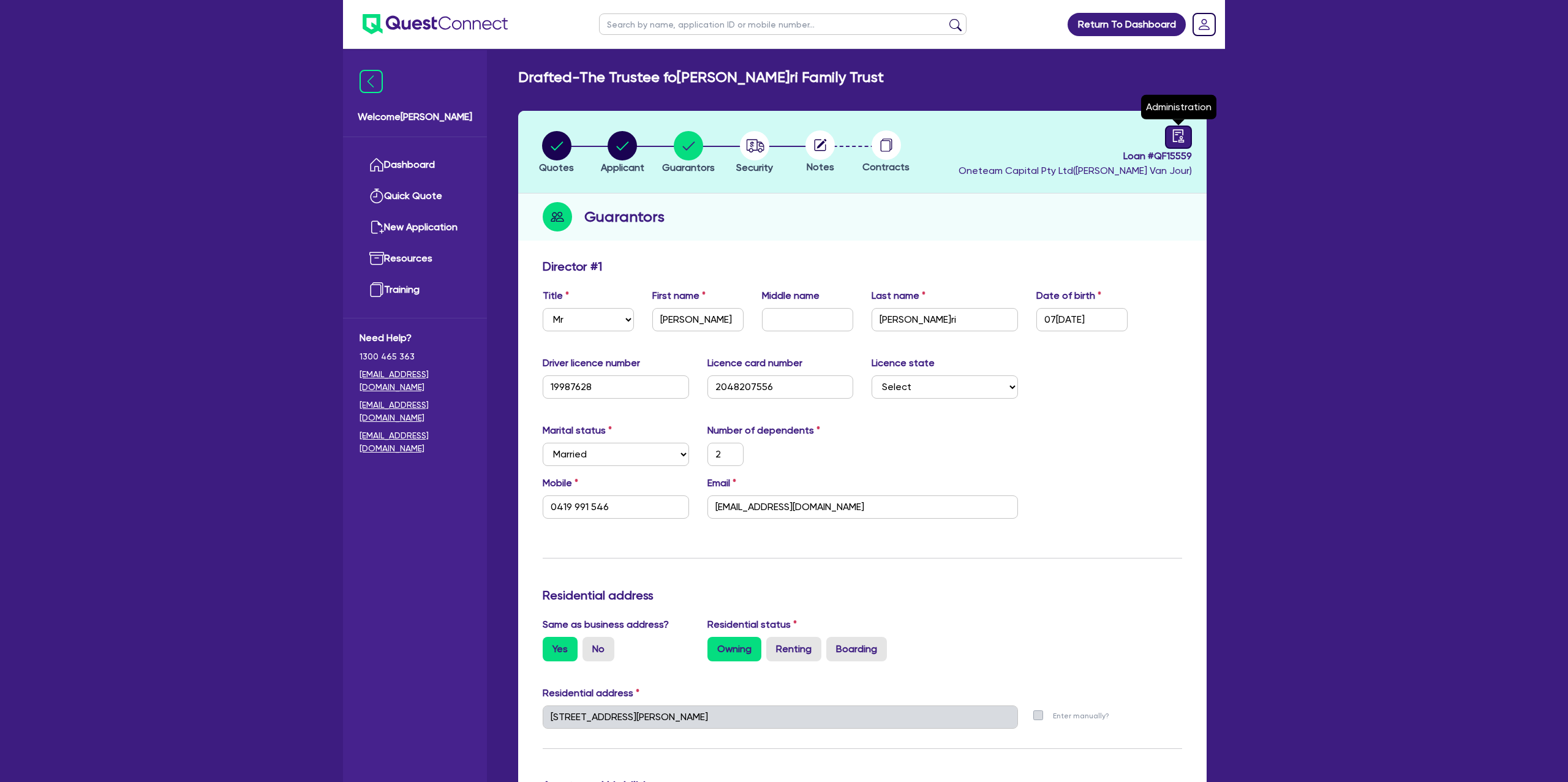
click at [1175, 141] on icon "audit" at bounding box center [1178, 136] width 14 height 14
select select "DRAFTED_NEW"
select select "Other"
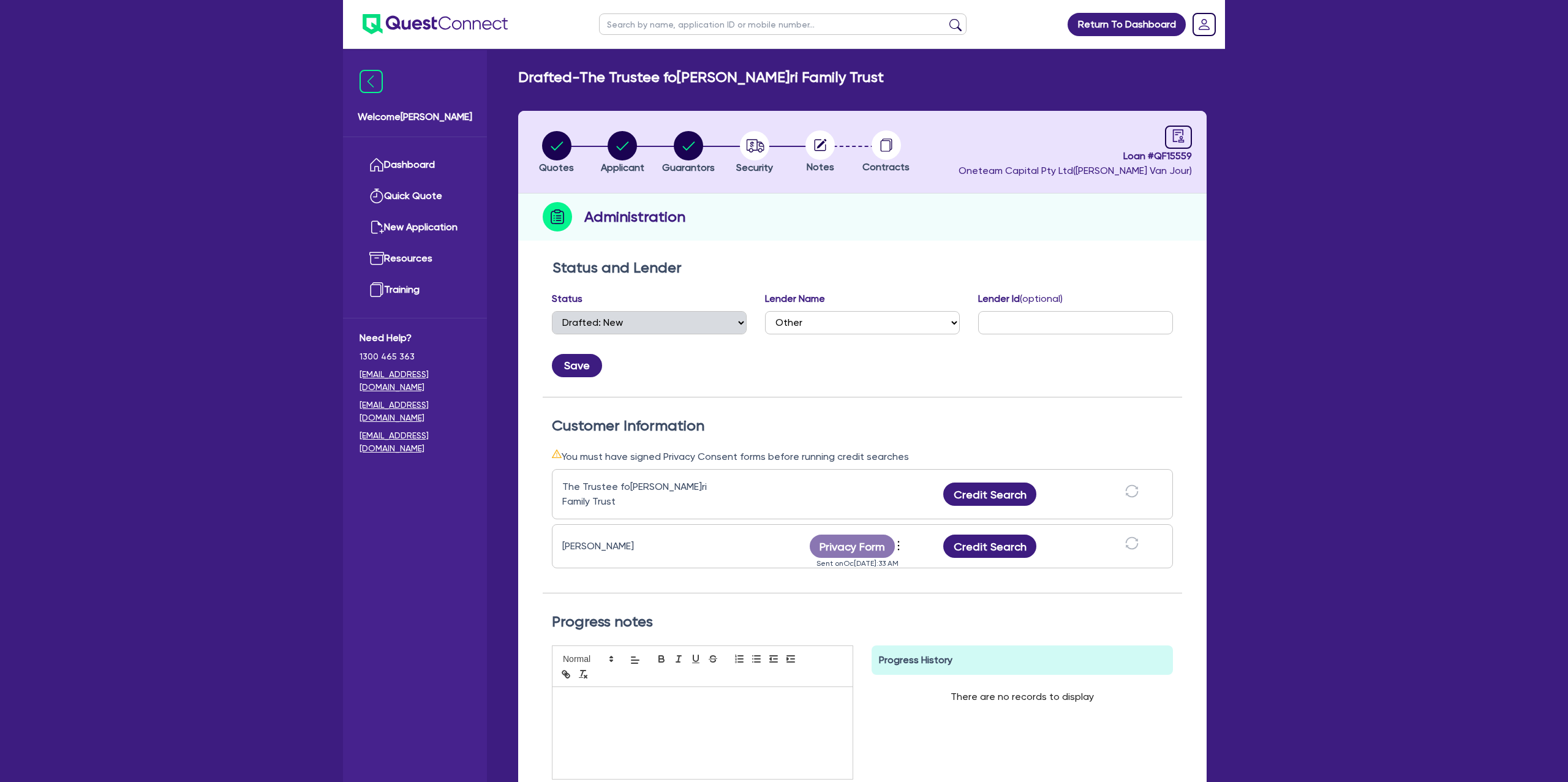
scroll to position [1, 0]
click at [899, 544] on icon "more" at bounding box center [898, 545] width 12 height 18
click at [929, 563] on link "Send new privacy form" at bounding box center [965, 563] width 117 height 18
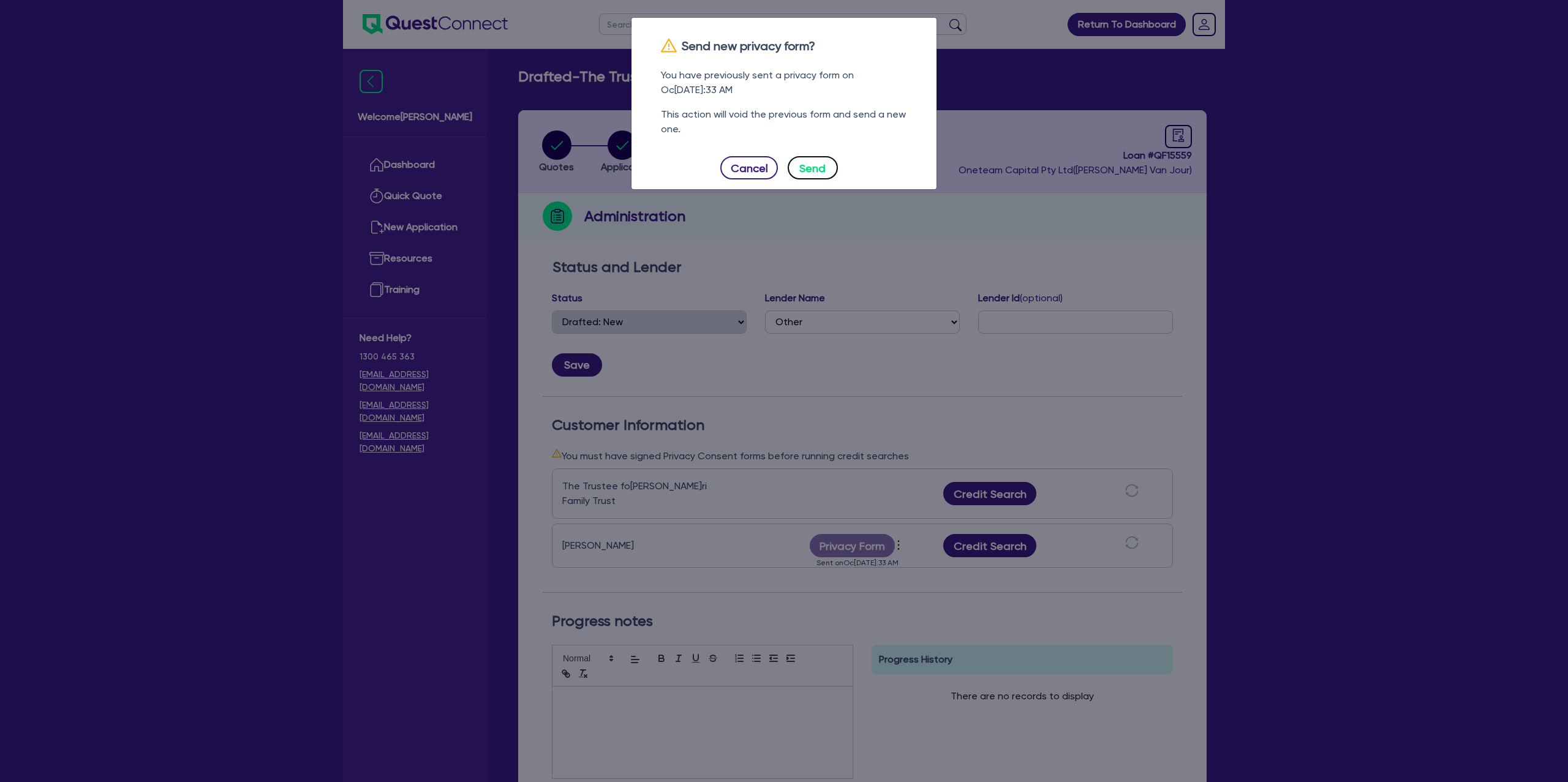
click at [806, 161] on button "Send" at bounding box center [812, 167] width 50 height 23
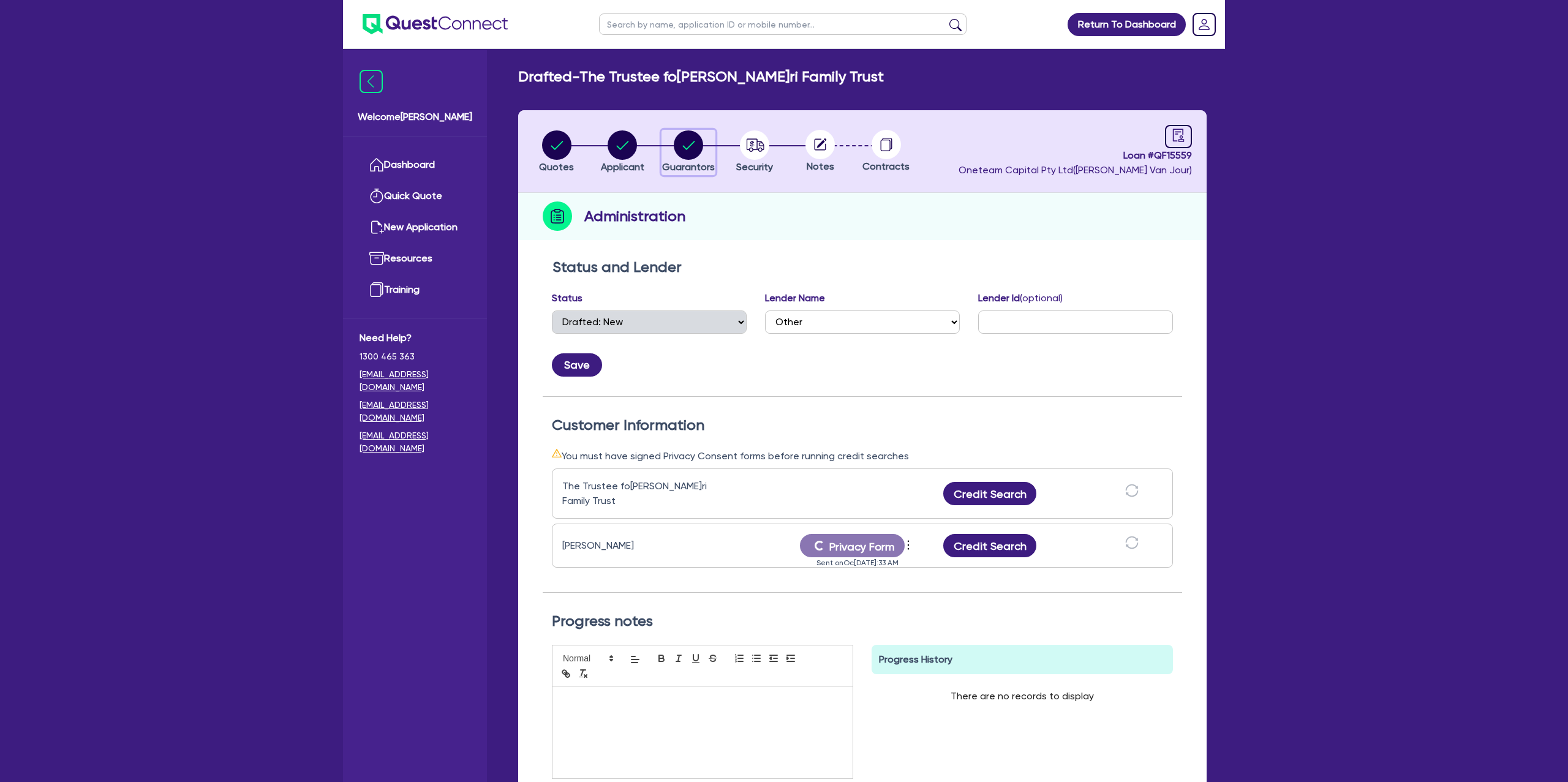
click at [696, 144] on circle "button" at bounding box center [689, 145] width 30 height 30
select select "MR"
select select "[GEOGRAPHIC_DATA]"
select select "MARRIED"
select select "PROPERTY"
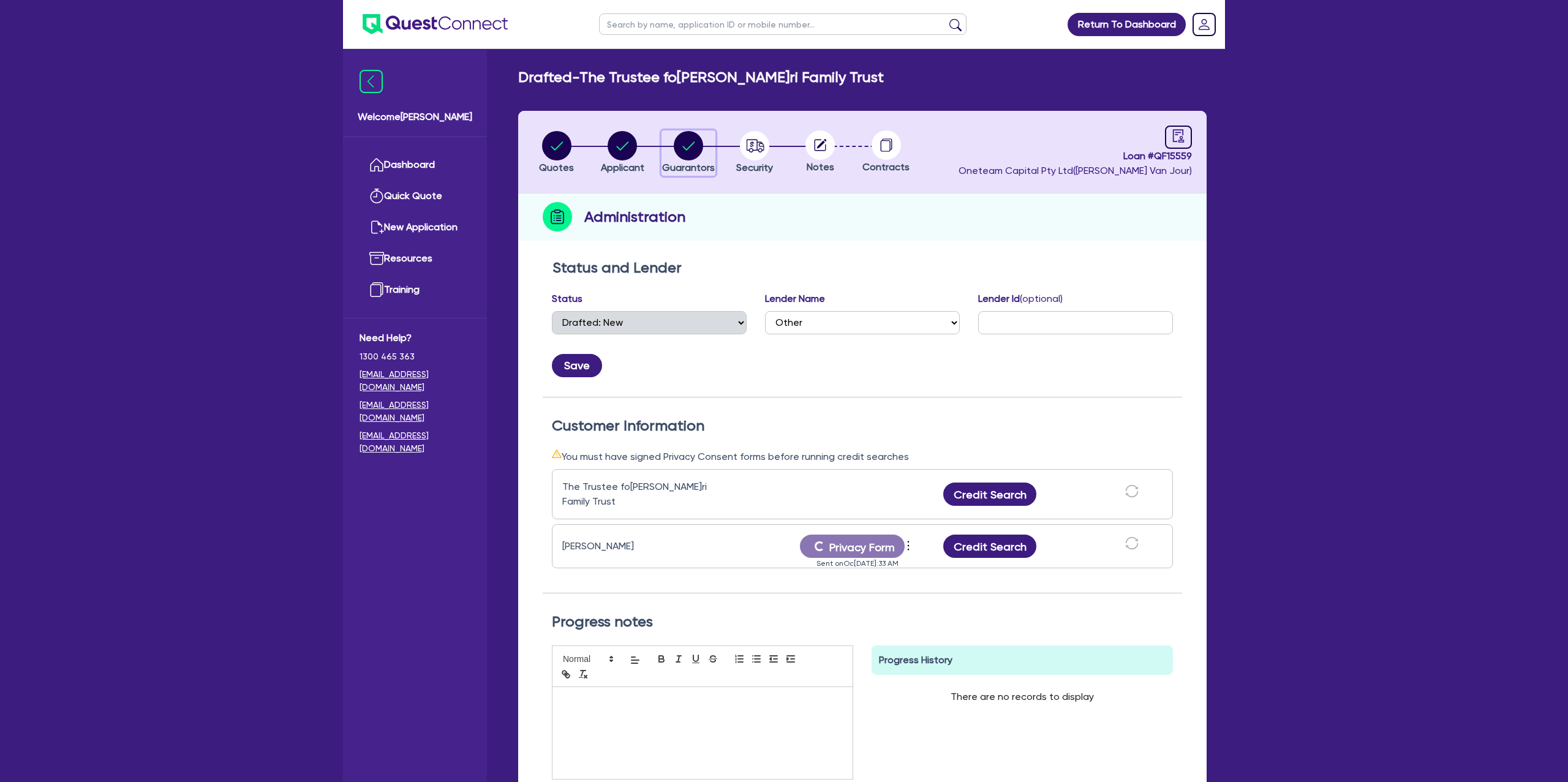
select select "MORTGAGE"
select select "VEHICLE_LOAN"
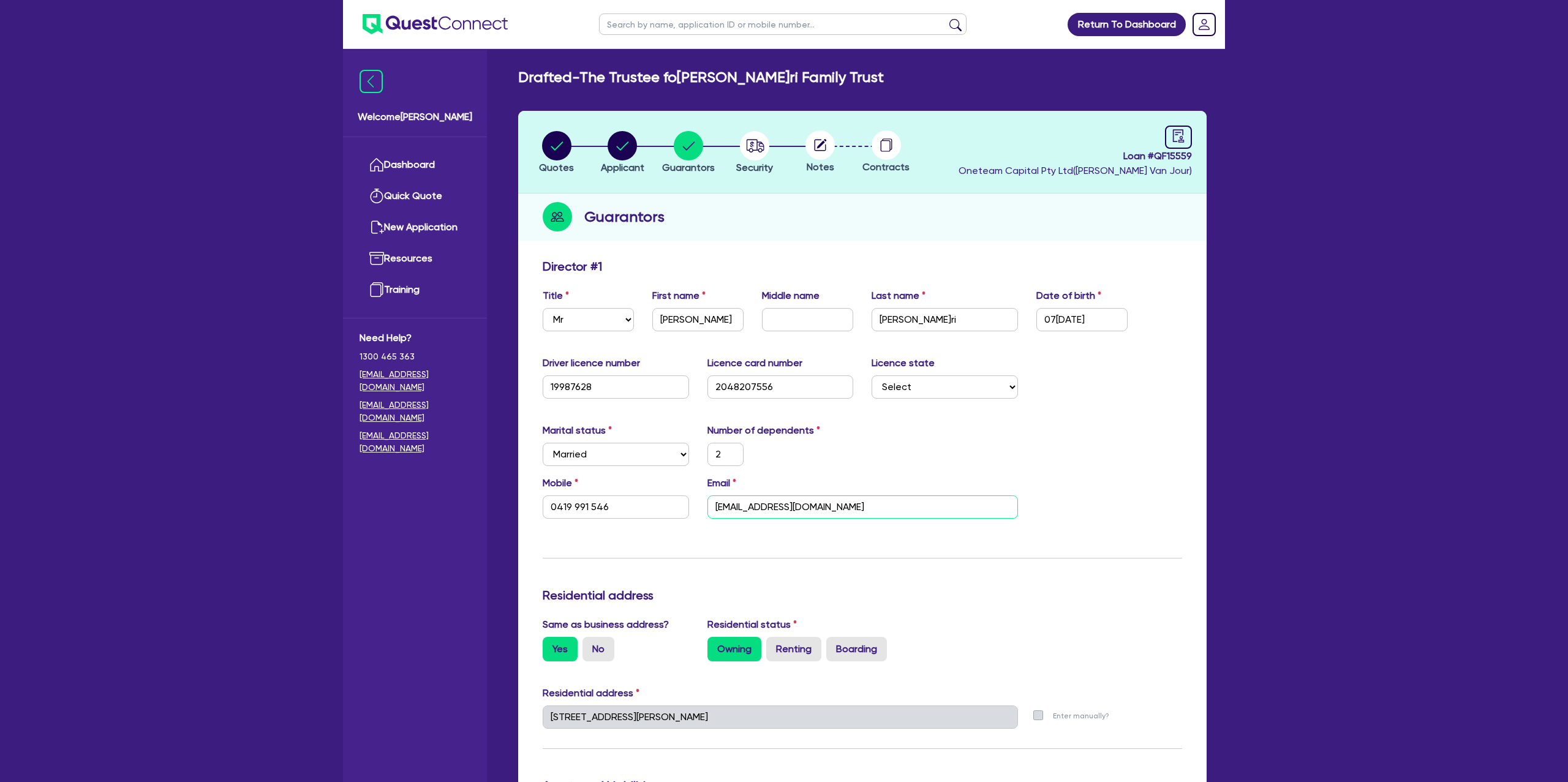
click at [748, 510] on input "[EMAIL_ADDRESS][DOMAIN_NAME]" at bounding box center [862, 507] width 311 height 23
click at [414, 167] on link "Dashboard" at bounding box center [415, 165] width 111 height 31
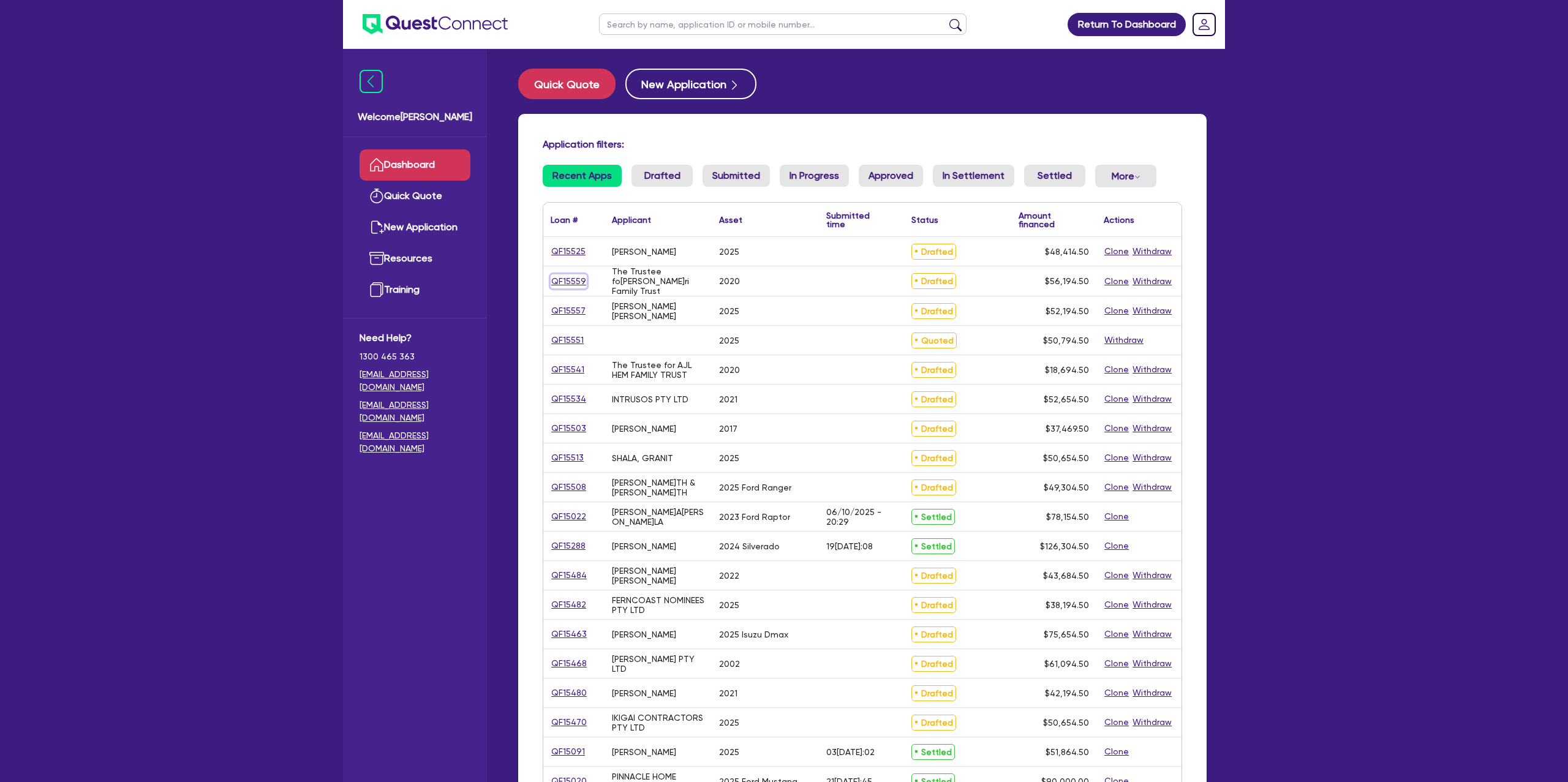
click at [571, 279] on link "QF15559" at bounding box center [569, 281] width 36 height 14
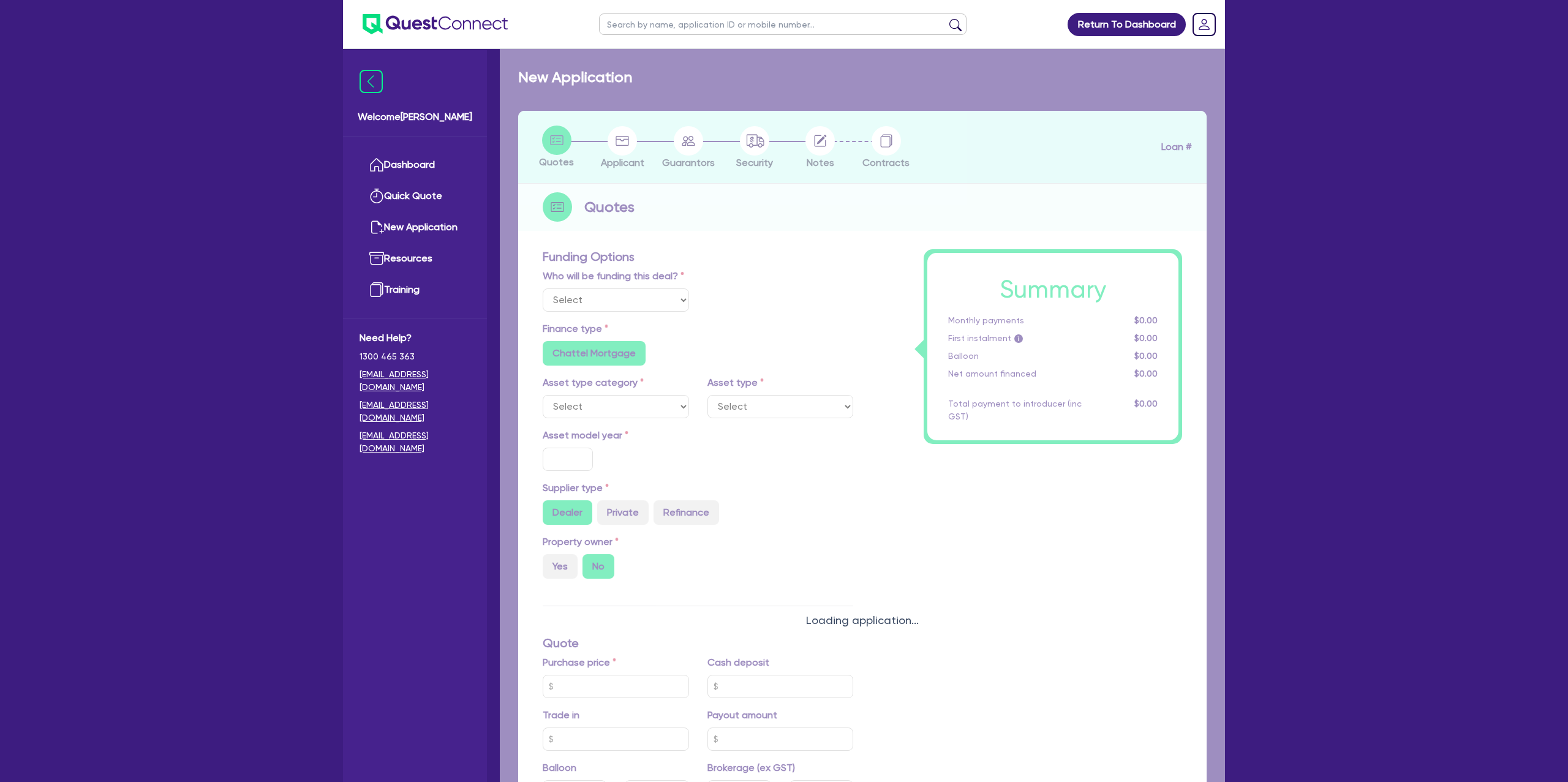
select select "Other"
select select "CARS_AND_LIGHT_TRUCKS"
type input "2020"
type input "80,000"
type input "10,000"
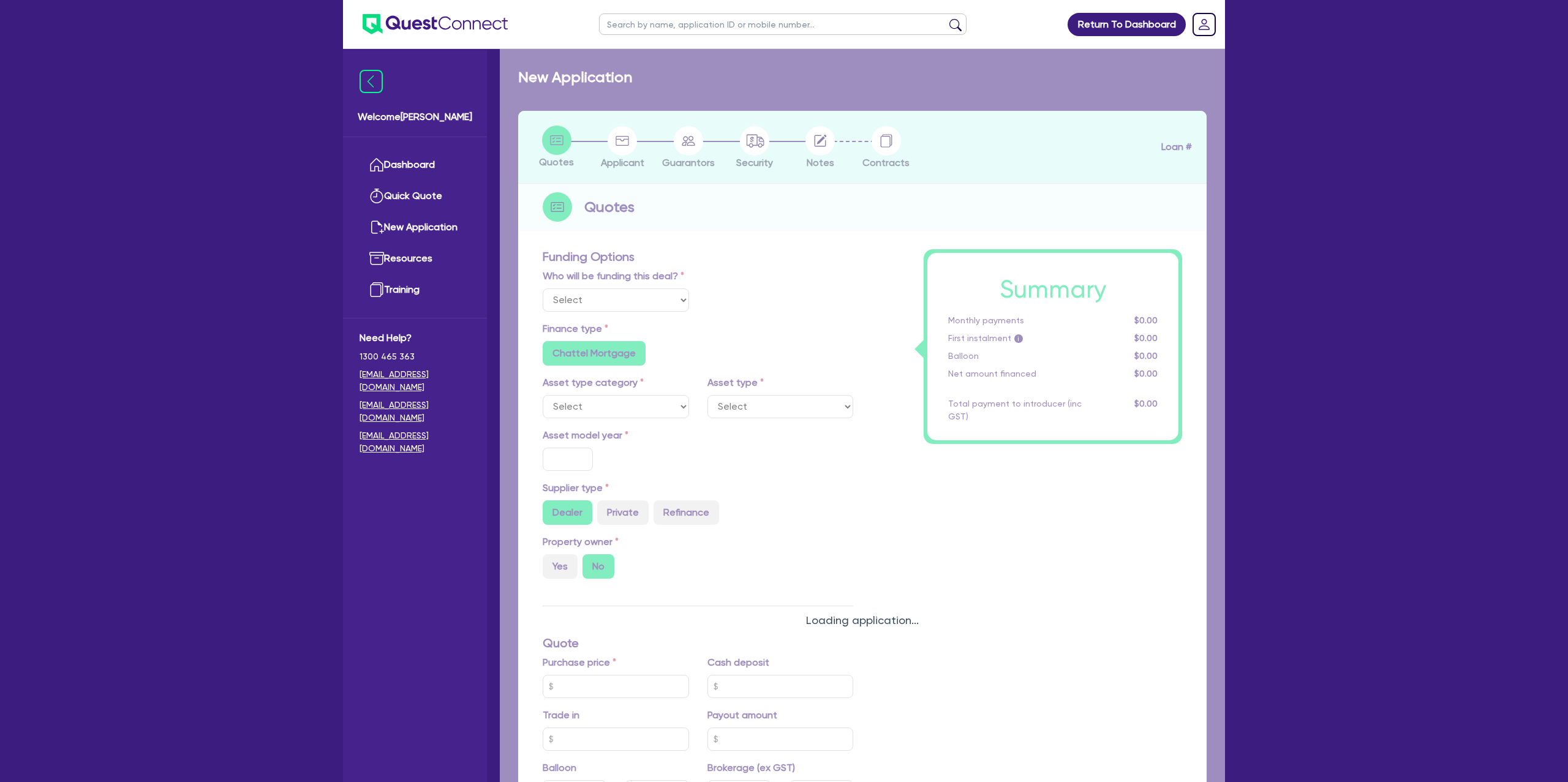
type input "16,000"
type input "35"
type input "28,000"
radio input "false"
type input "7.99"
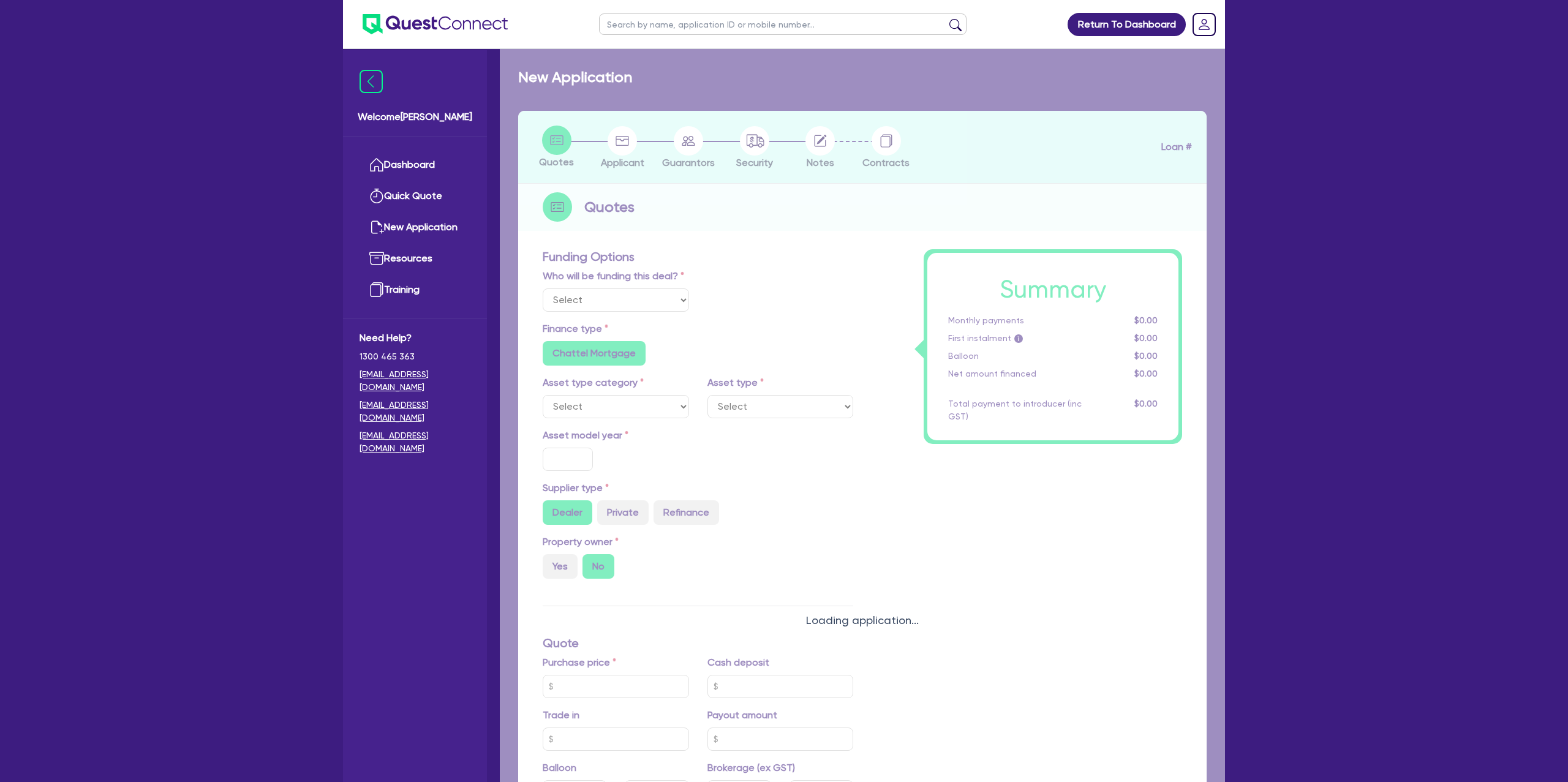
radio input "false"
type input "1,400"
radio input "true"
select select "PASSENGER_VEHICLES"
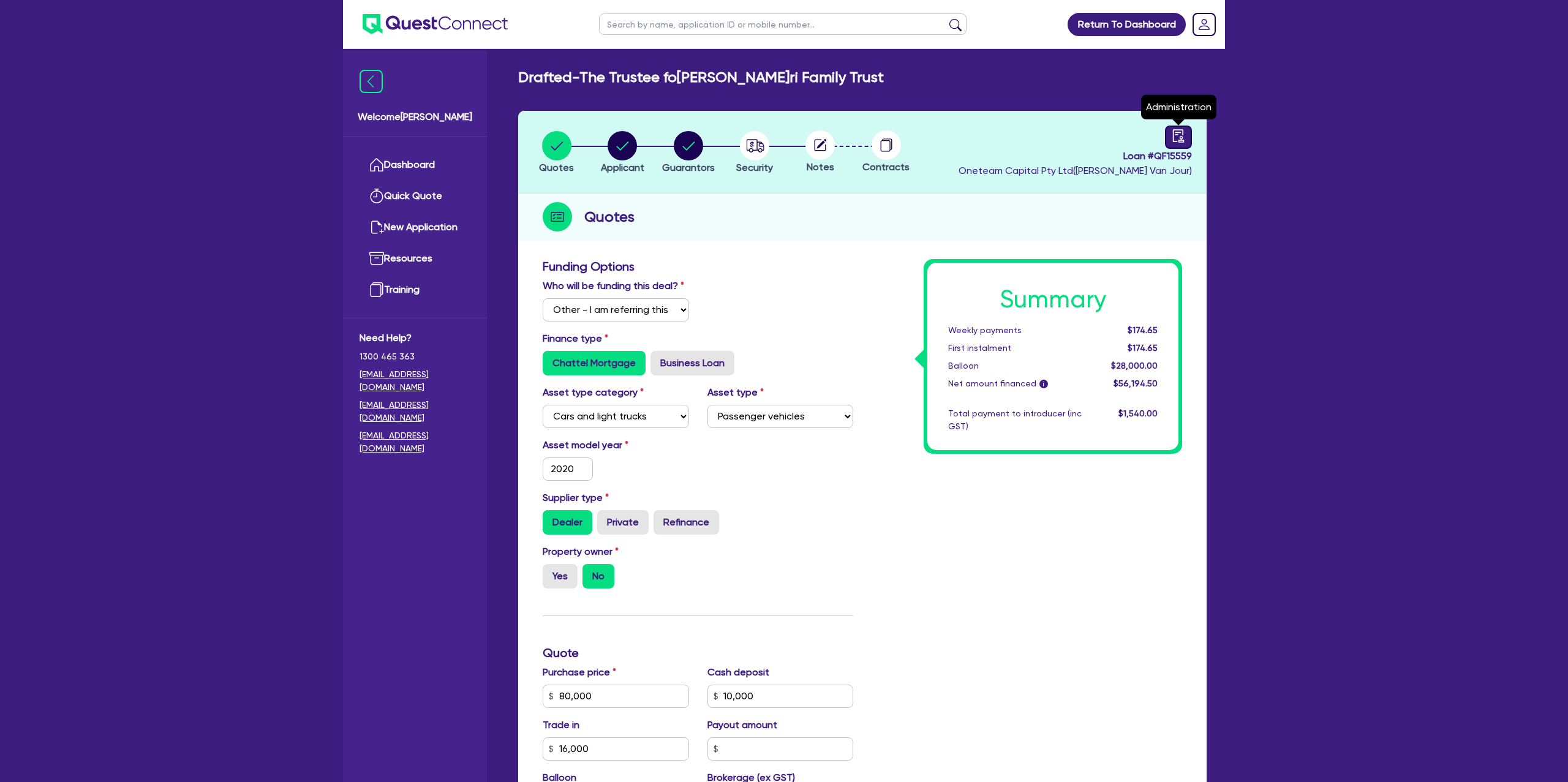
click at [1178, 134] on icon "audit" at bounding box center [1178, 136] width 14 height 14
select select "DRAFTED_NEW"
select select "Other"
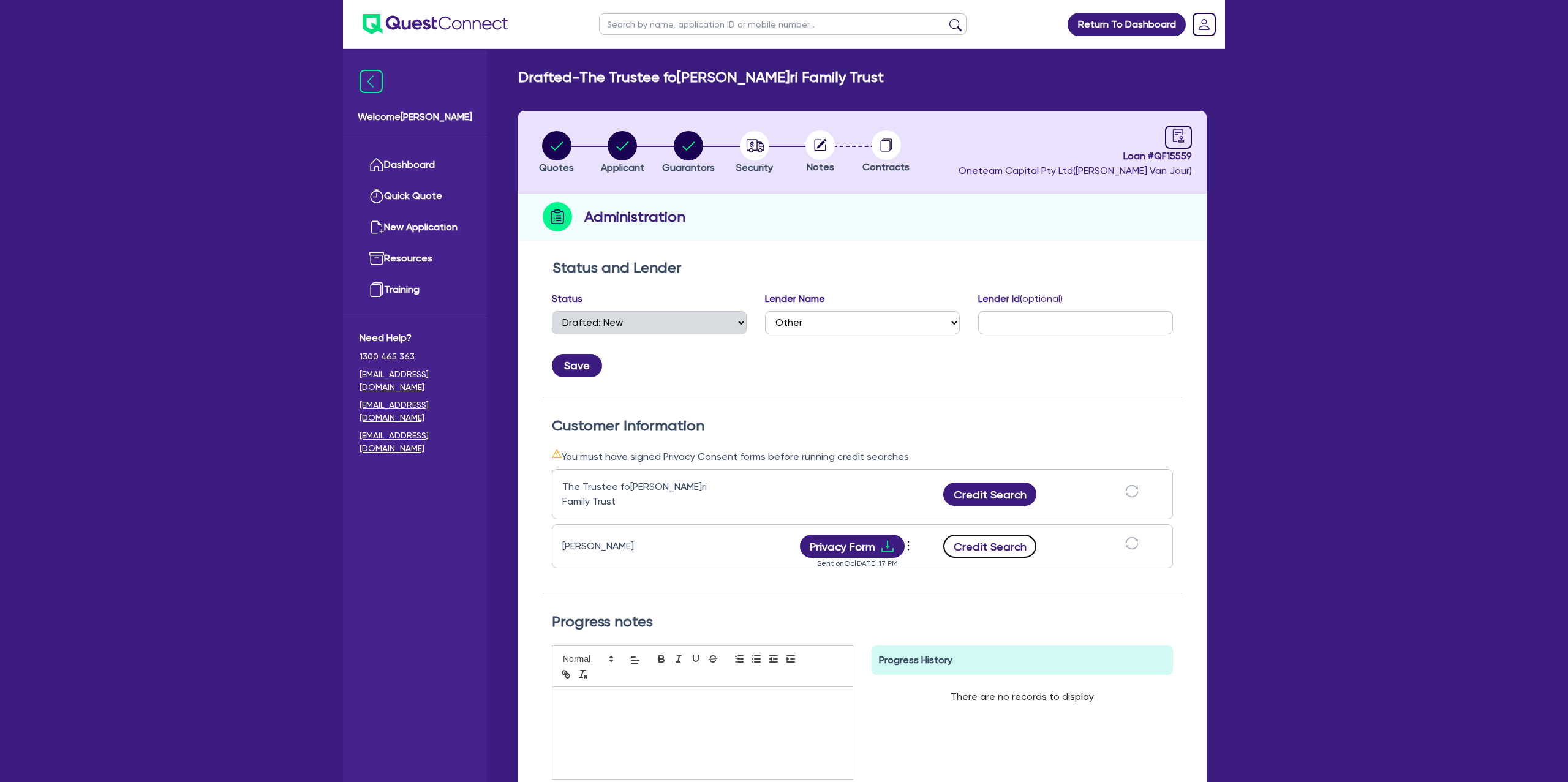
click at [995, 544] on button "Credit Search" at bounding box center [990, 546] width 93 height 23
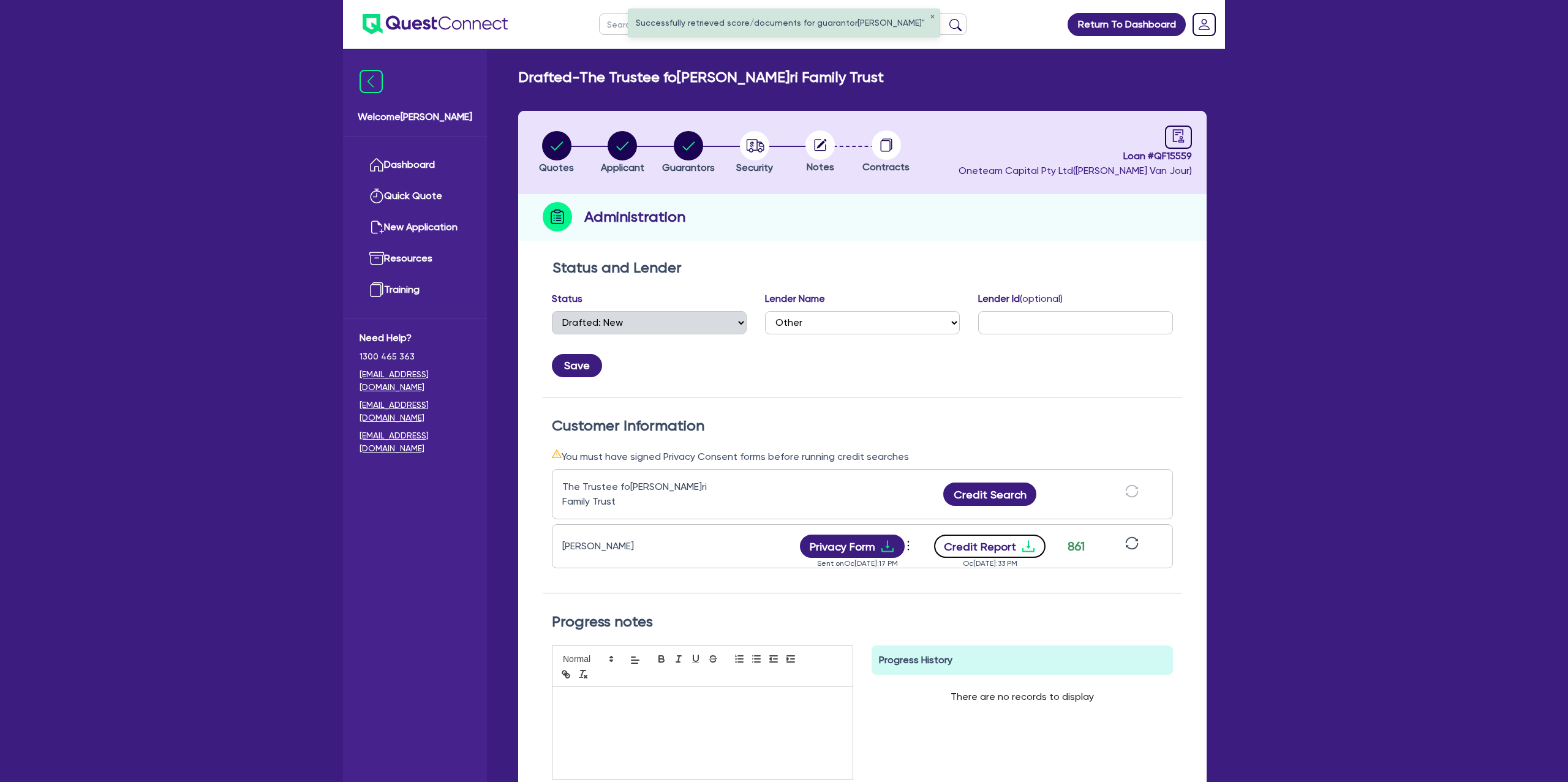
click at [1030, 540] on icon "download" at bounding box center [1028, 546] width 15 height 15
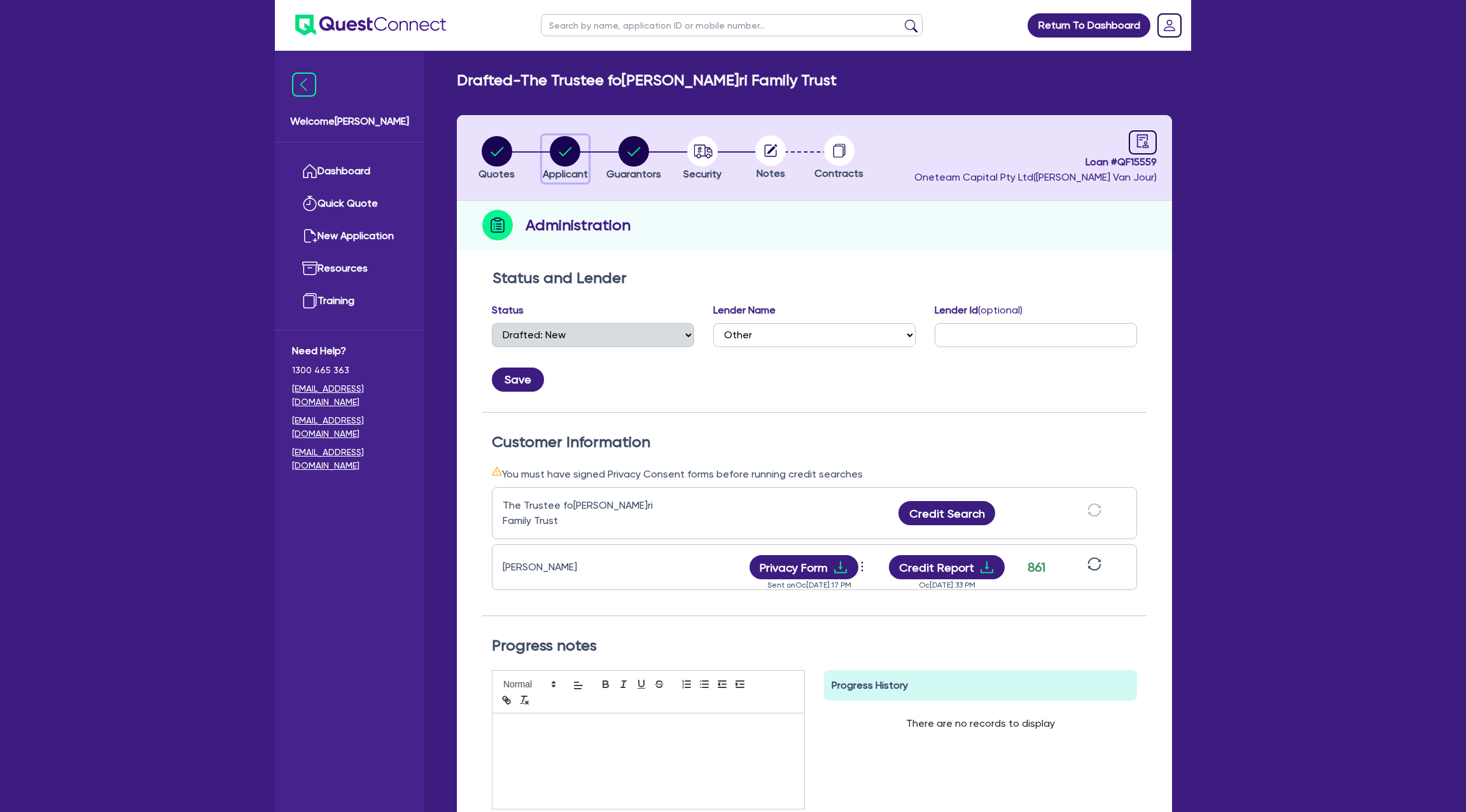
click at [569, 140] on circle "button" at bounding box center [565, 151] width 31 height 31
select select "TRUST"
select select "COMPANY"
select select "BUILDING_CONSTRUCTION"
select select "TRADES_SERVICES_CONSUMERS"
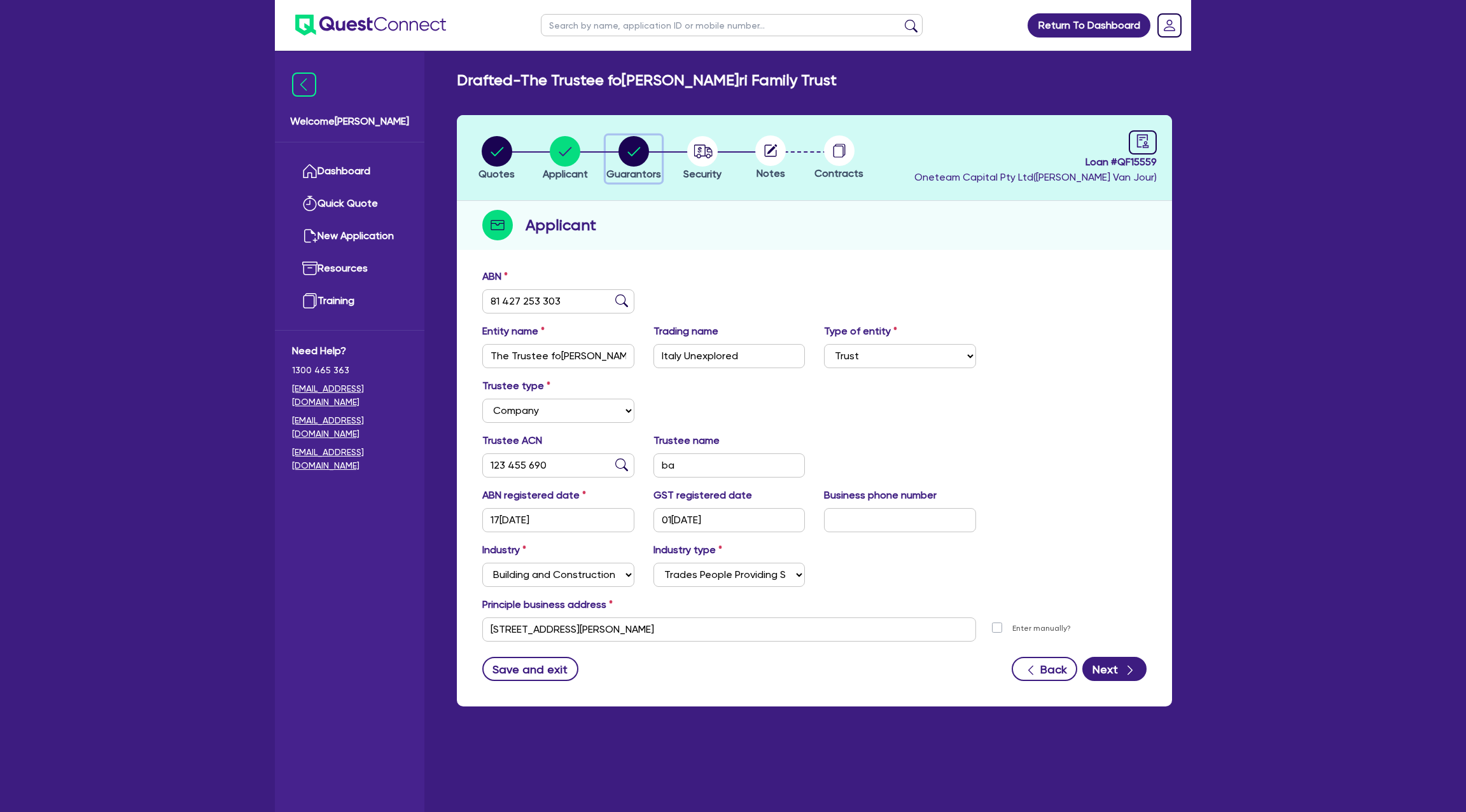
click at [640, 148] on circle "button" at bounding box center [634, 151] width 31 height 31
select select "MR"
select select "[GEOGRAPHIC_DATA]"
select select "MARRIED"
select select "PROPERTY"
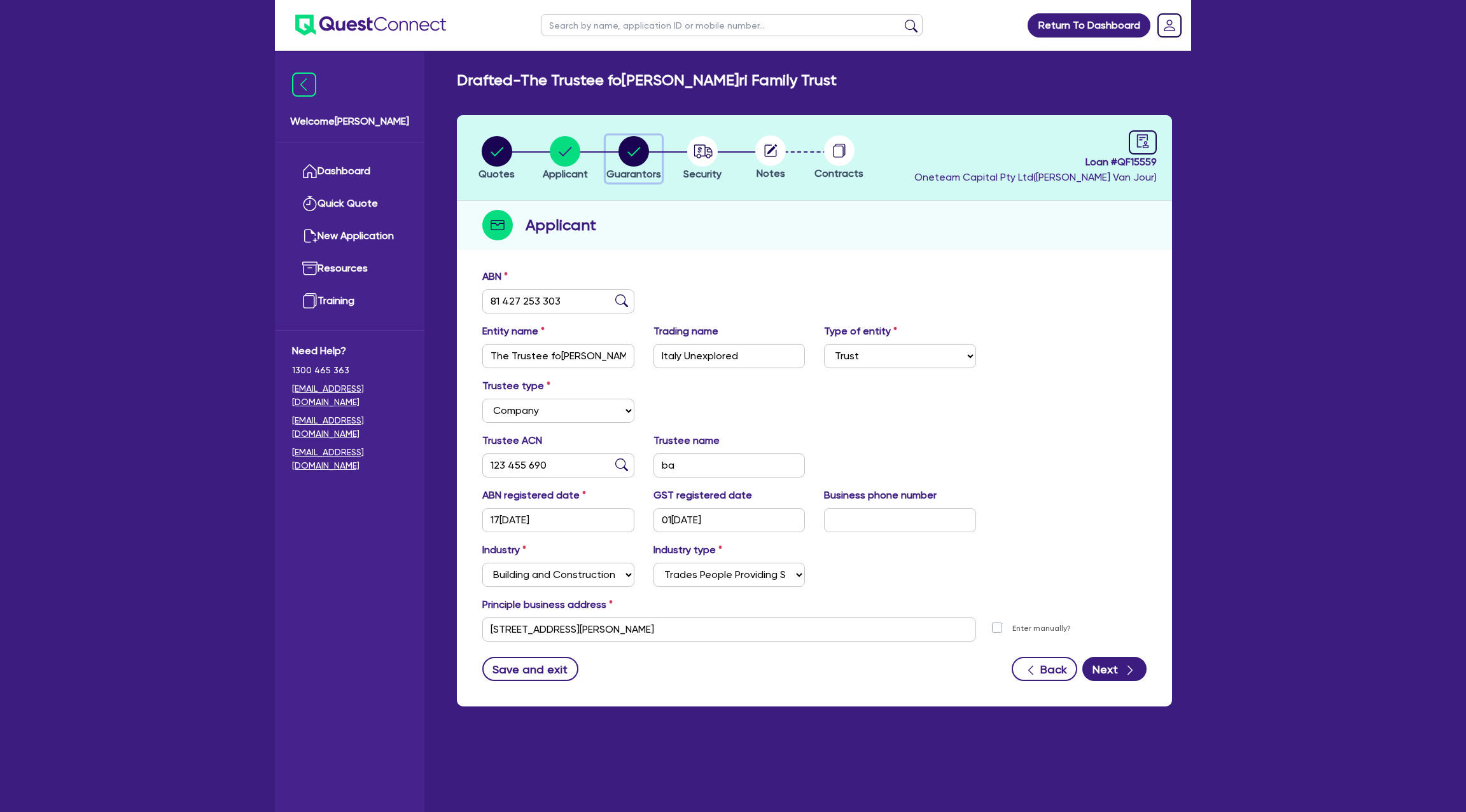
select select "MORTGAGE"
select select "VEHICLE_LOAN"
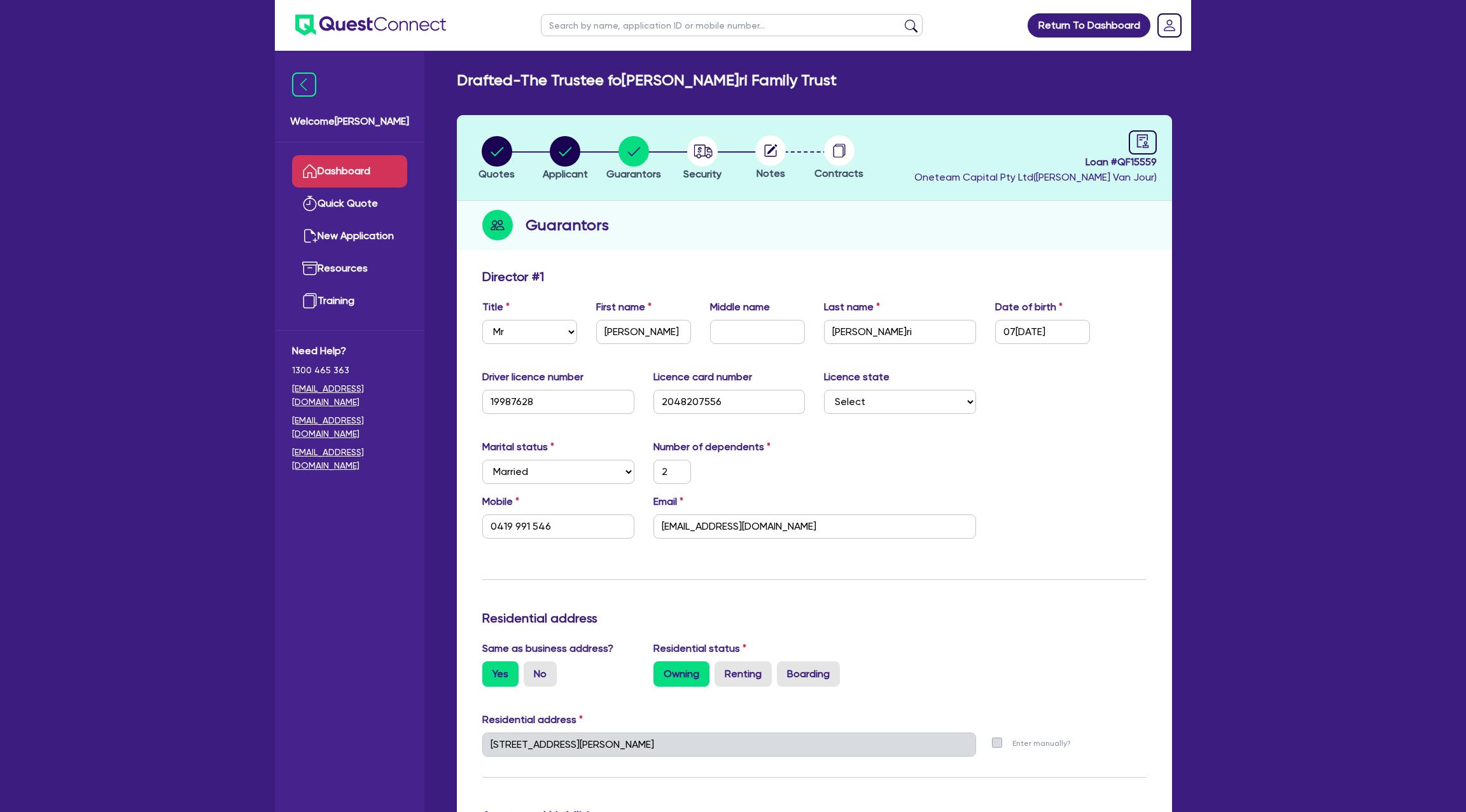
click at [398, 174] on link "Dashboard" at bounding box center [349, 171] width 115 height 32
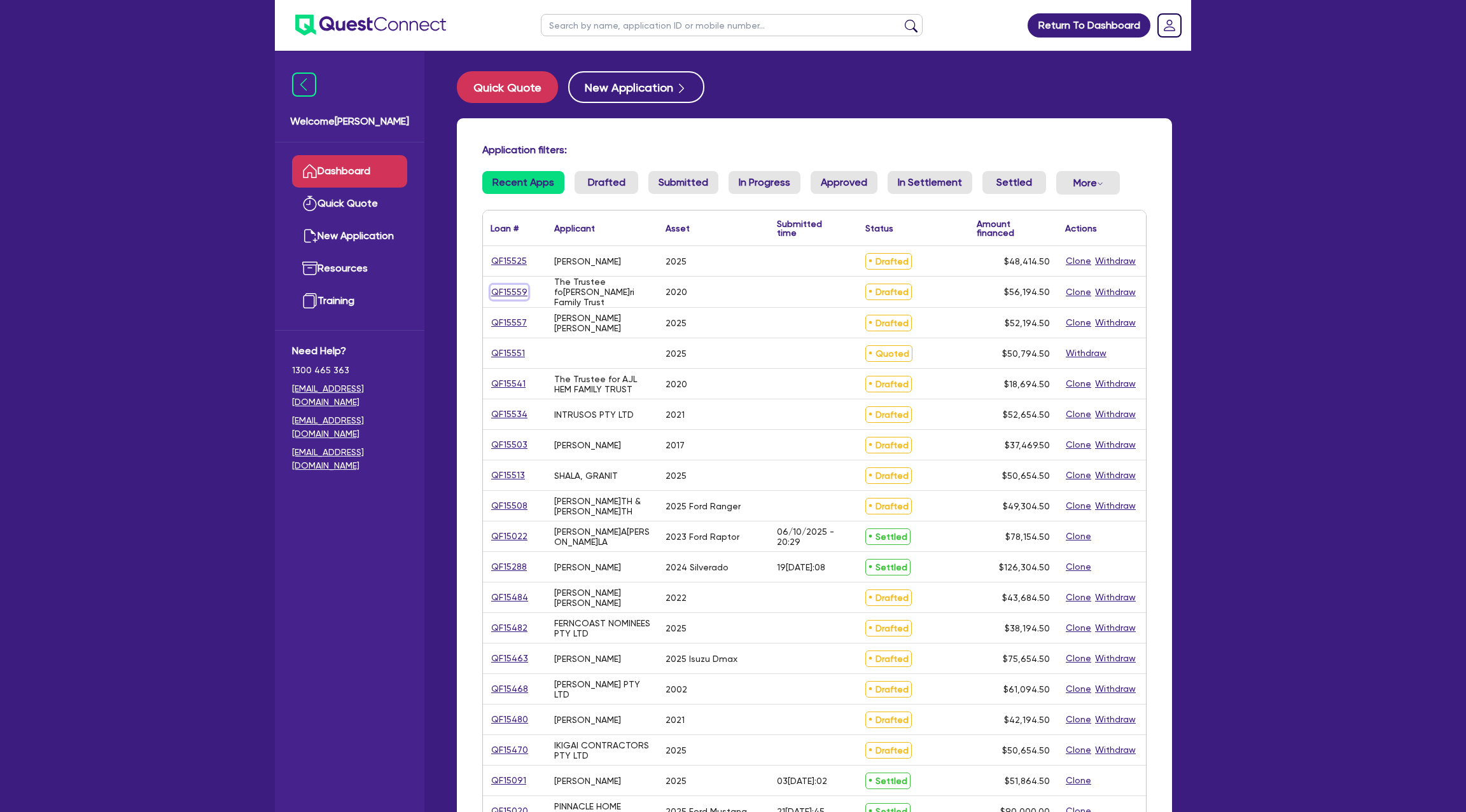
click at [518, 291] on link "QF15559" at bounding box center [509, 292] width 38 height 15
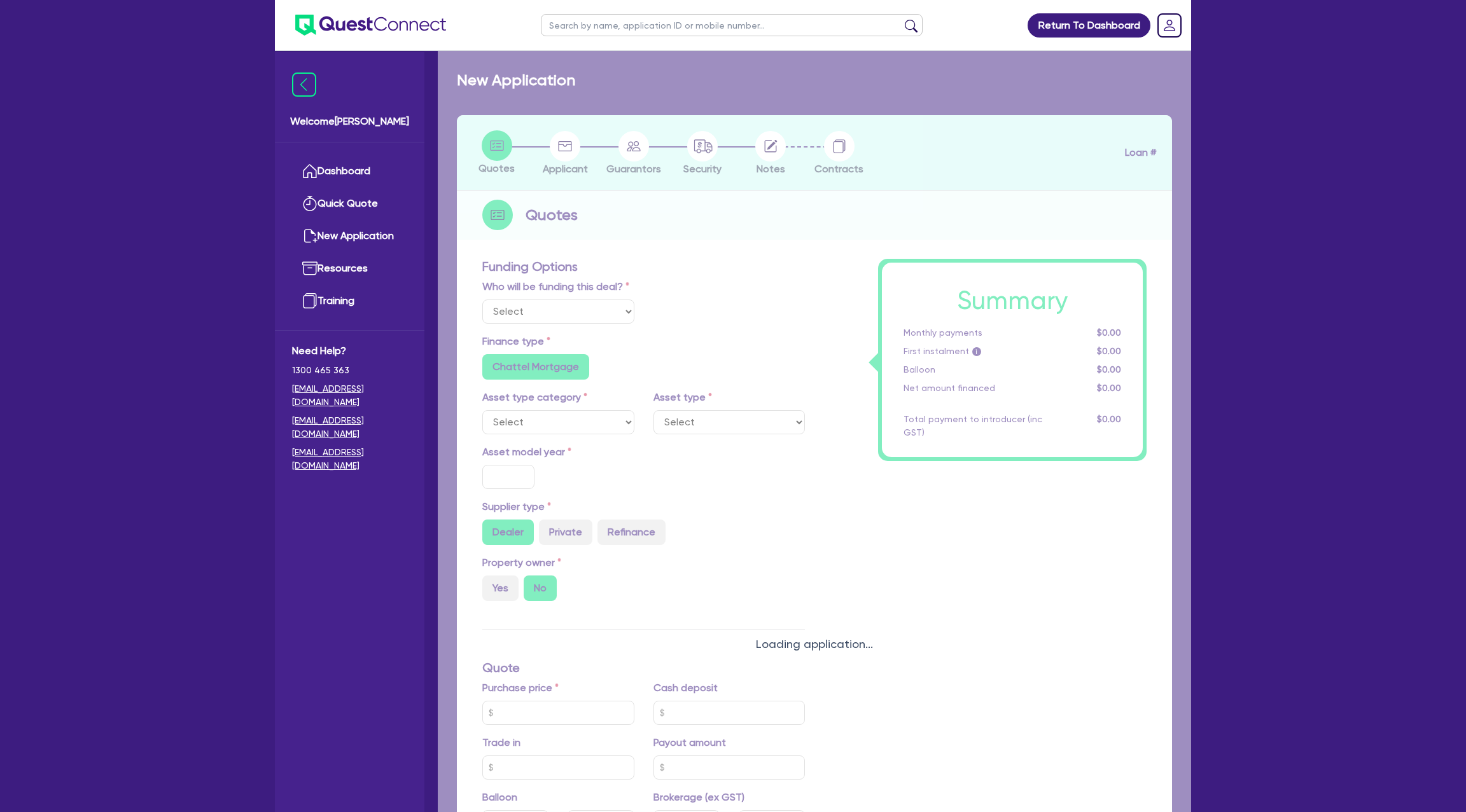
select select "Other"
select select "CARS_AND_LIGHT_TRUCKS"
type input "2020"
type input "80,000"
type input "10,000"
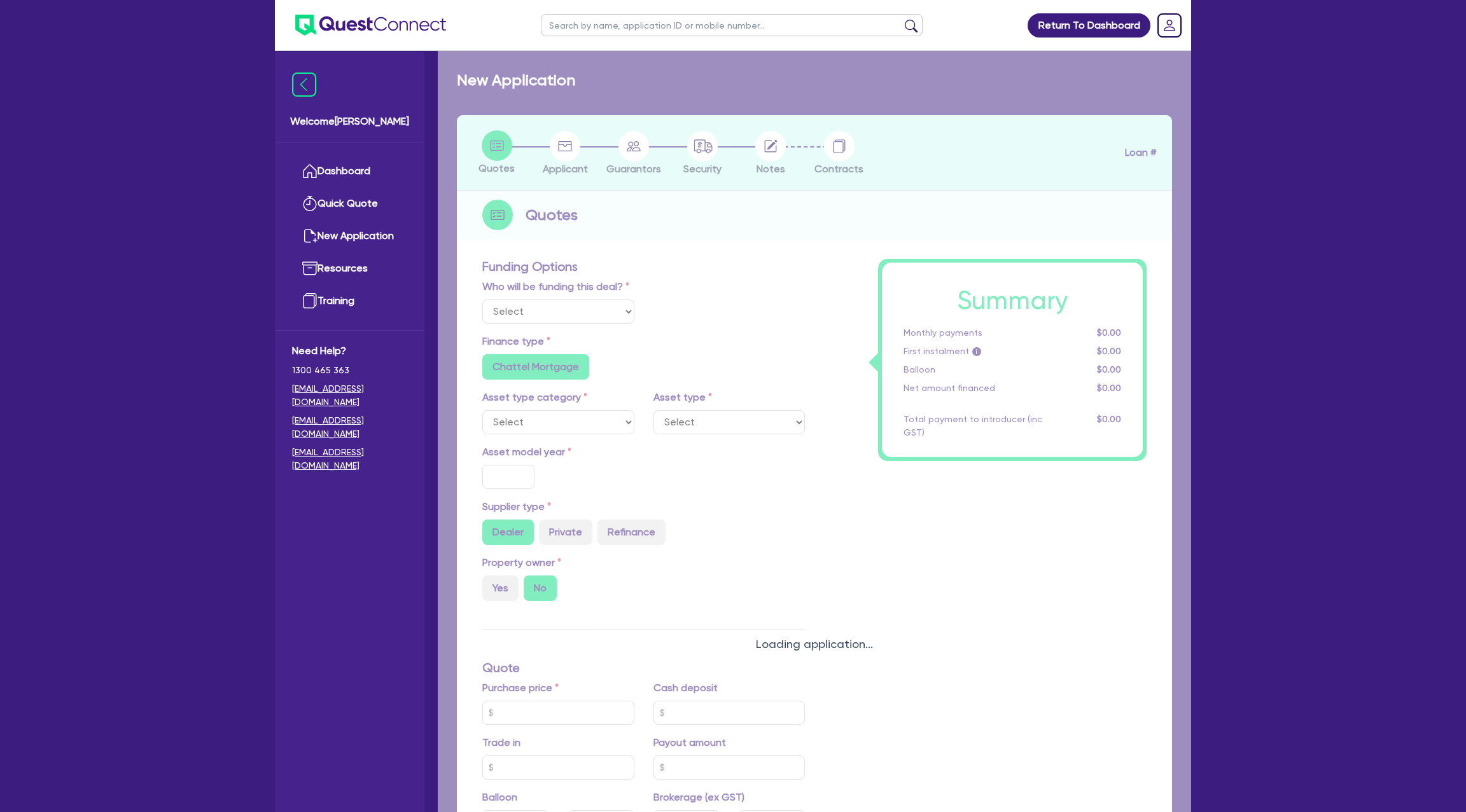
type input "16,000"
type input "35"
type input "28,000"
radio input "false"
type input "7.99"
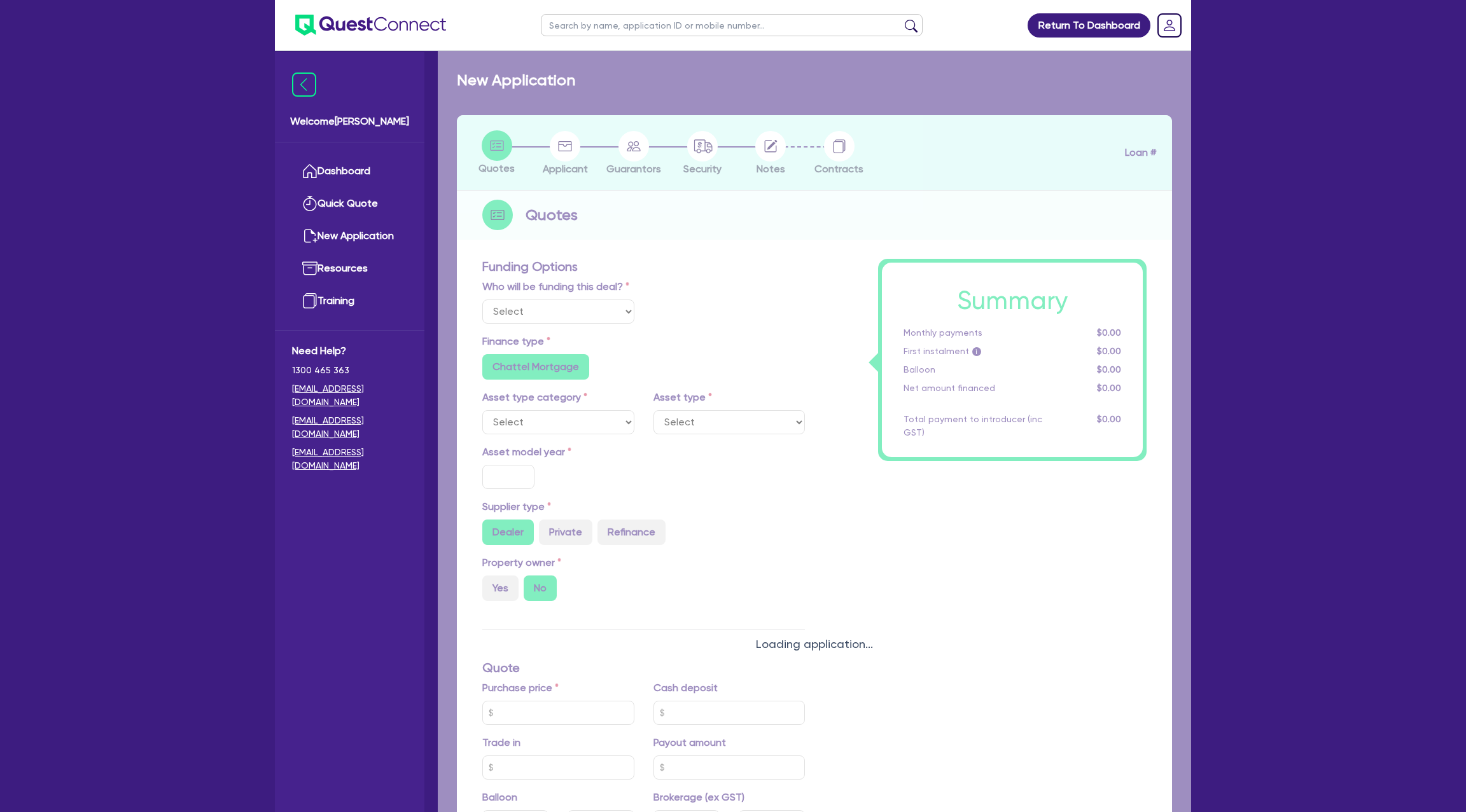
radio input "false"
type input "1,400"
radio input "true"
select select "PASSENGER_VEHICLES"
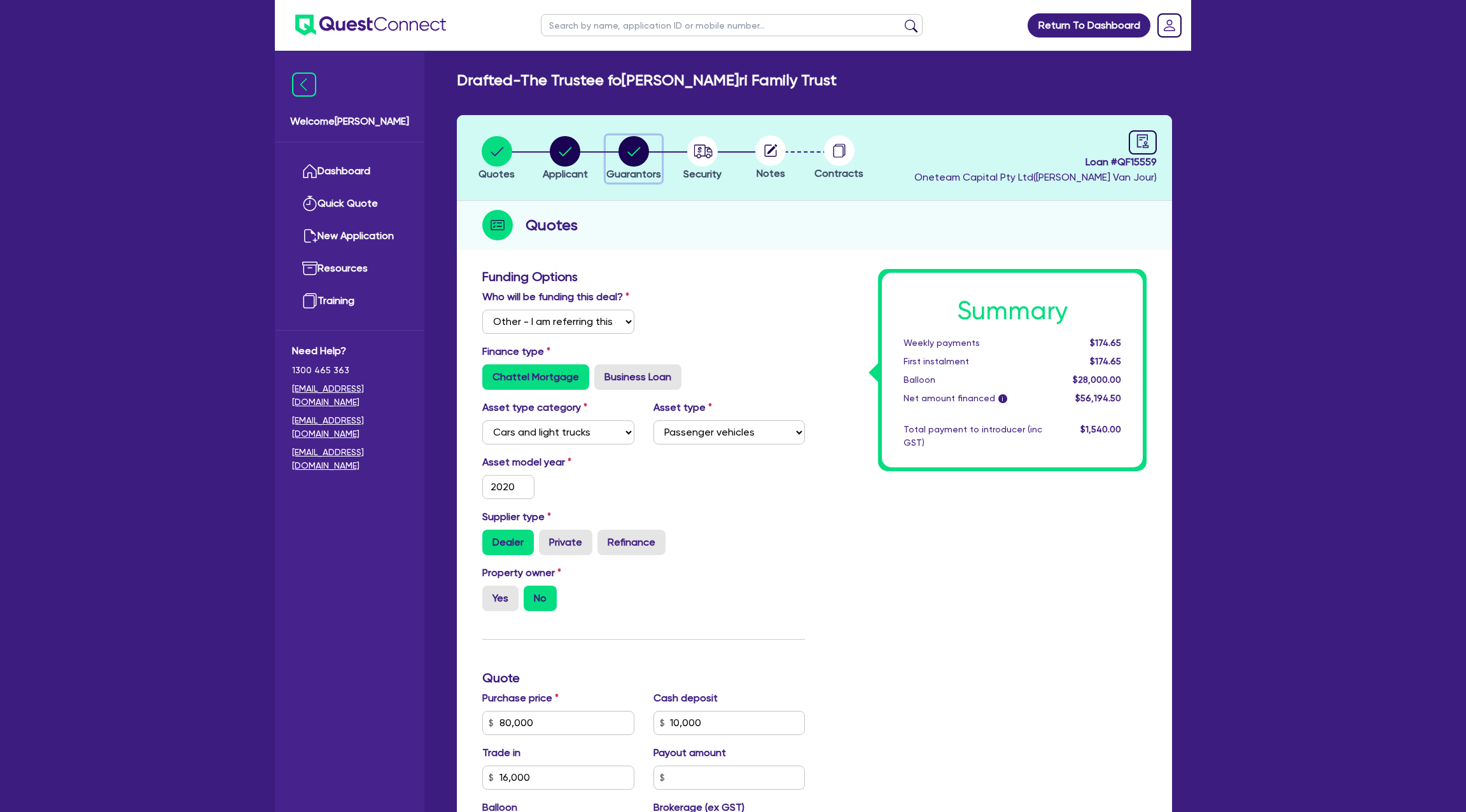
click at [636, 147] on circle "button" at bounding box center [634, 151] width 31 height 31
select select "MR"
select select "[GEOGRAPHIC_DATA]"
select select "MARRIED"
select select "PROPERTY"
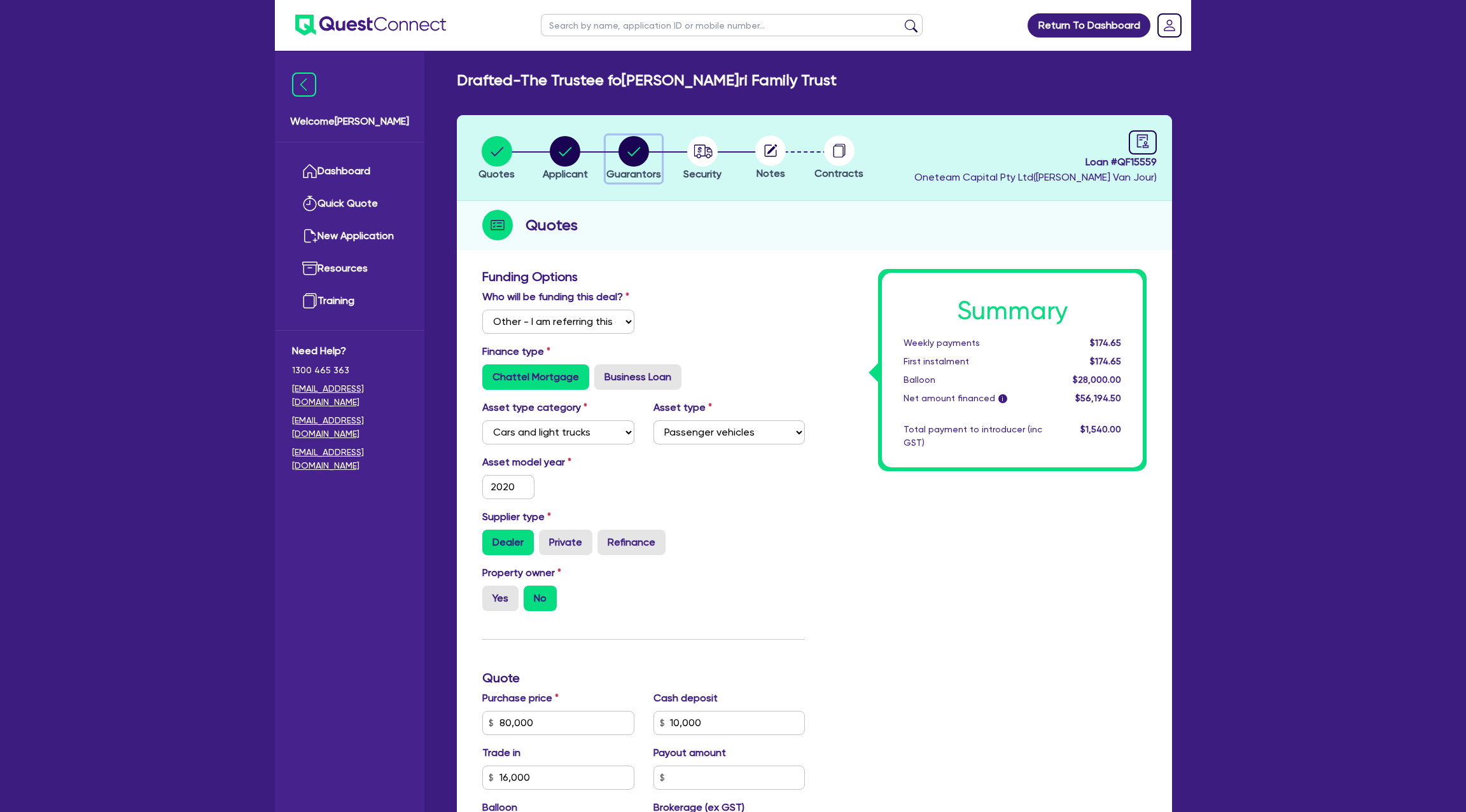
select select "MORTGAGE"
select select "VEHICLE_LOAN"
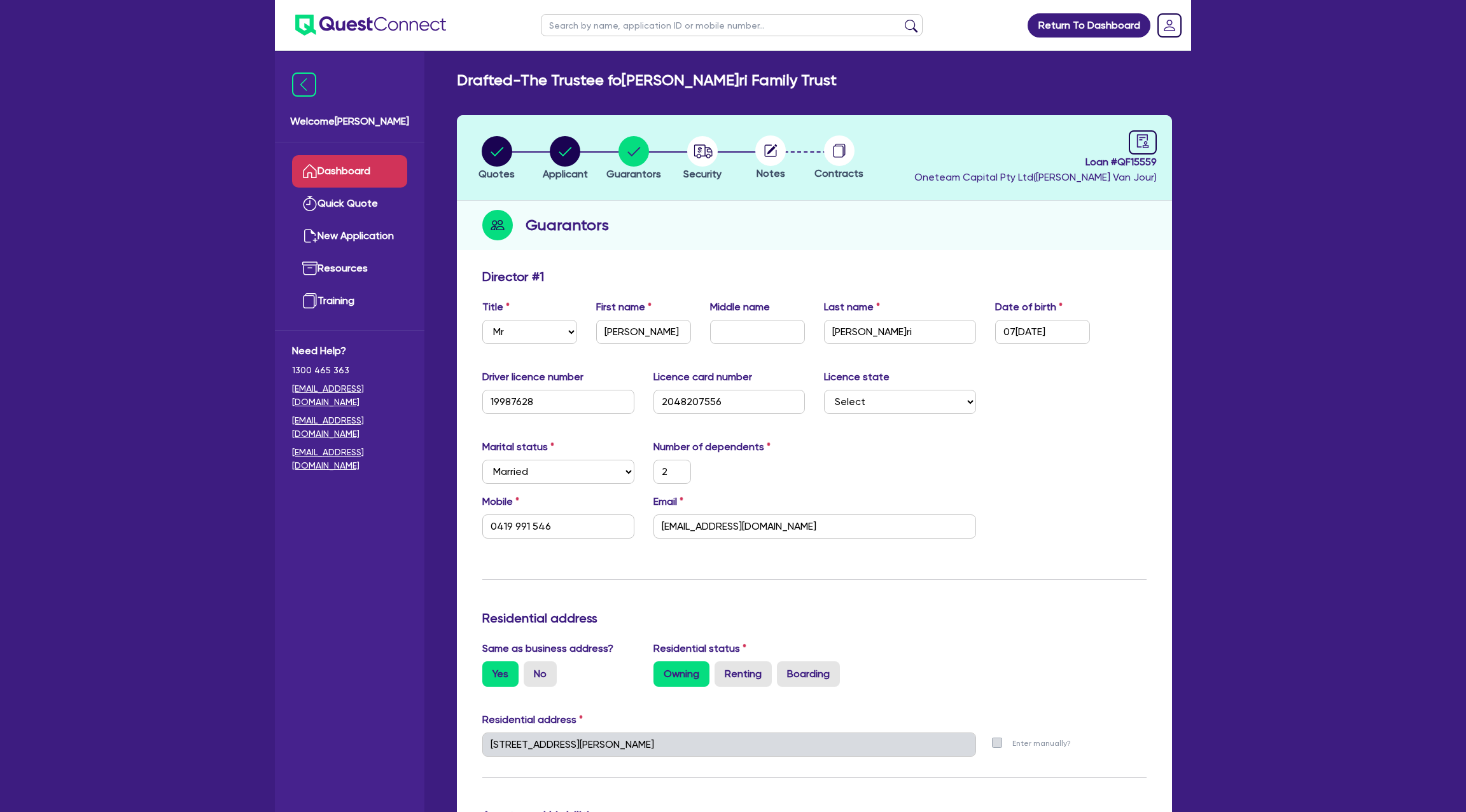
click at [391, 164] on link "Dashboard" at bounding box center [349, 171] width 115 height 32
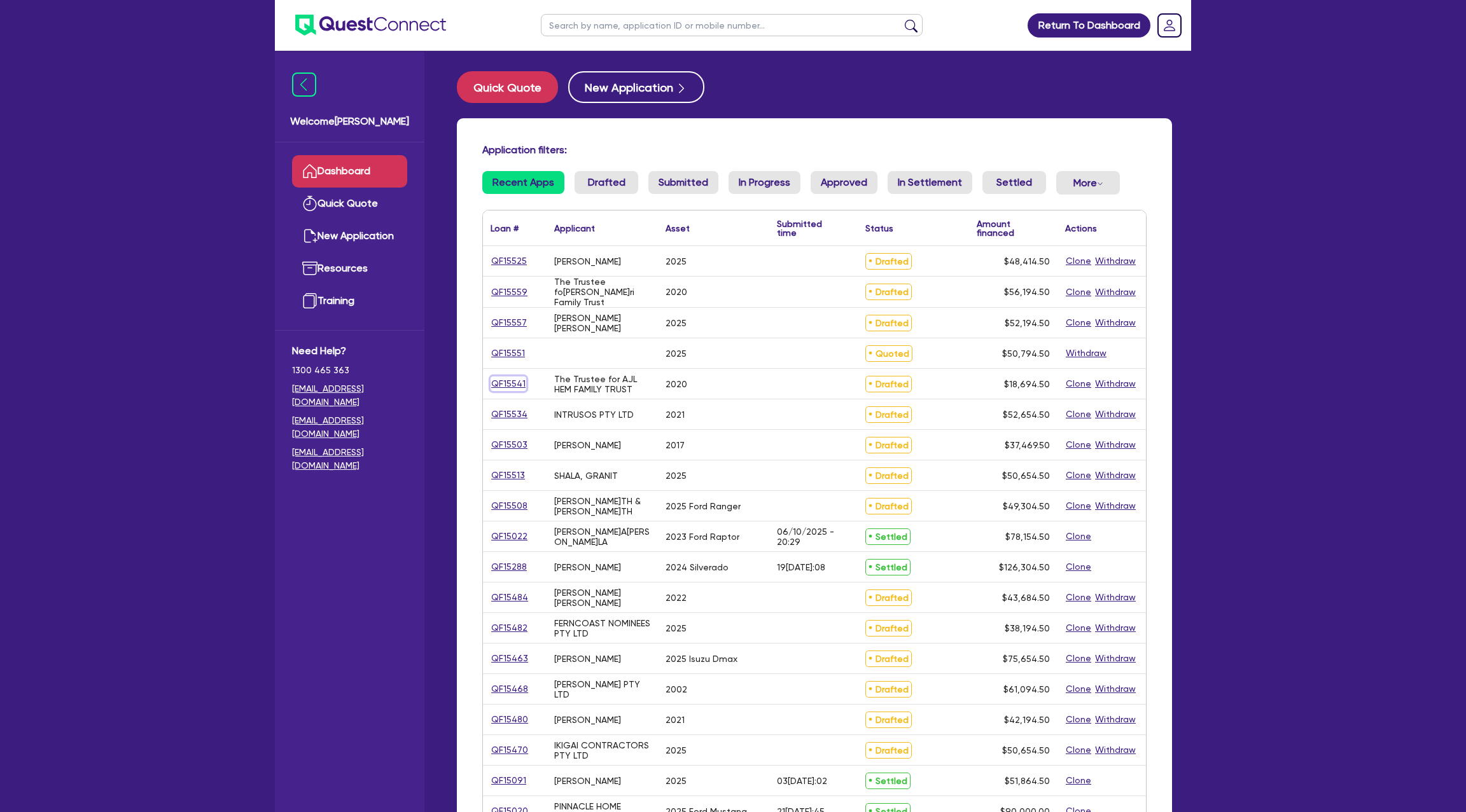
click at [514, 383] on link "QF15541" at bounding box center [508, 384] width 36 height 15
select select "Other"
select select "CARS_AND_LIGHT_TRUCKS"
select select "PASSENGER_VEHICLES"
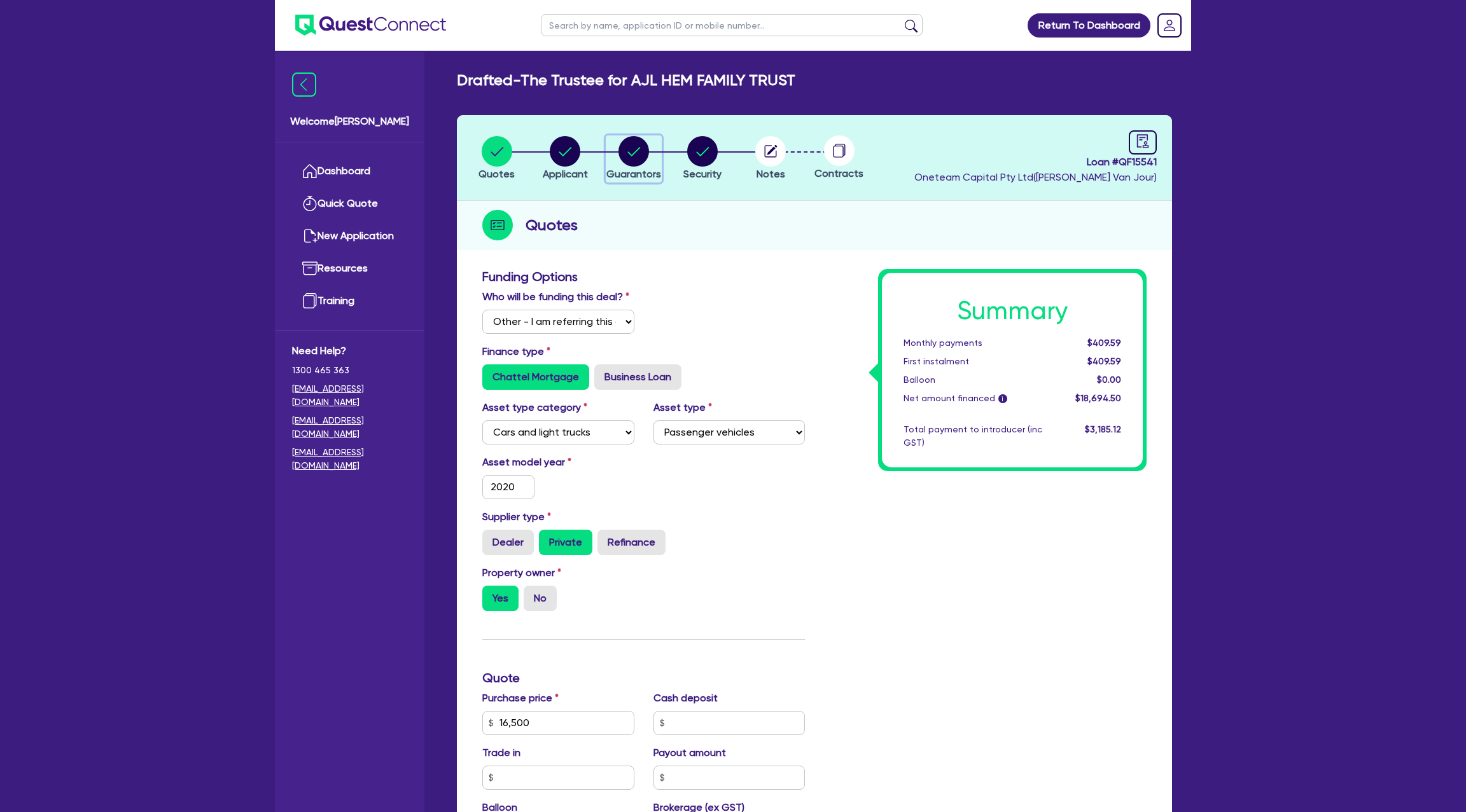
click at [625, 148] on circle "button" at bounding box center [634, 151] width 31 height 31
select select "MR"
select select "VIC"
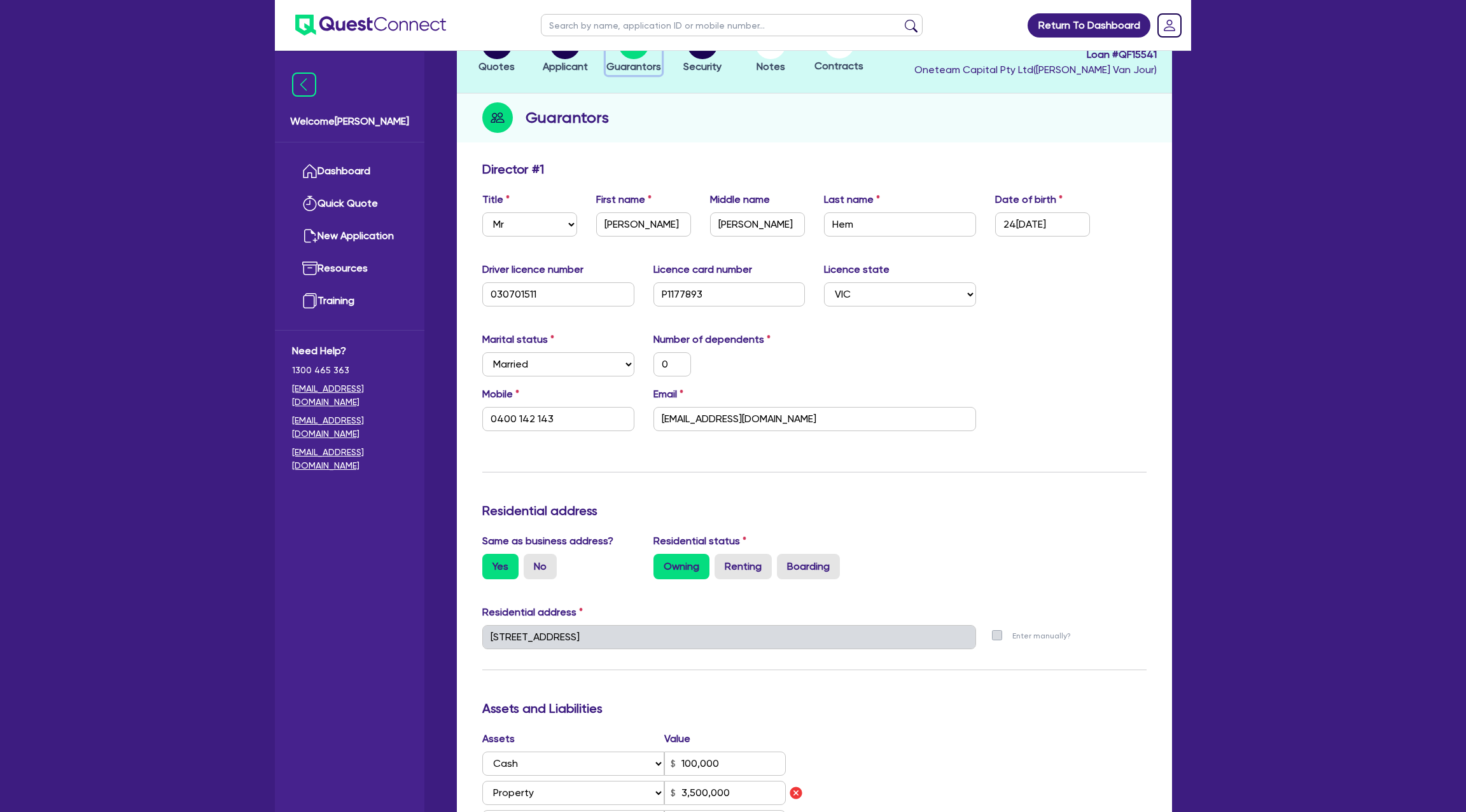
scroll to position [194, 0]
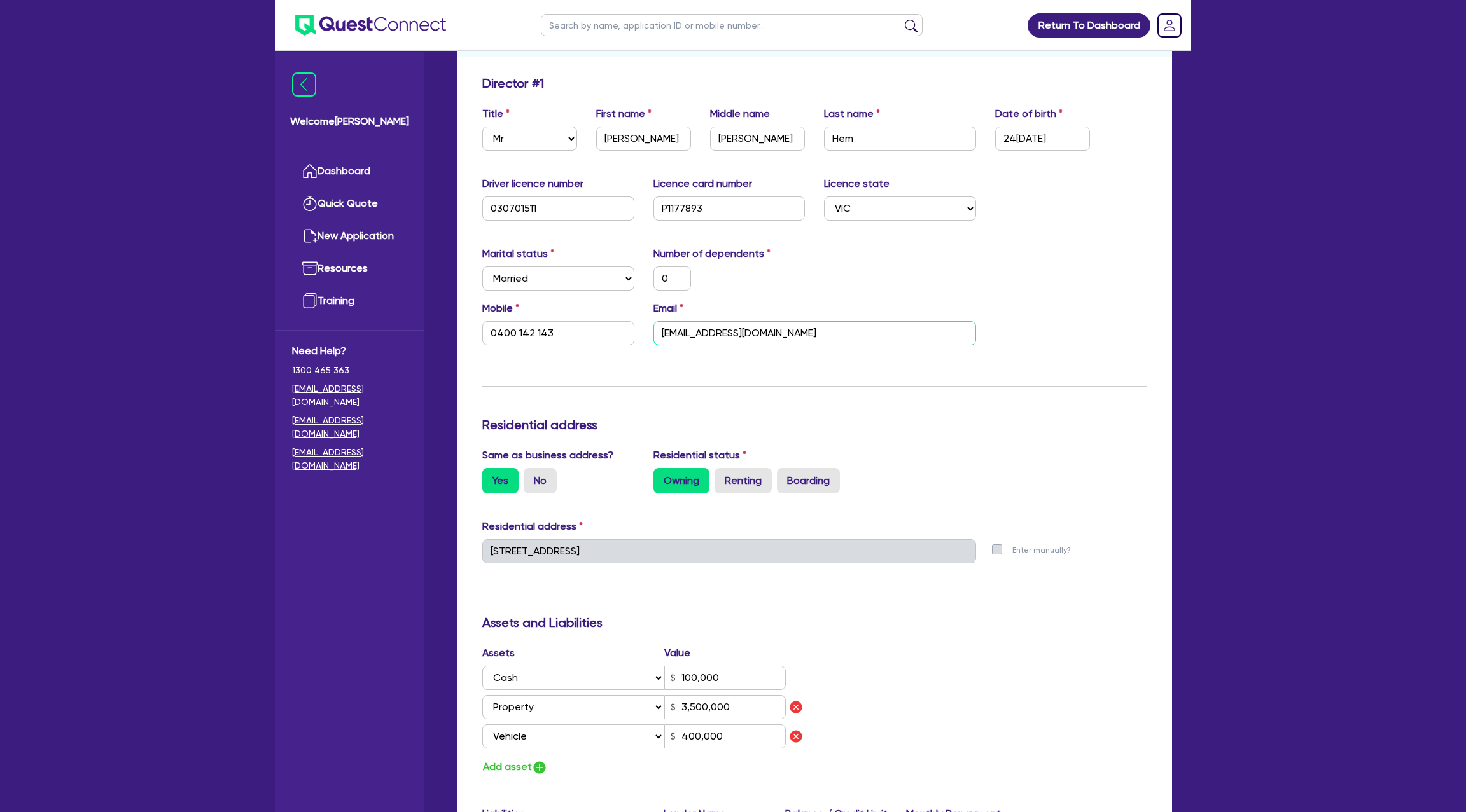
click at [685, 334] on input "[EMAIL_ADDRESS][DOMAIN_NAME]" at bounding box center [814, 333] width 323 height 24
click at [798, 365] on div "Update residential status for Director #1 Boarding is only acceptable when the …" at bounding box center [814, 619] width 664 height 1087
click at [697, 332] on input "[EMAIL_ADDRESS][DOMAIN_NAME]" at bounding box center [814, 333] width 323 height 24
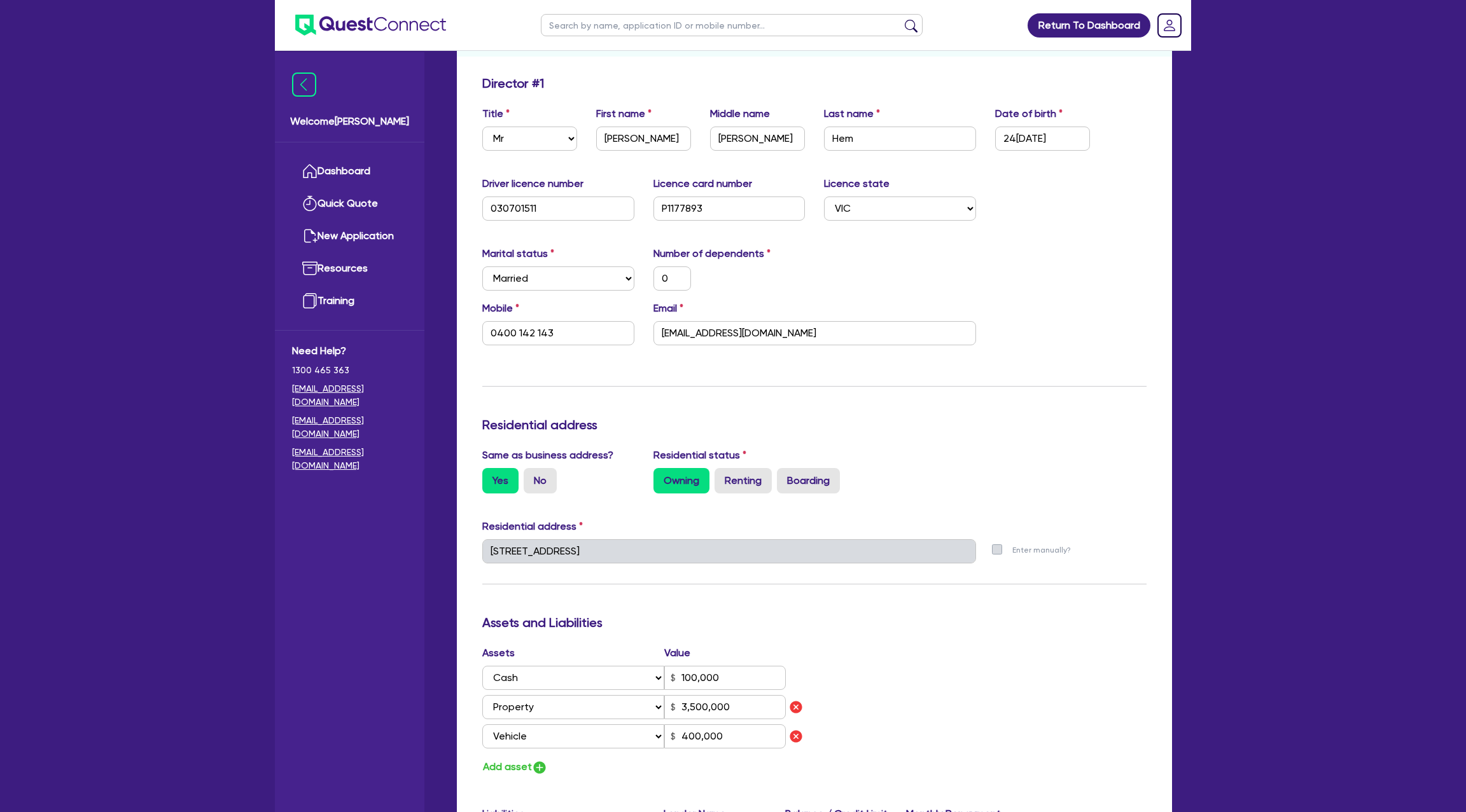
click at [854, 377] on div "Update residential status for Director #1 Boarding is only acceptable when the …" at bounding box center [814, 619] width 664 height 1087
click at [701, 331] on input "[EMAIL_ADDRESS][DOMAIN_NAME]" at bounding box center [814, 333] width 323 height 24
click at [752, 386] on div "Update residential status for Director #1 Boarding is only acceptable when the …" at bounding box center [814, 619] width 664 height 1087
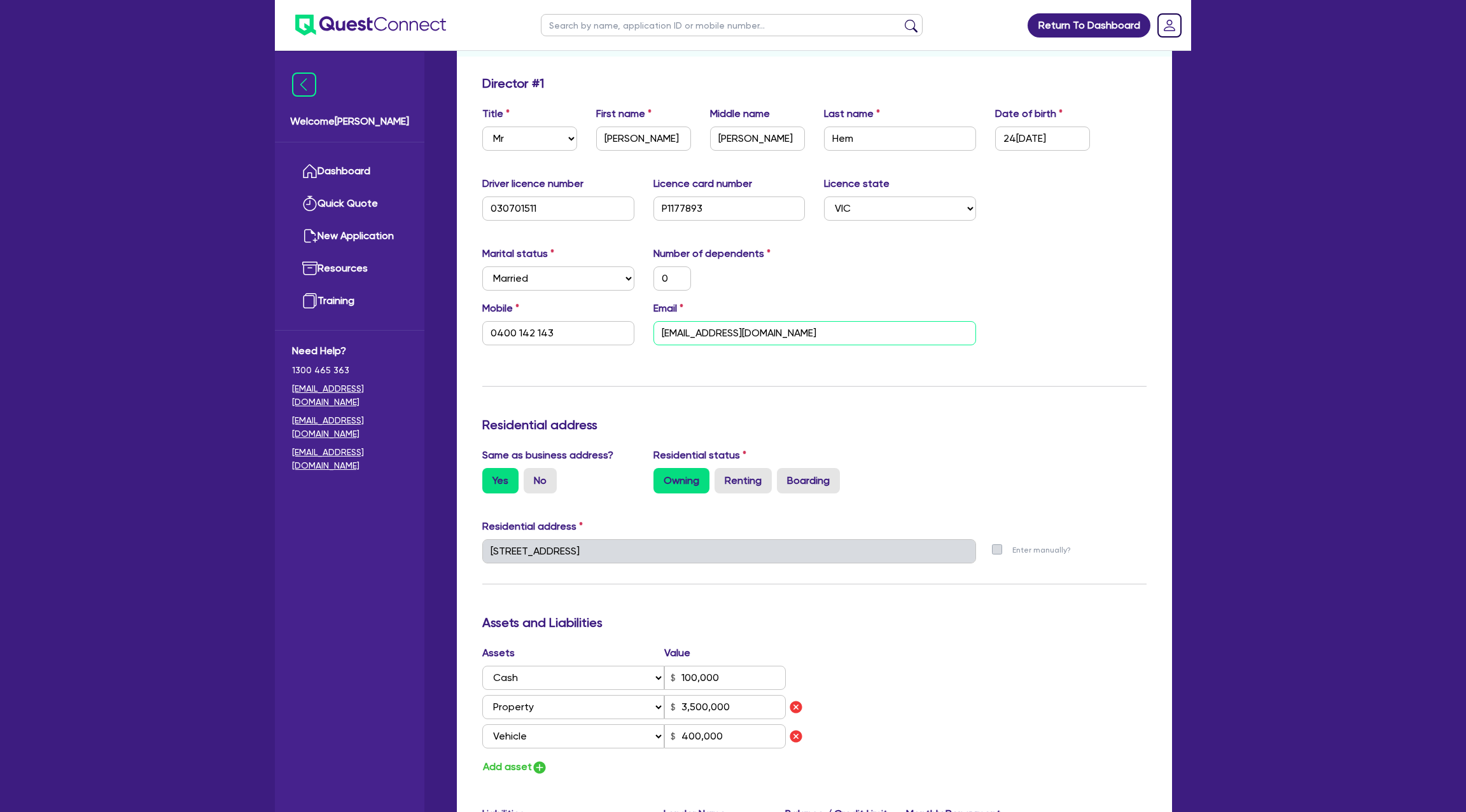
click at [701, 330] on input "[EMAIL_ADDRESS][DOMAIN_NAME]" at bounding box center [814, 333] width 323 height 24
